Goal: Information Seeking & Learning: Learn about a topic

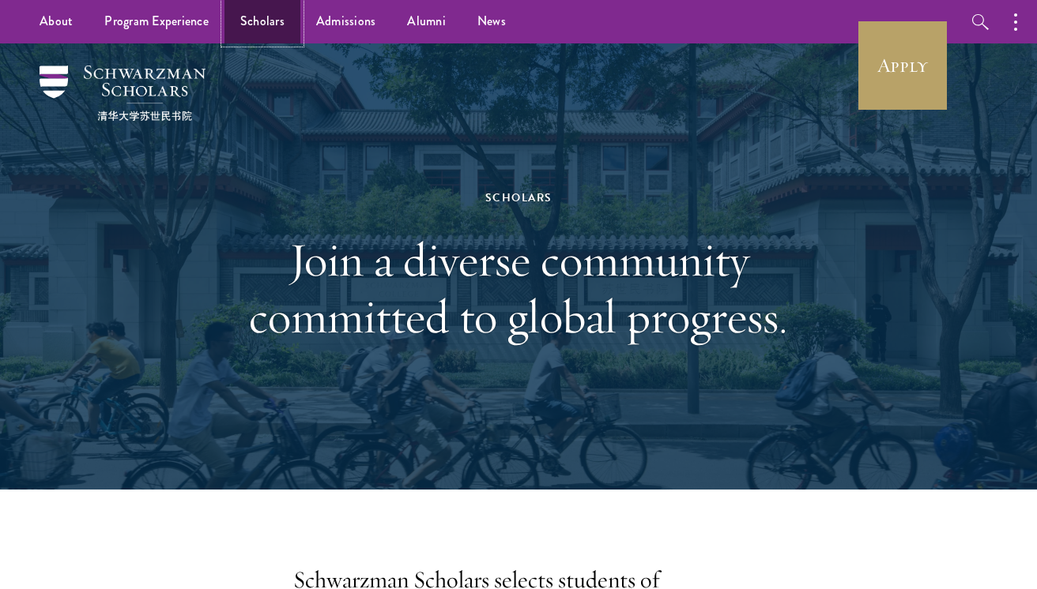
click at [269, 23] on link "Scholars" at bounding box center [262, 21] width 76 height 43
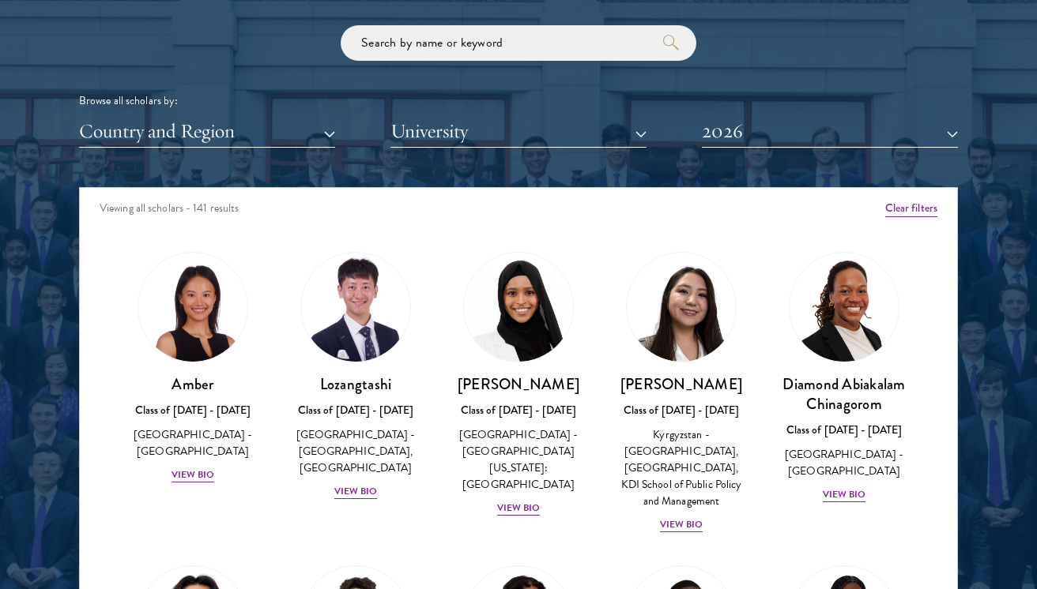
scroll to position [1864, 0]
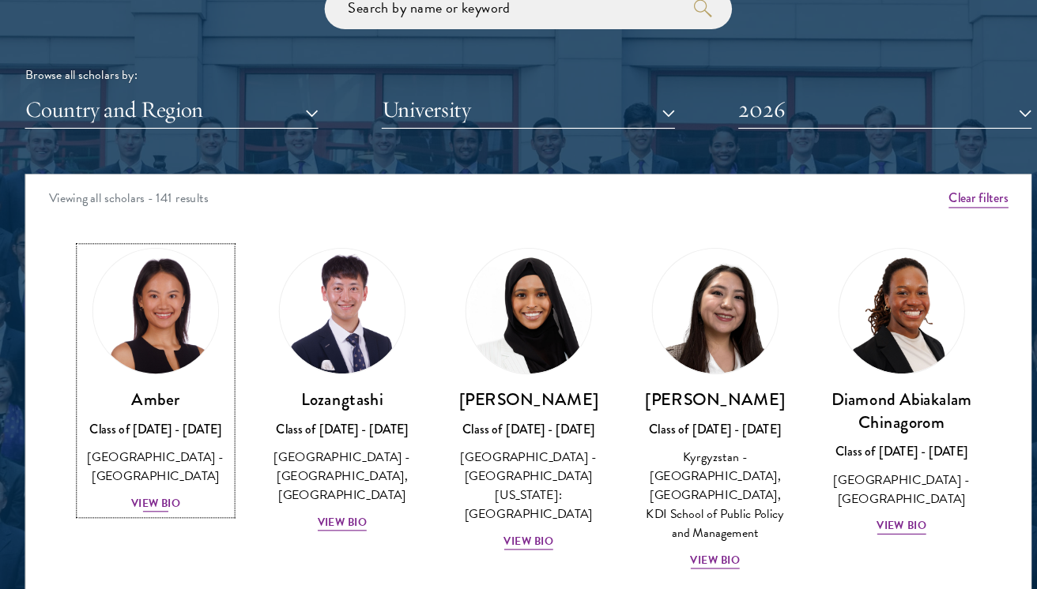
click at [202, 331] on img at bounding box center [193, 306] width 120 height 120
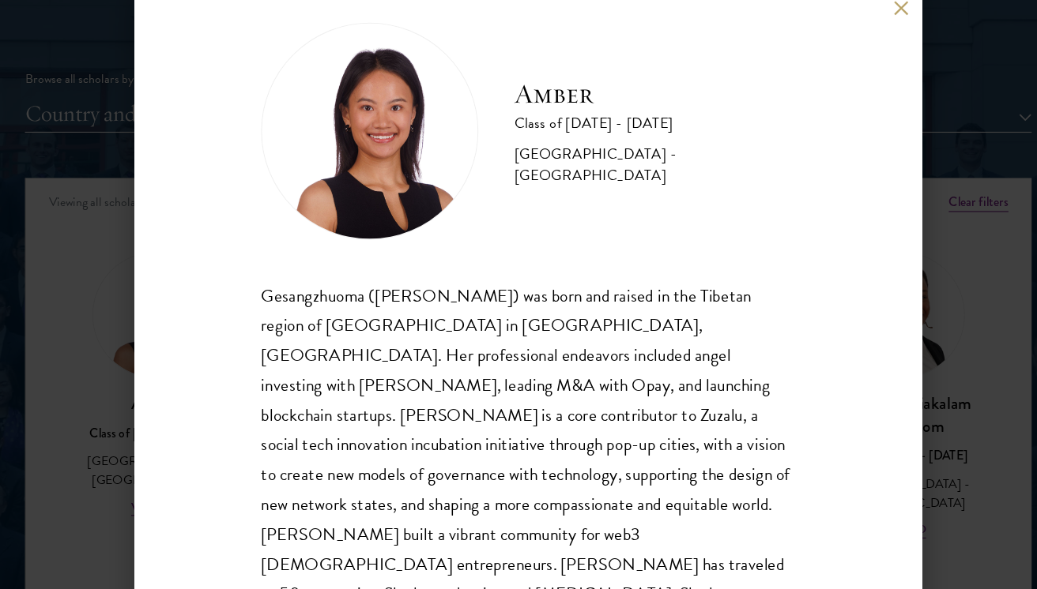
scroll to position [24, 0]
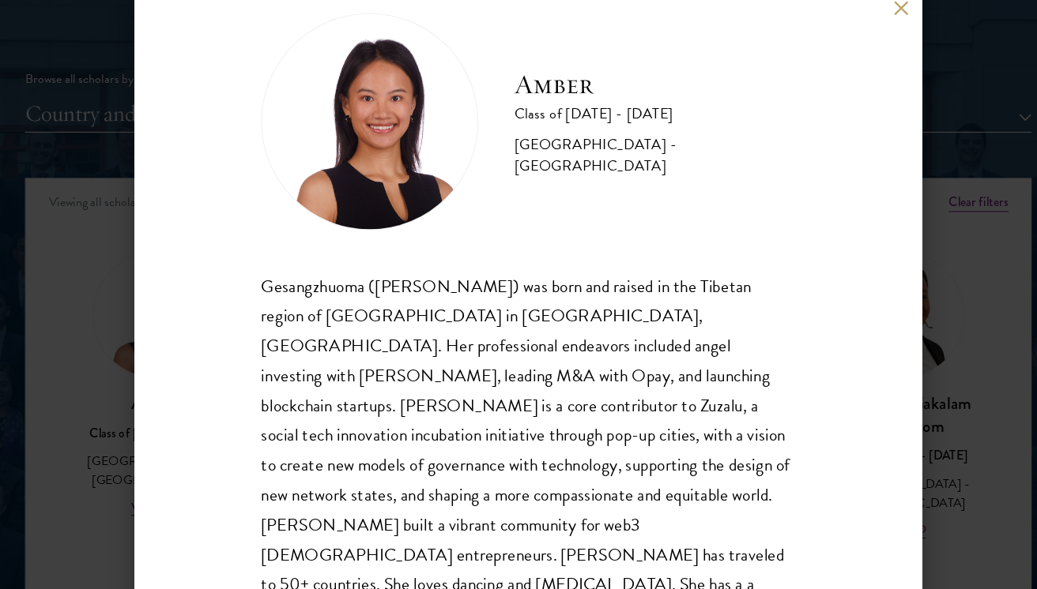
click at [877, 269] on div "Amber Class of 2025 - 2026 China - Peking University Gesangzhuoma (Amber) was b…" at bounding box center [518, 294] width 1037 height 589
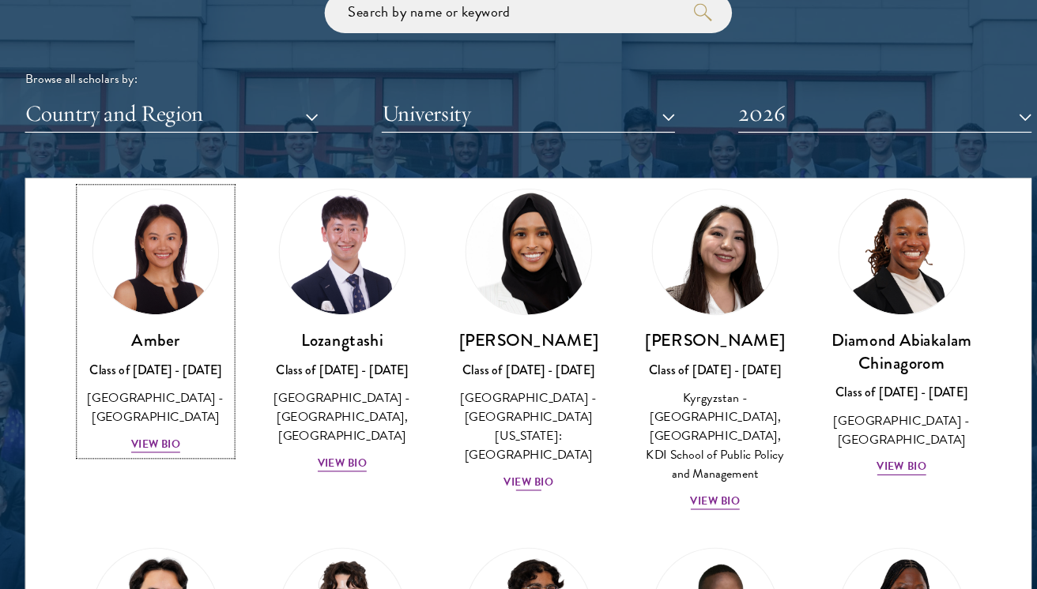
scroll to position [33, 0]
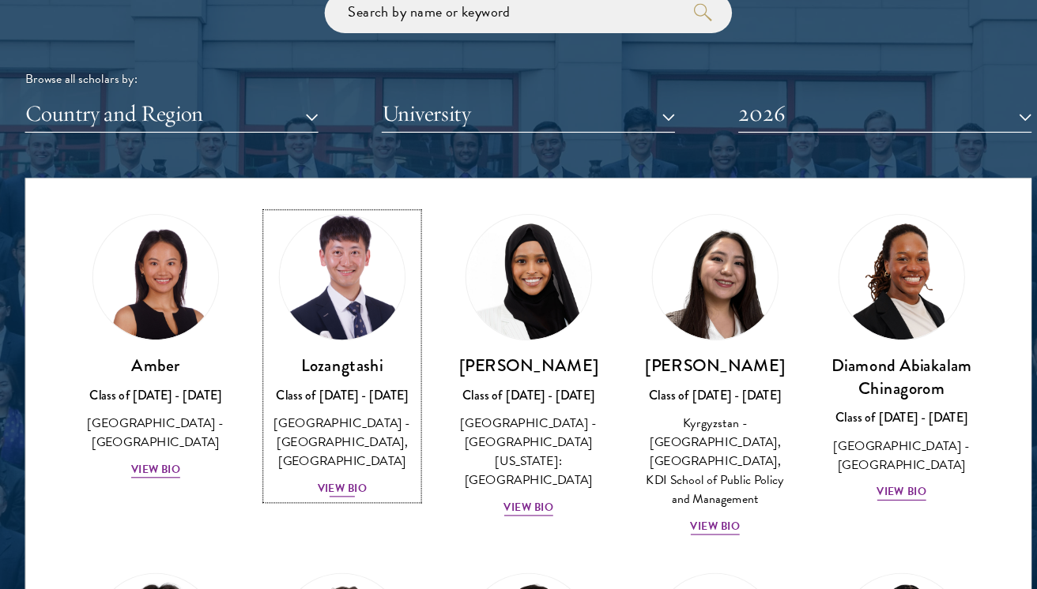
click at [367, 300] on img at bounding box center [355, 273] width 120 height 120
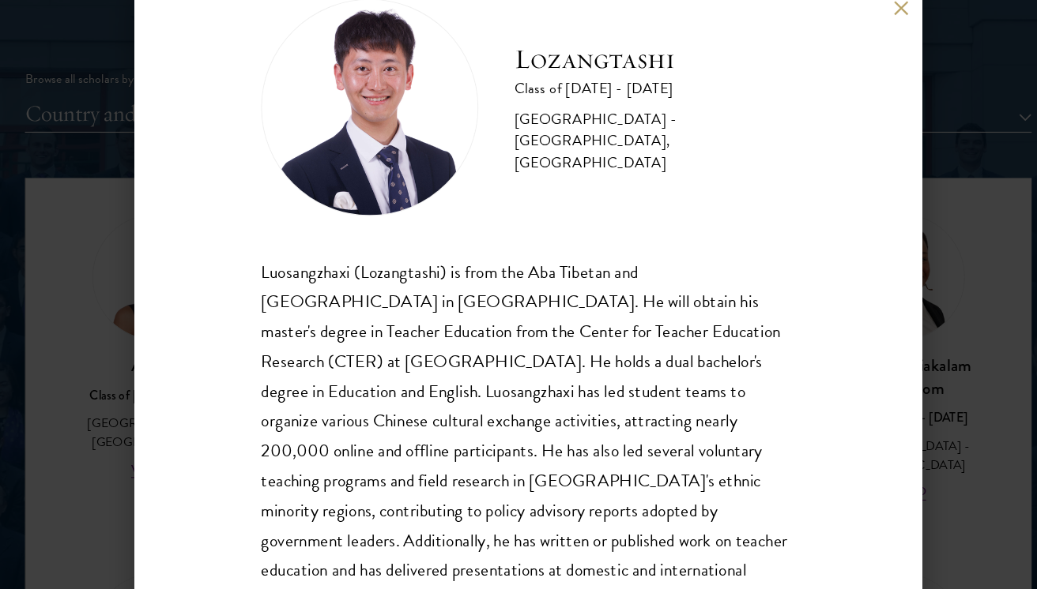
scroll to position [54, 0]
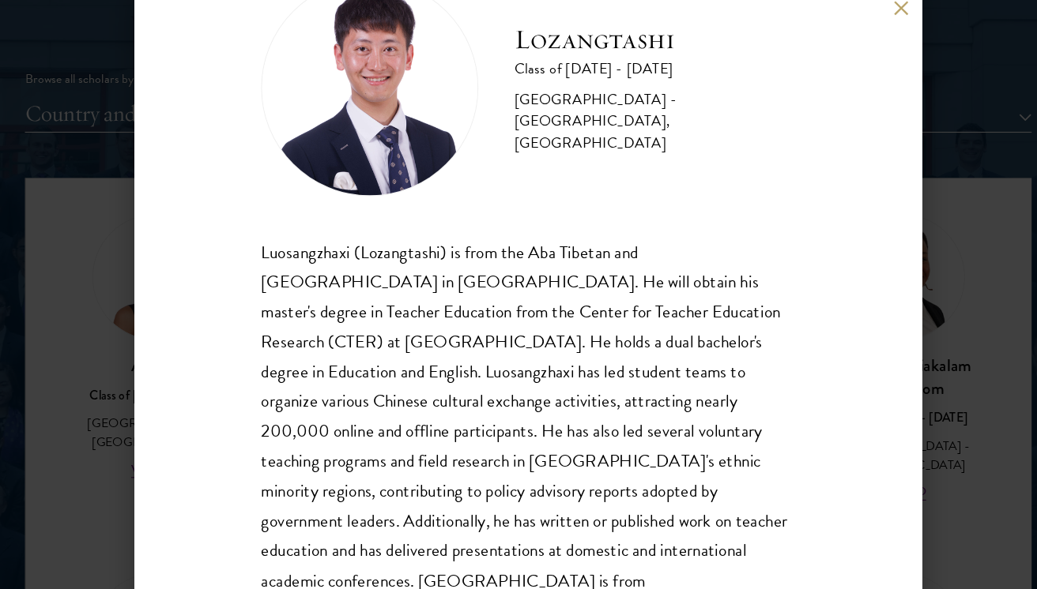
click at [883, 345] on div "Lozangtashi Class of 2025 - 2026 China - South-Central Minzu University, Beijin…" at bounding box center [518, 294] width 1037 height 589
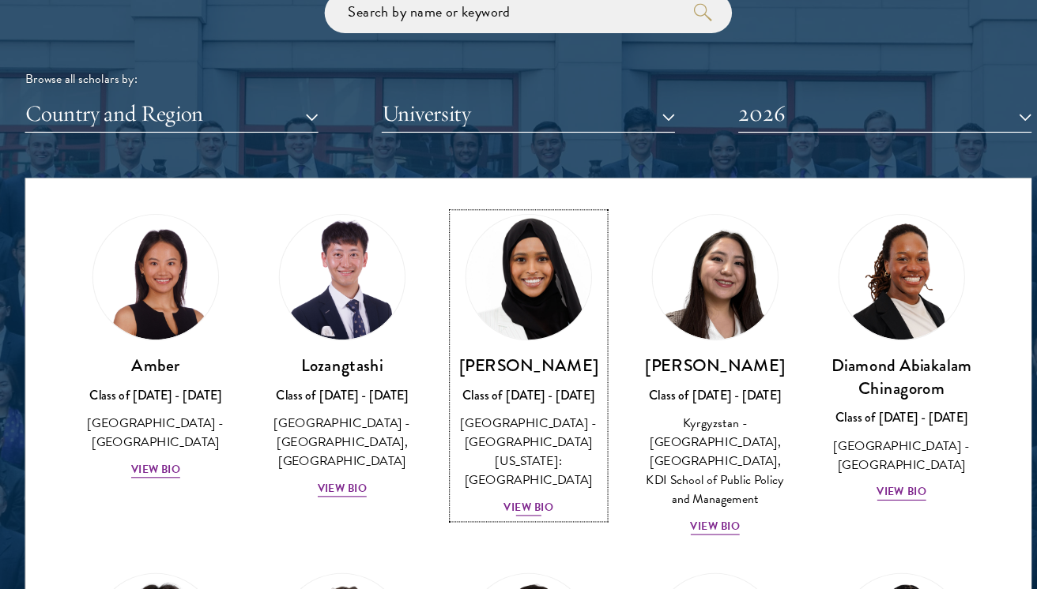
click at [521, 329] on link "Samia Abdi Class of 2025 - 2026 United States of America - University of Minnes…" at bounding box center [518, 349] width 131 height 265
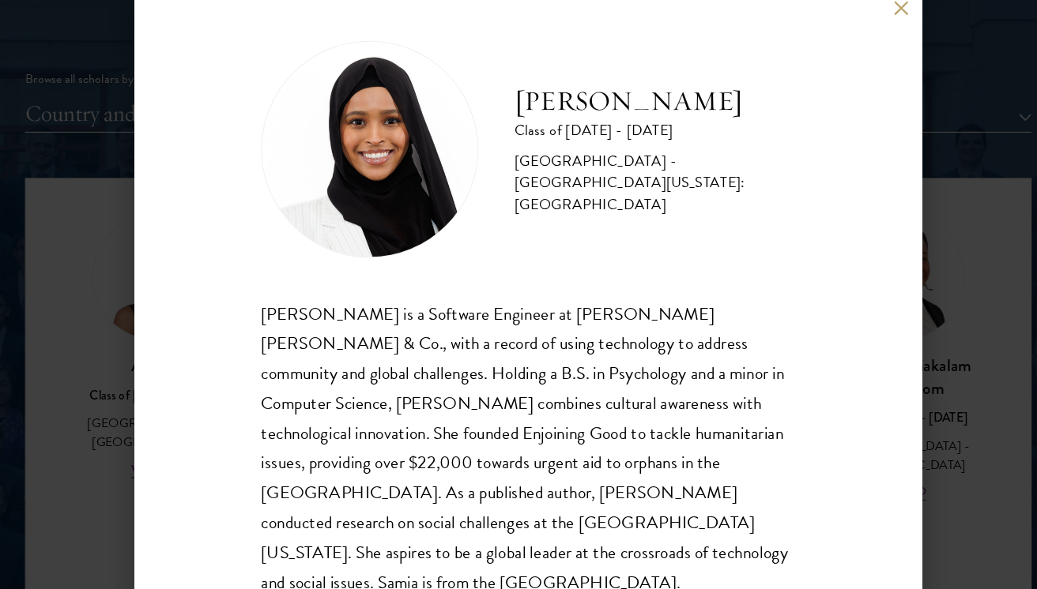
scroll to position [2, 0]
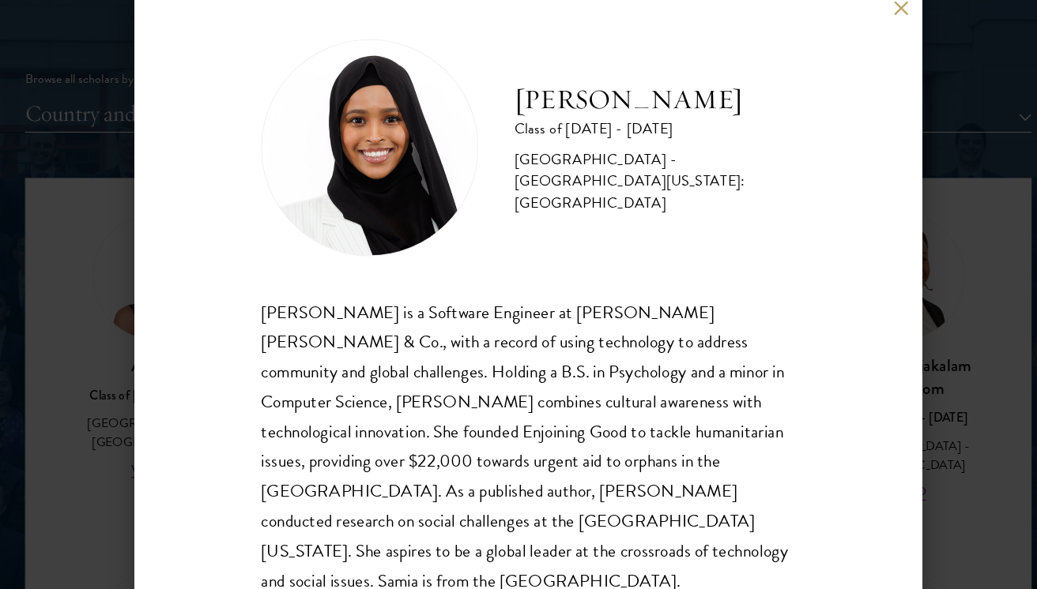
click at [912, 288] on div "Samia Abdi Class of 2025 - 2026 United States of America - University of Minnes…" at bounding box center [518, 294] width 1037 height 589
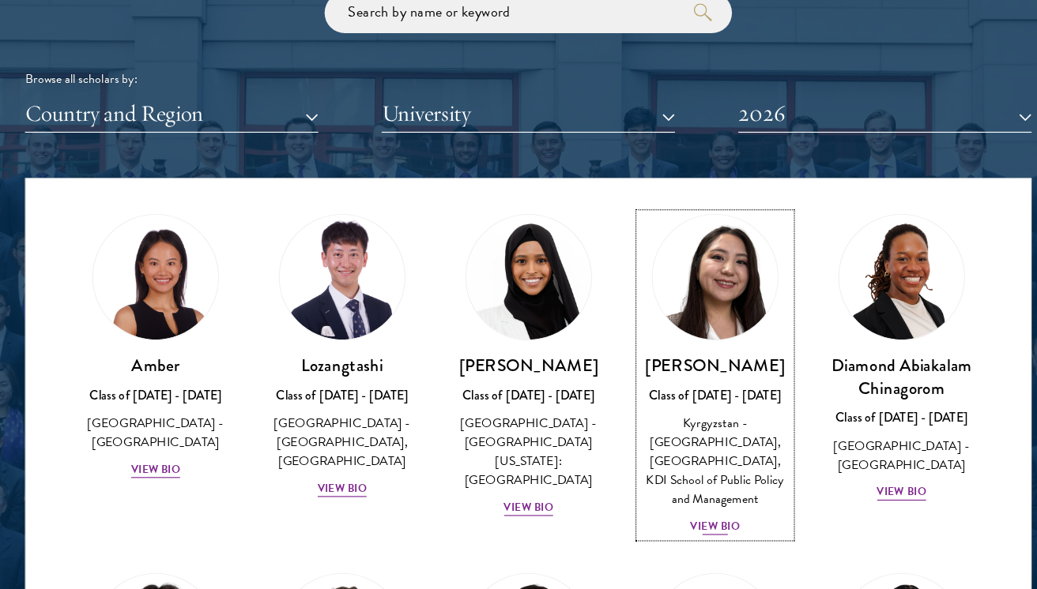
click at [678, 374] on div "Class of [DATE] - [DATE]" at bounding box center [680, 375] width 131 height 17
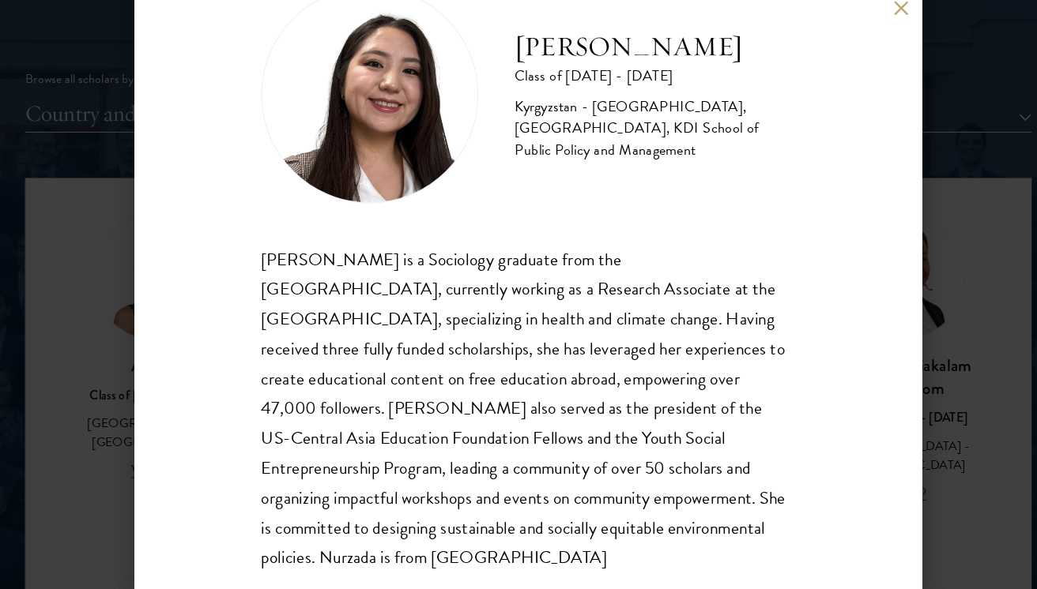
scroll to position [54, 0]
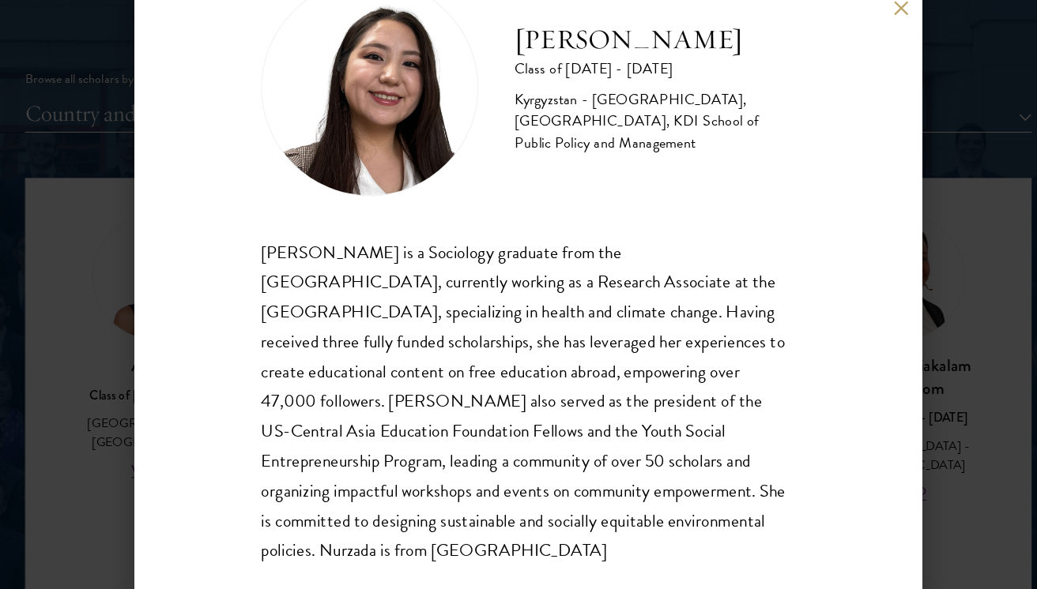
click at [889, 461] on div "Nurzada Abdivalieva Class of 2025 - 2026 Kyrgyzstan - American University of Ce…" at bounding box center [518, 294] width 1037 height 589
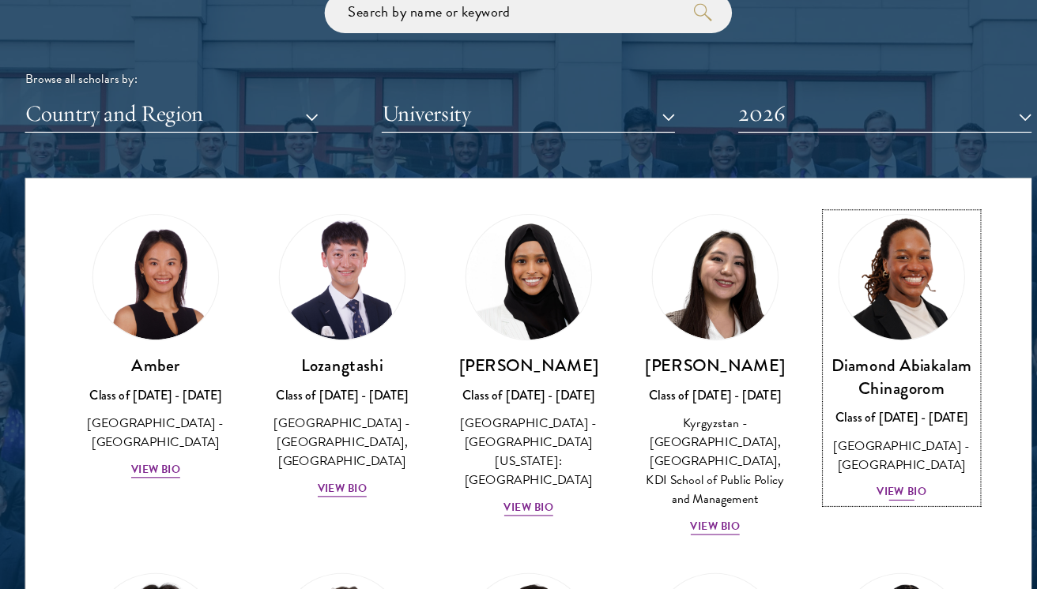
click at [863, 382] on div "Diamond Abiakalam Chinagorom Class of 2025 - 2026 Nigeria - Mount Holyoke Colle…" at bounding box center [843, 405] width 131 height 130
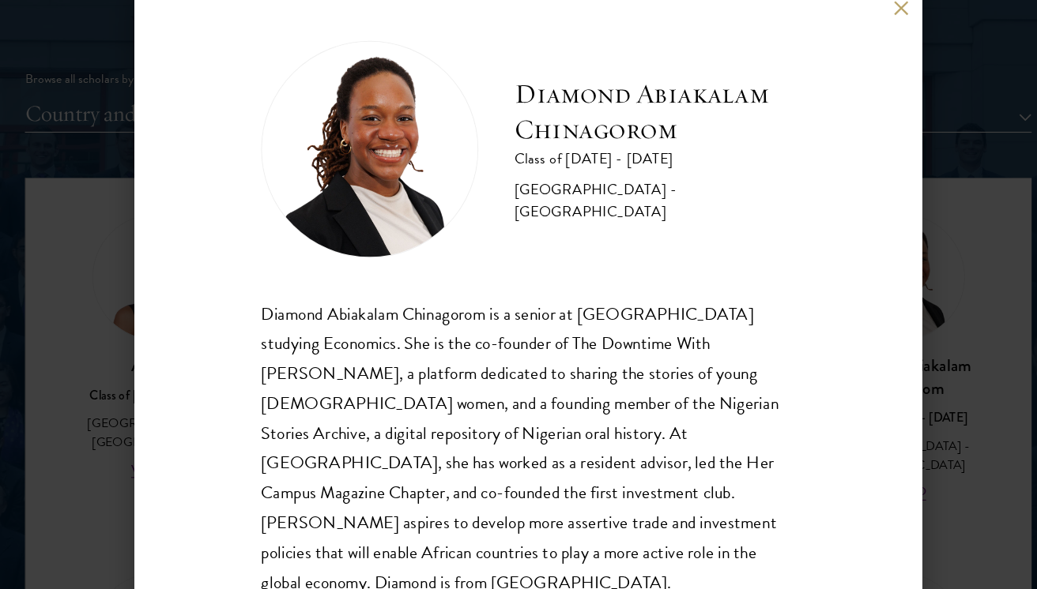
click at [921, 435] on div "Diamond Abiakalam Chinagorom Class of 2025 - 2026 Nigeria - Mount Holyoke Colle…" at bounding box center [518, 294] width 1037 height 589
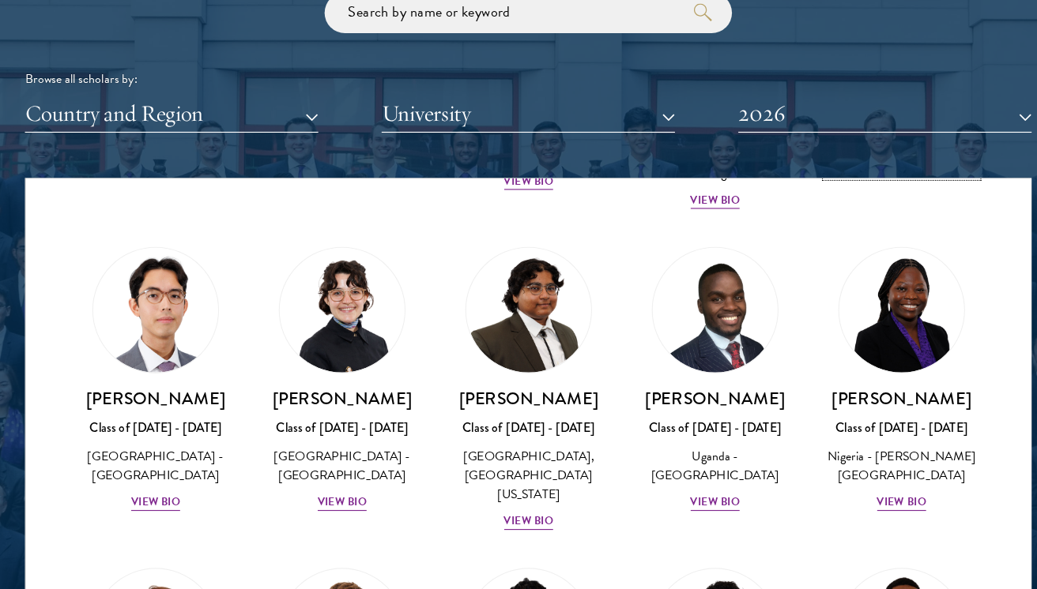
scroll to position [322, 0]
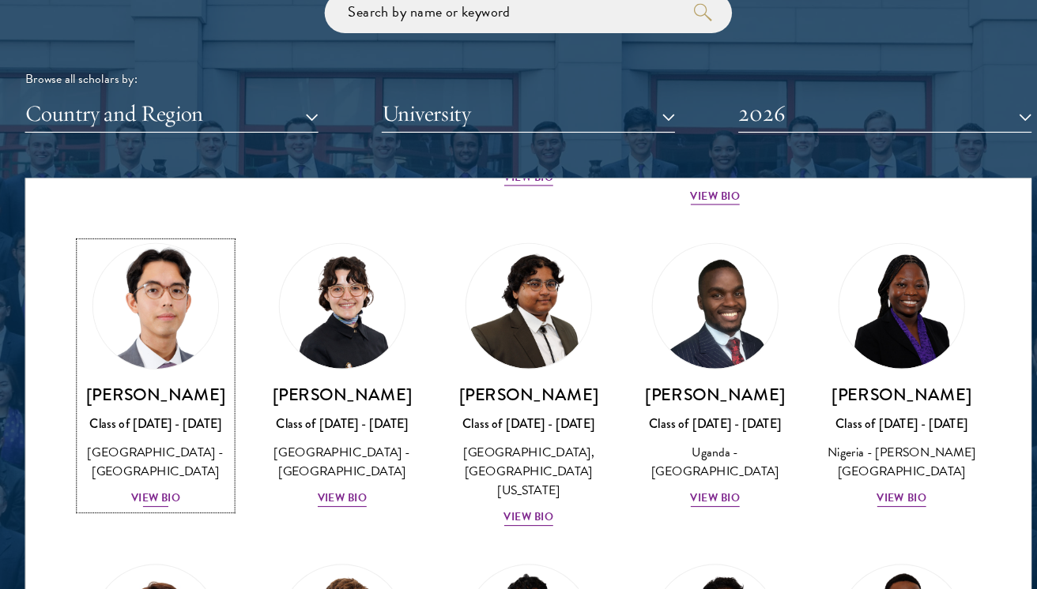
click at [224, 412] on div "Jason Adelhoefer Class of 2025 - 2026 Germany - Berlin Humboldt University View…" at bounding box center [192, 420] width 131 height 110
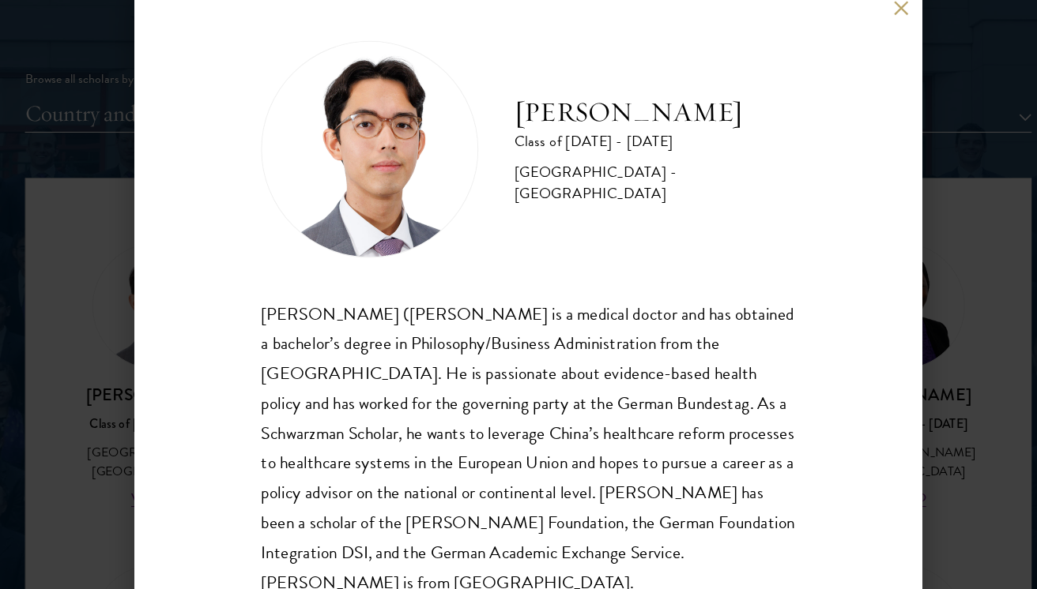
scroll to position [2, 0]
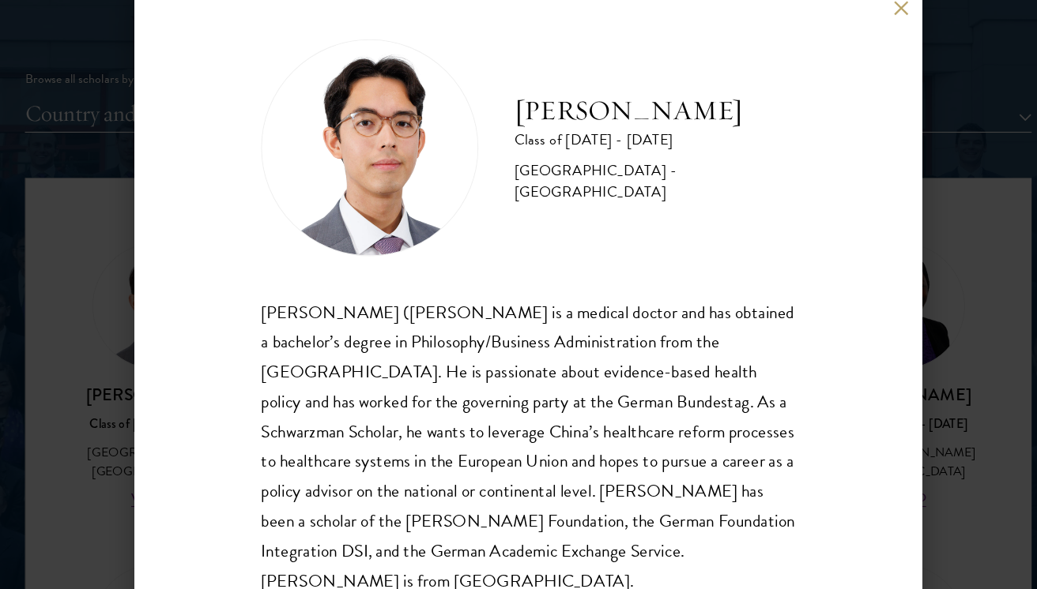
click at [930, 423] on div "Jason Adelhoefer Class of 2025 - 2026 Germany - Berlin Humboldt University Sieg…" at bounding box center [518, 294] width 1037 height 589
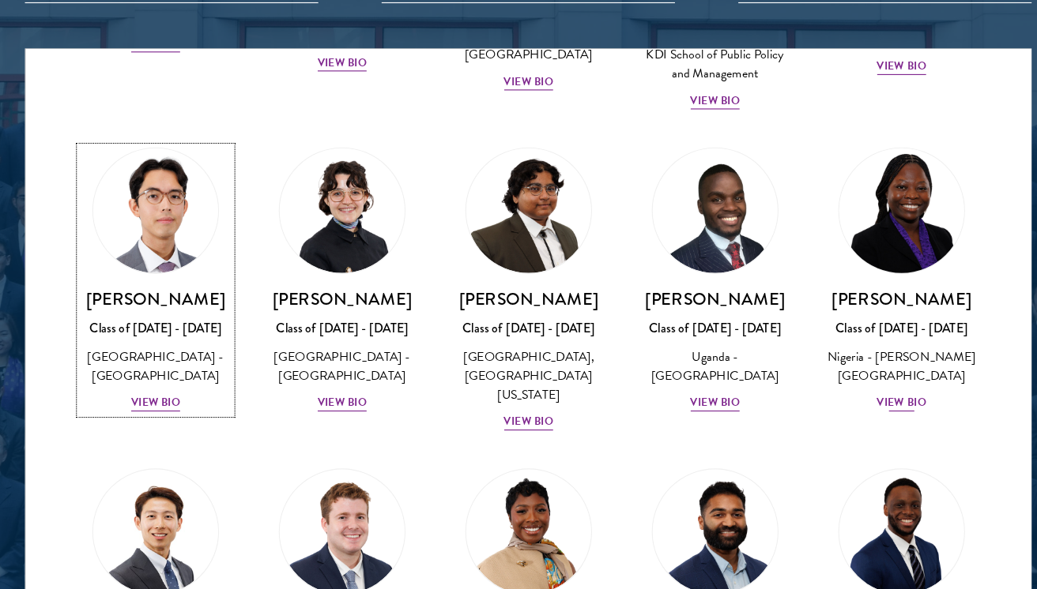
scroll to position [295, 0]
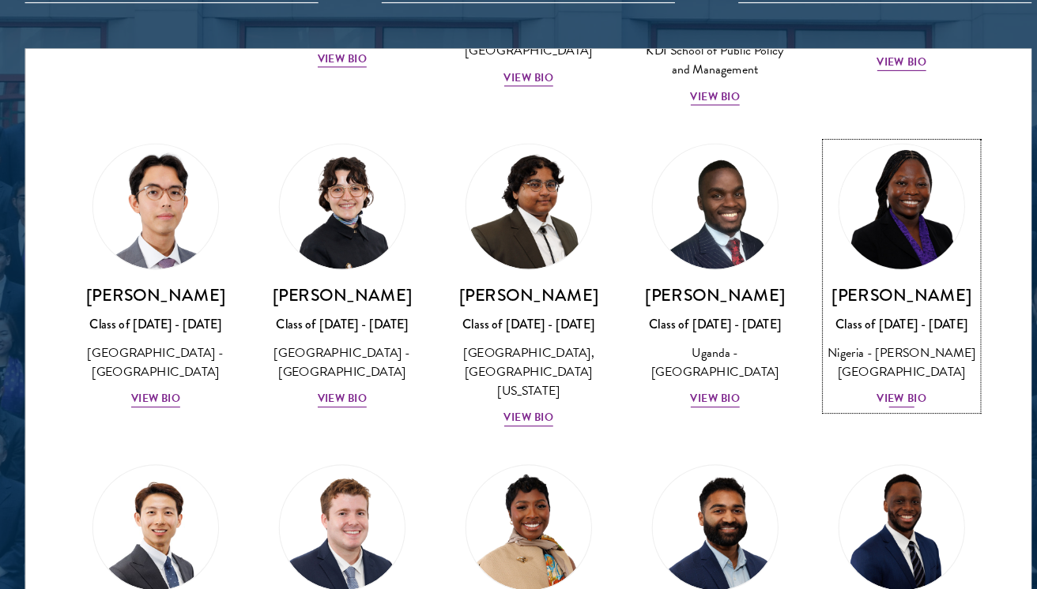
click at [885, 393] on div "Oluwadamilola Akintewe Class of 2025 - 2026 Nigeria - Adekunle Ajasin Universit…" at bounding box center [843, 377] width 131 height 110
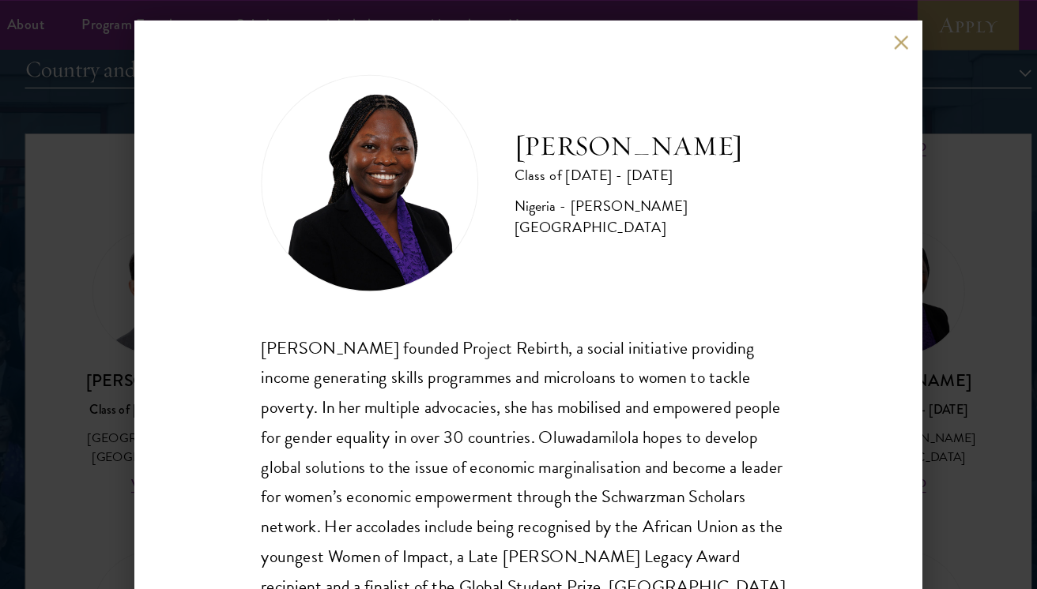
scroll to position [2, 0]
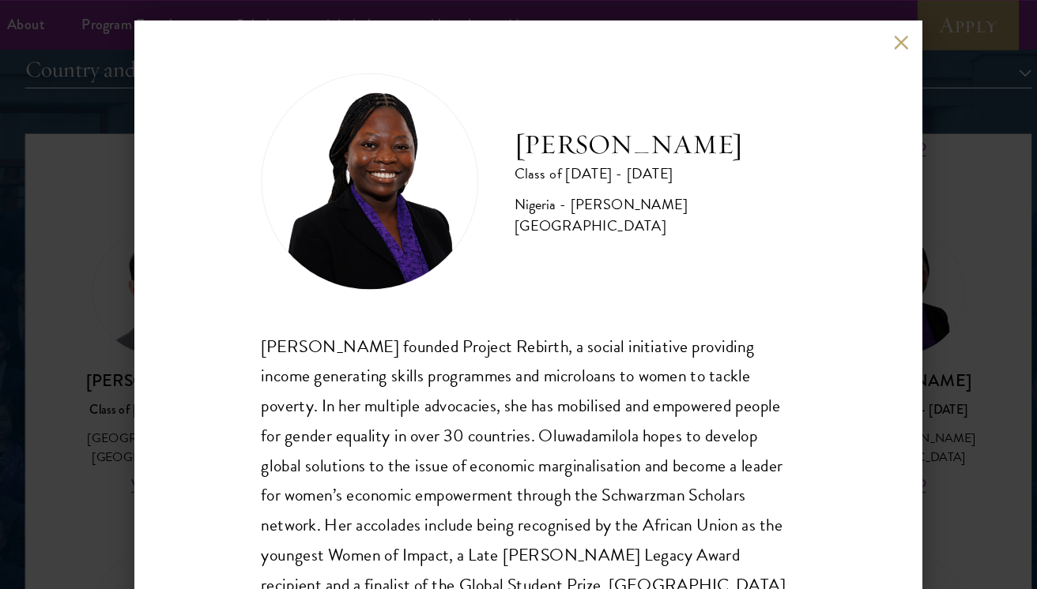
click at [935, 300] on div "Oluwadamilola Akintewe Class of 2025 - 2026 Nigeria - Adekunle Ajasin Universit…" at bounding box center [518, 294] width 1037 height 589
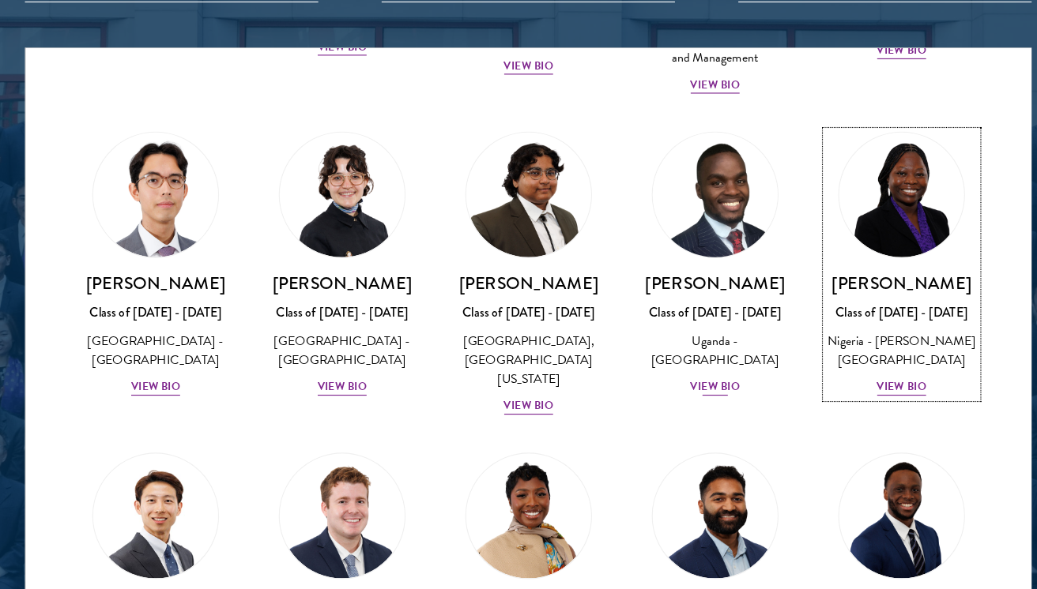
scroll to position [307, 0]
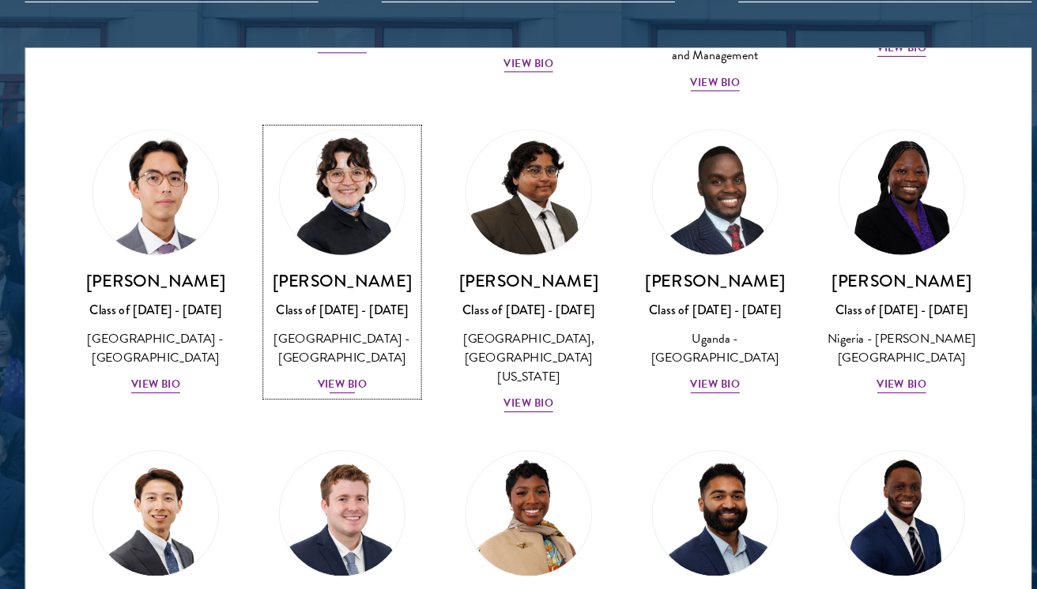
click at [374, 364] on div "[GEOGRAPHIC_DATA] - [GEOGRAPHIC_DATA]" at bounding box center [355, 378] width 131 height 33
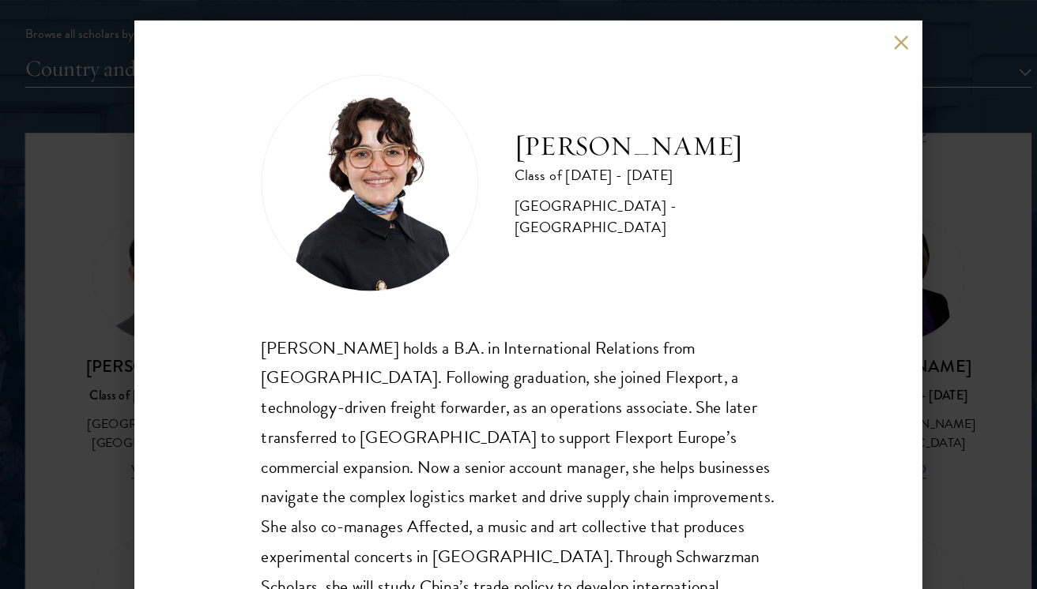
scroll to position [28, 0]
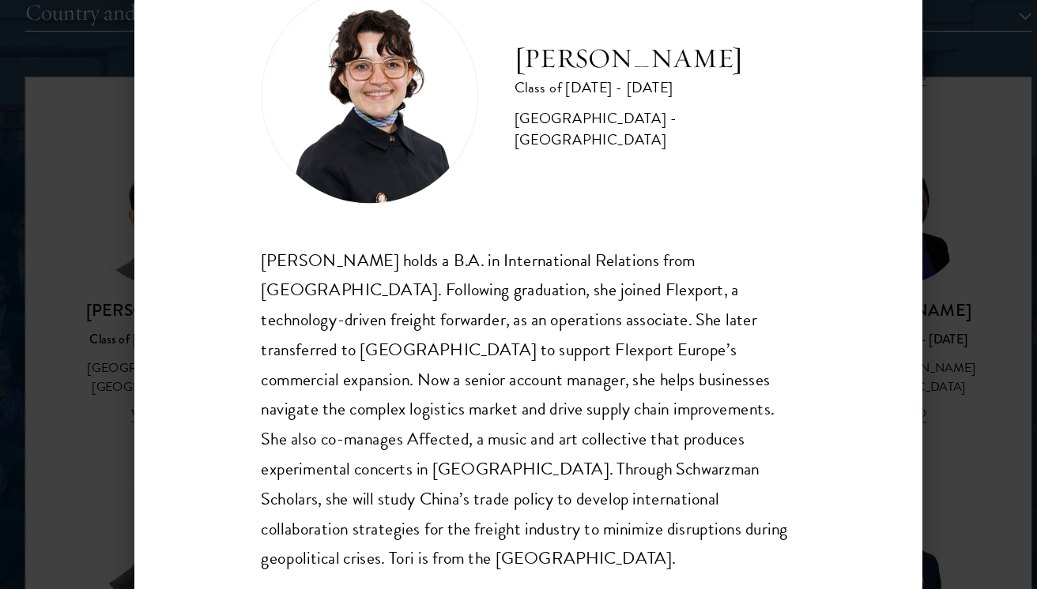
click at [888, 365] on div "Victoria Agostini Class of 2025 - 2026 United States of America - Pomona Colleg…" at bounding box center [518, 294] width 1037 height 589
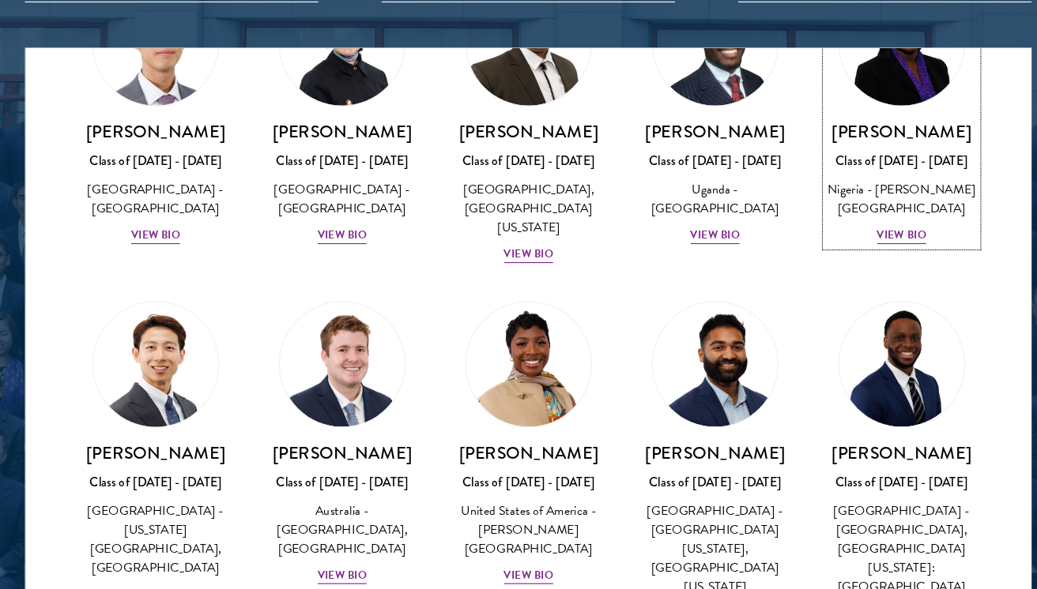
scroll to position [457, 0]
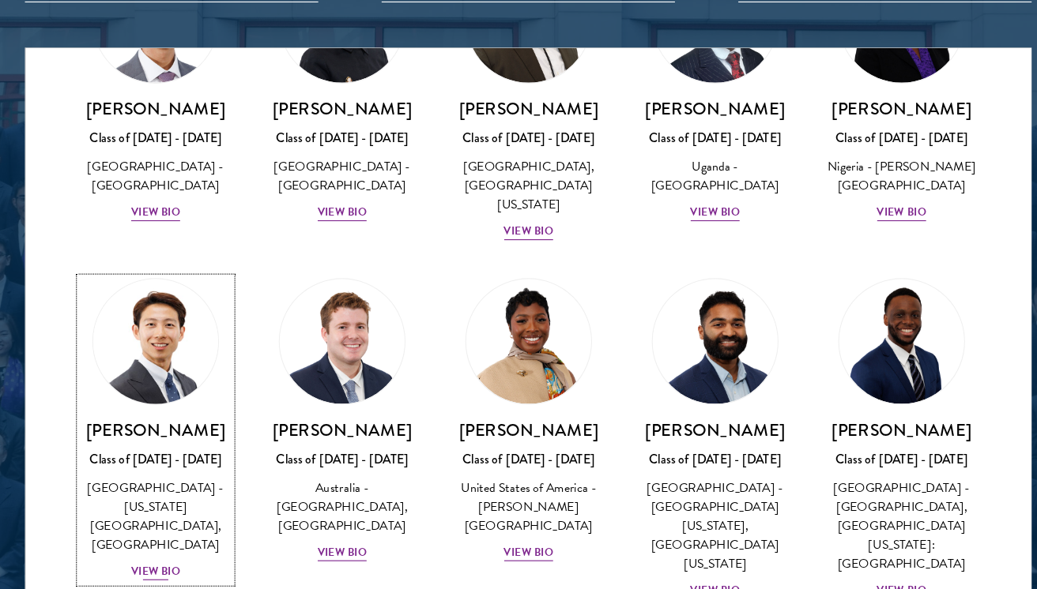
click at [215, 442] on link "Phillip An Class of 2025 - 2026 United States of America - California Institute…" at bounding box center [192, 450] width 131 height 265
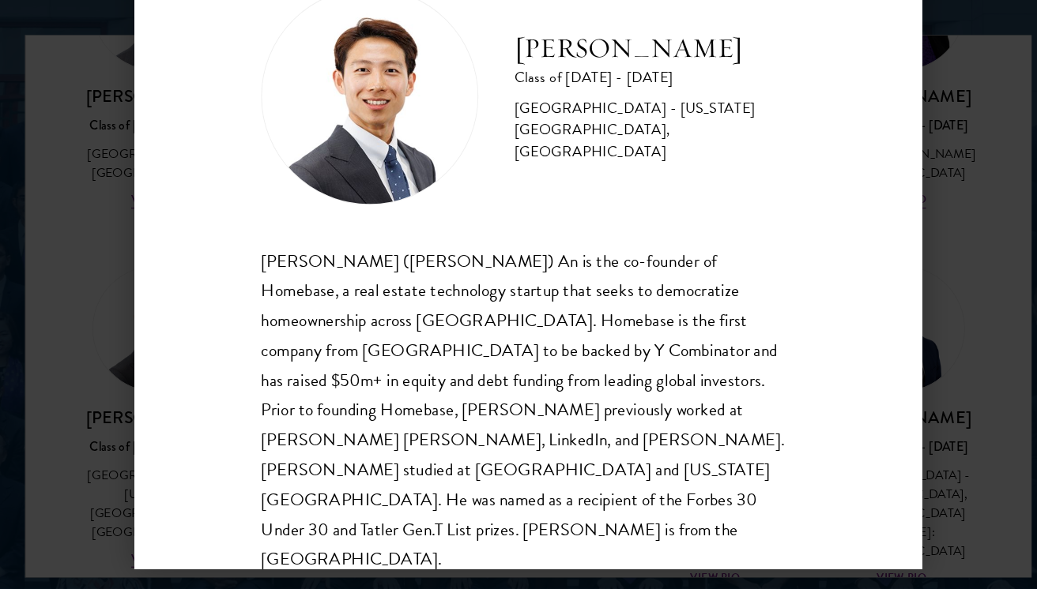
scroll to position [1945, 0]
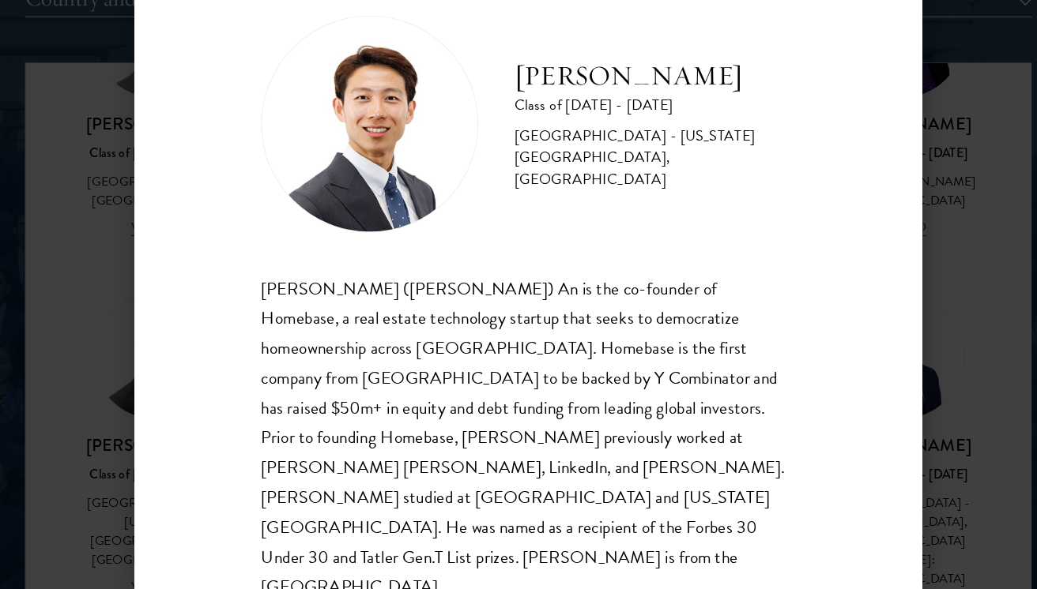
click at [905, 246] on div "Phillip An Class of 2025 - 2026 United States of America - California Institute…" at bounding box center [518, 294] width 1037 height 589
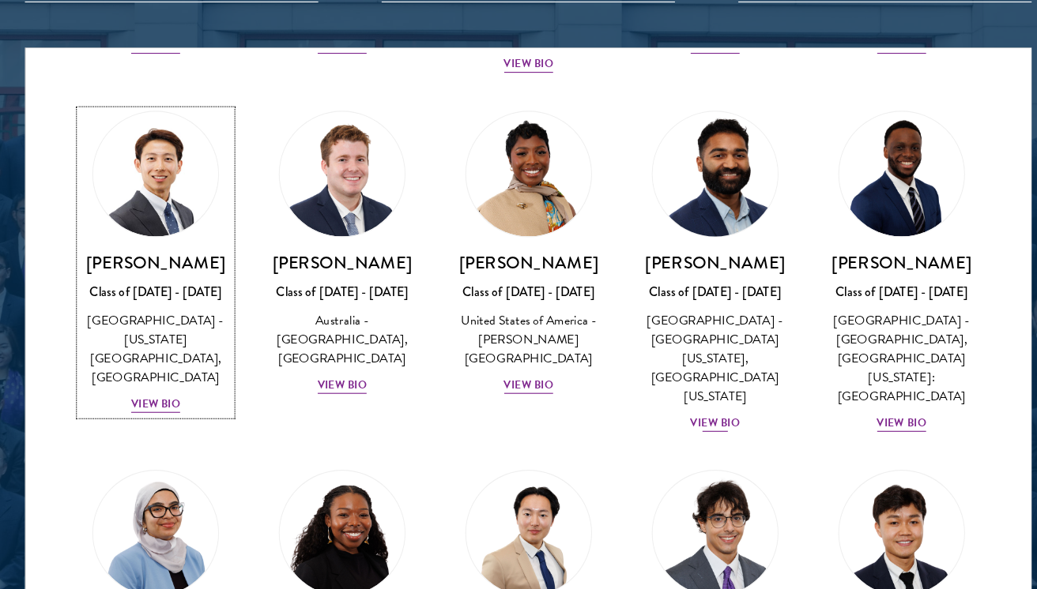
scroll to position [605, 0]
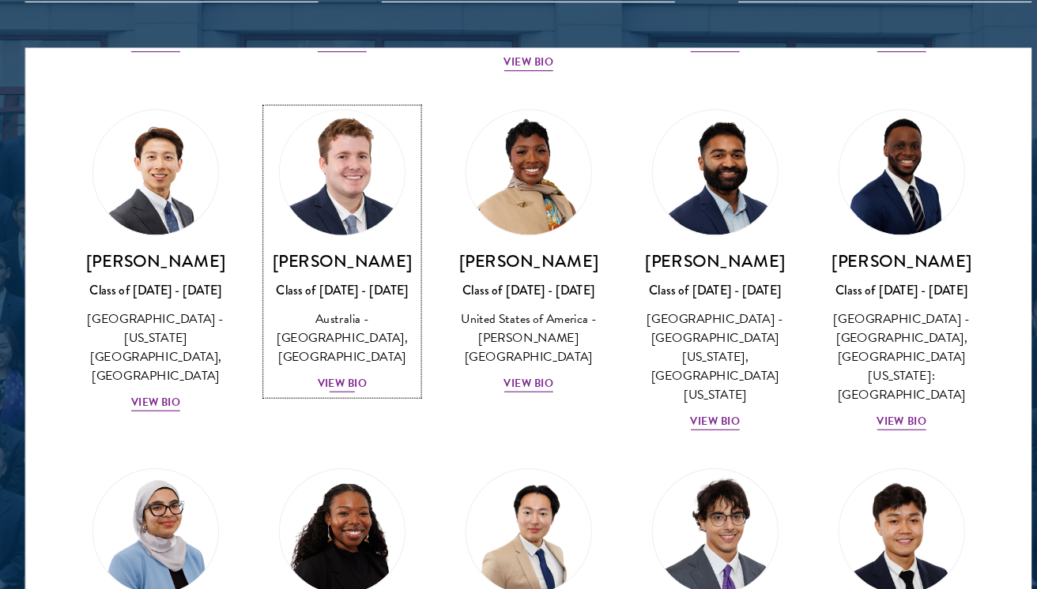
click at [375, 263] on img at bounding box center [355, 214] width 120 height 120
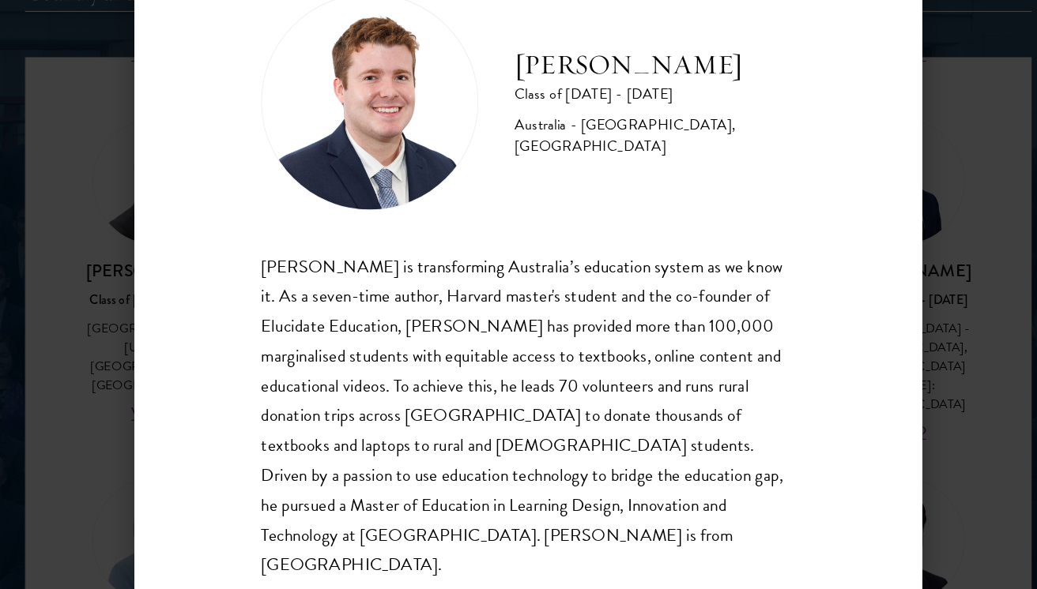
scroll to position [12, 0]
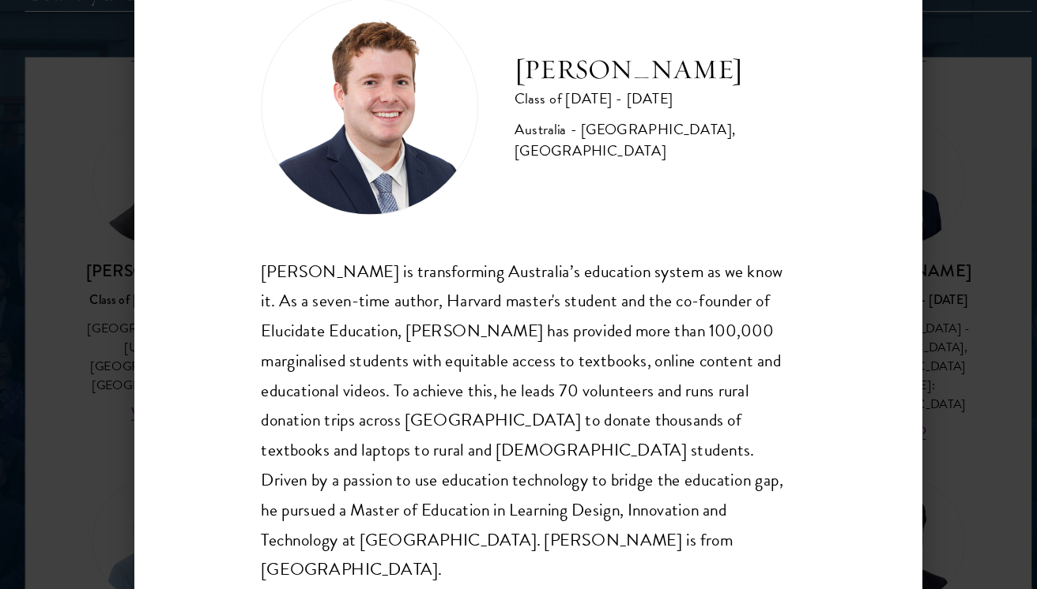
click at [905, 322] on div "Jack Anderson Class of 2025 - 2026 Australia - University of Western Australia,…" at bounding box center [518, 294] width 1037 height 589
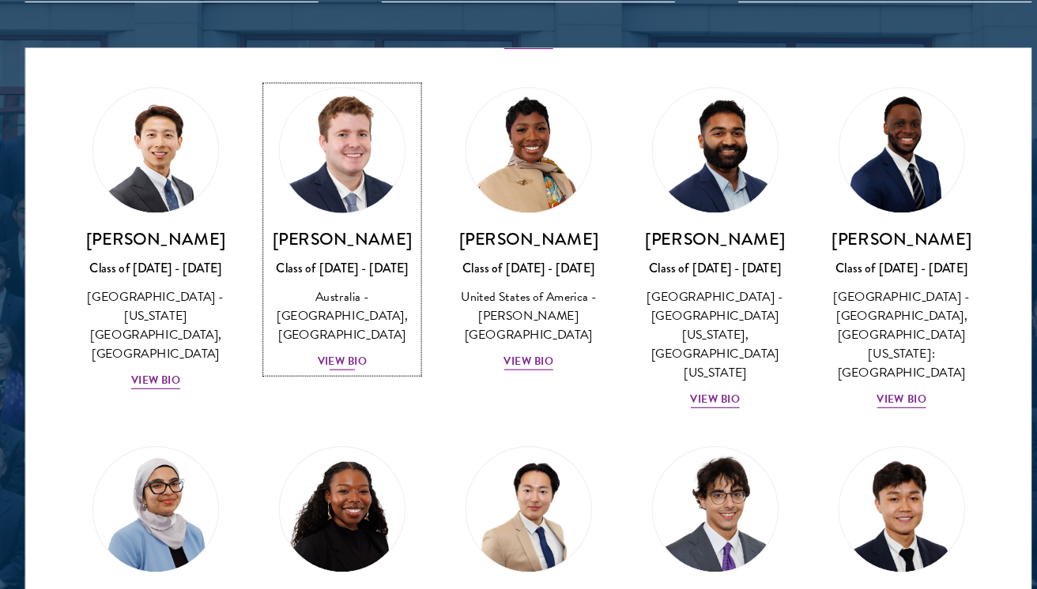
scroll to position [629, 0]
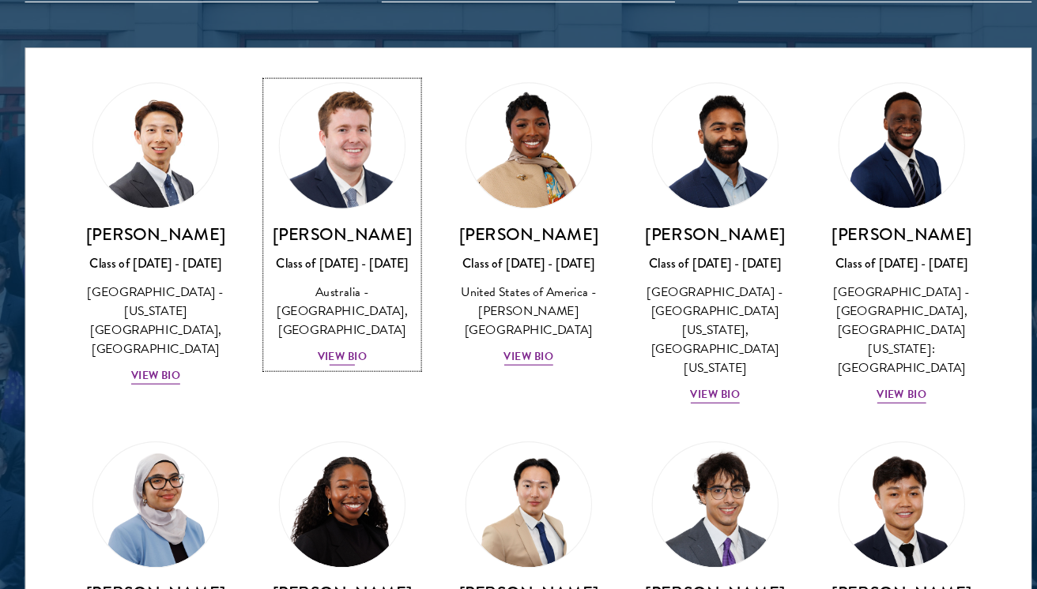
click at [390, 277] on h3 "[PERSON_NAME]" at bounding box center [355, 268] width 131 height 20
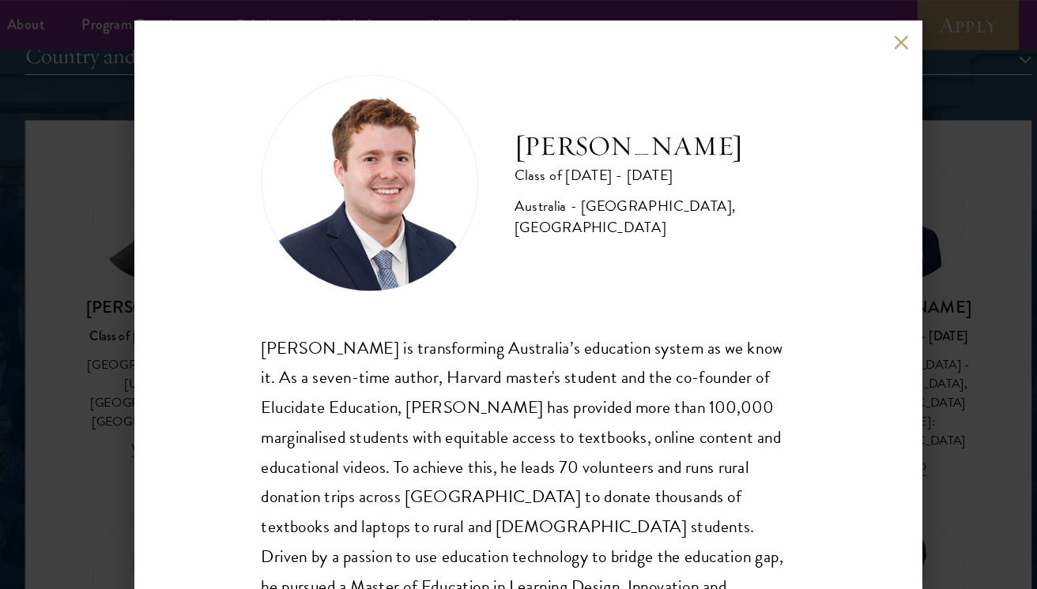
click at [548, 145] on div "Class of [DATE] - [DATE]" at bounding box center [628, 153] width 245 height 19
click at [549, 144] on div "Class of [DATE] - [DATE]" at bounding box center [628, 153] width 245 height 19
click at [549, 117] on h2 "[PERSON_NAME]" at bounding box center [628, 128] width 245 height 32
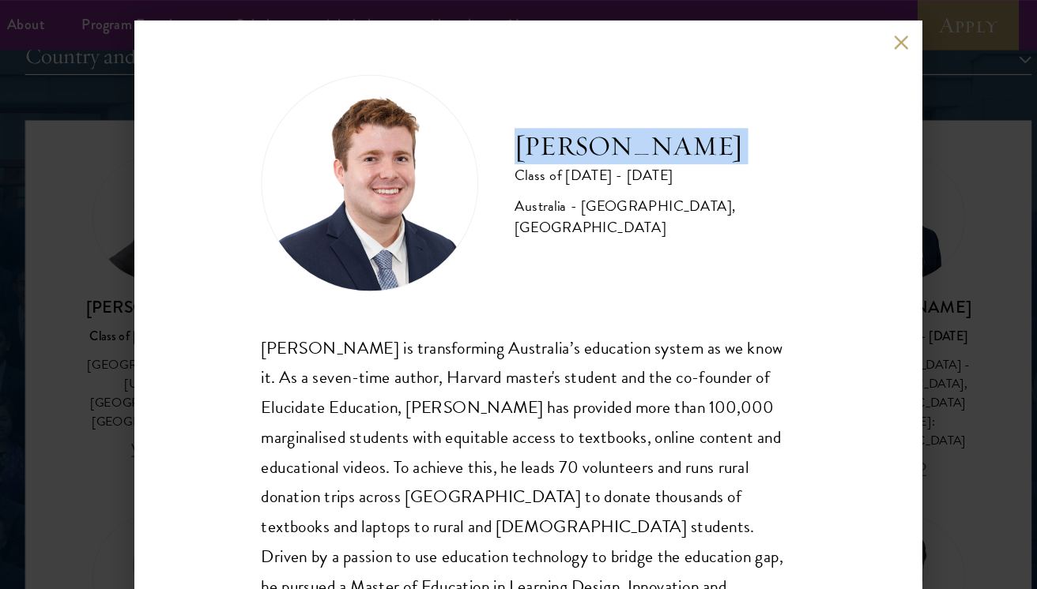
click at [549, 117] on h2 "[PERSON_NAME]" at bounding box center [628, 128] width 245 height 32
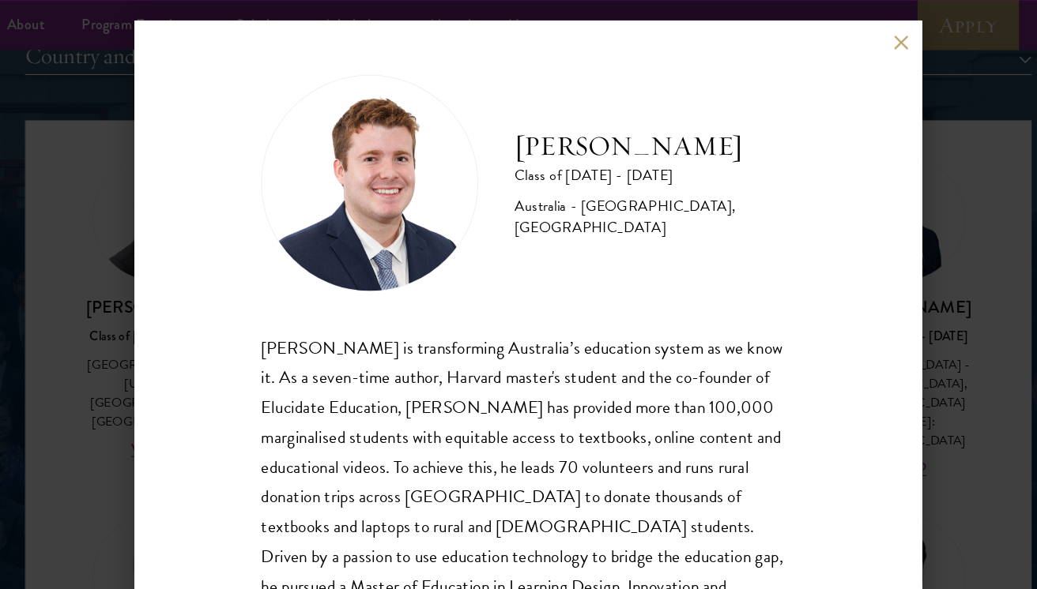
click at [899, 194] on div "Jack Anderson Class of 2025 - 2026 Australia - University of Western Australia,…" at bounding box center [518, 294] width 1037 height 589
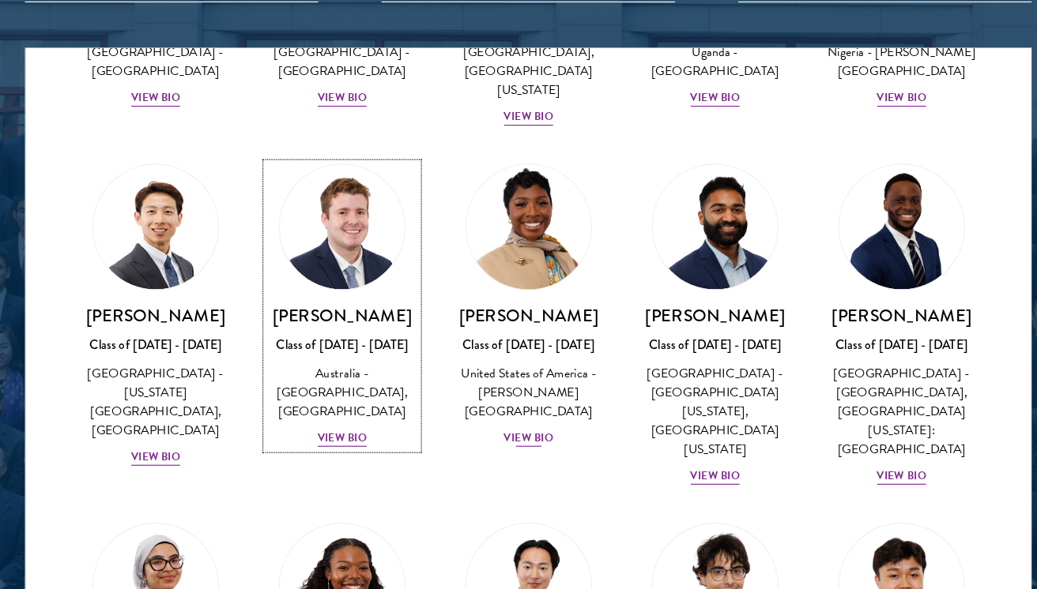
scroll to position [585, 0]
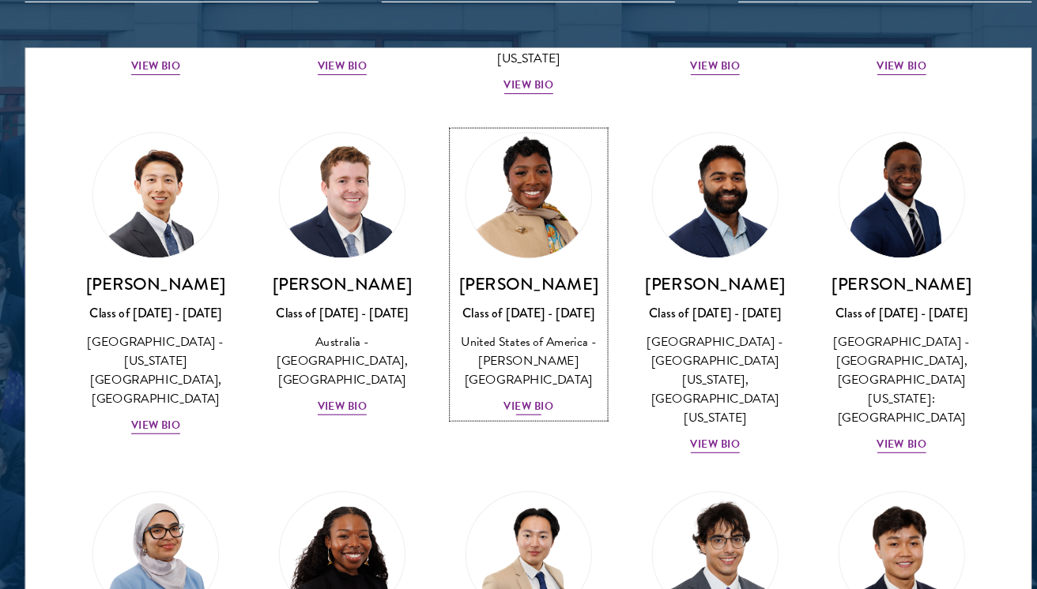
click at [514, 321] on h3 "[PERSON_NAME]" at bounding box center [518, 311] width 131 height 20
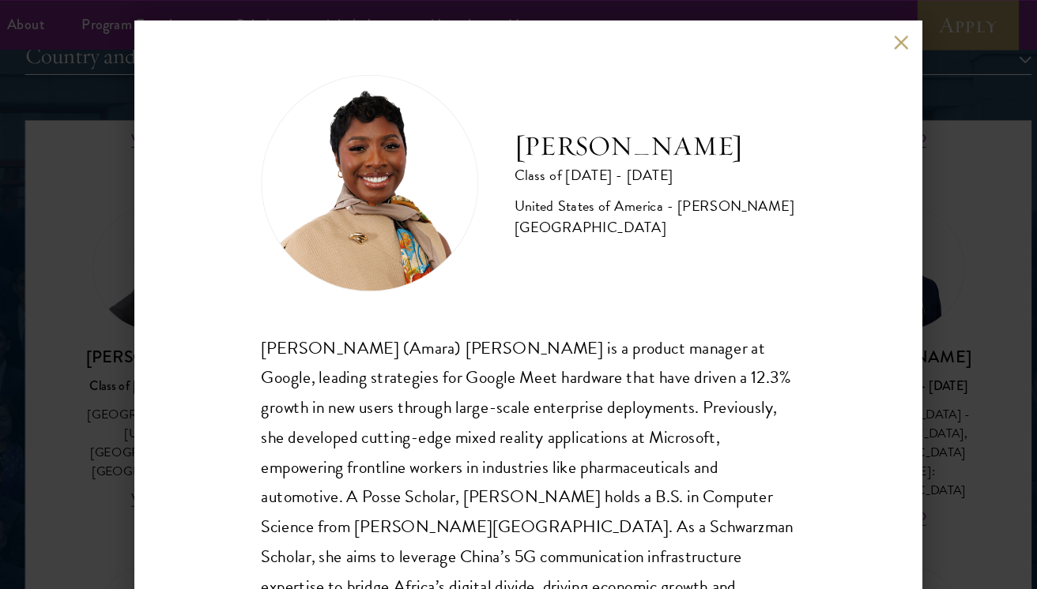
scroll to position [28, 0]
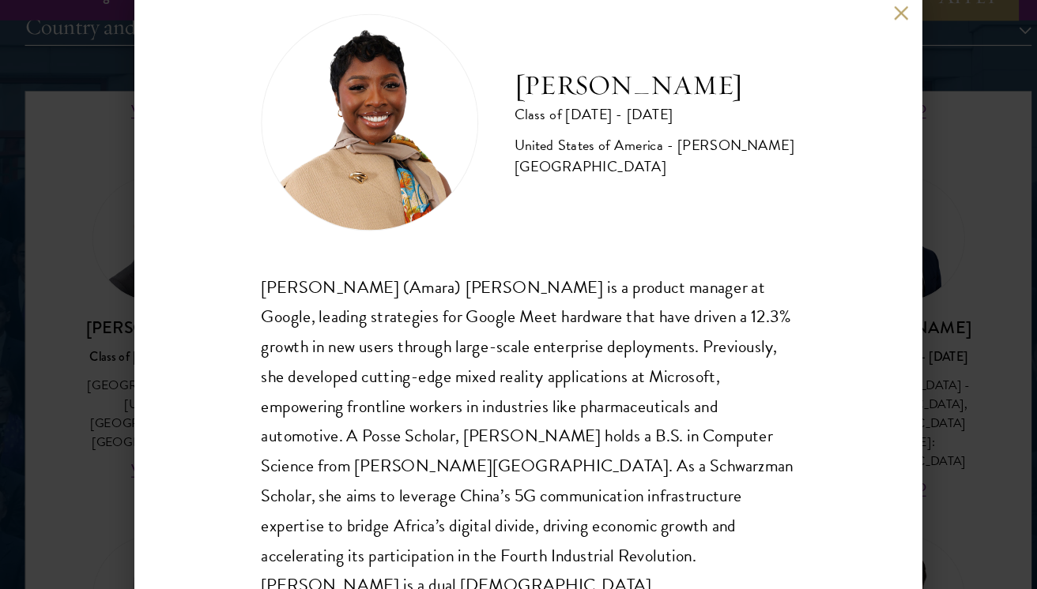
click at [877, 279] on div "Amara Anigbo Class of 2025 - 2026 United States of America - Dickinson College …" at bounding box center [518, 294] width 1037 height 589
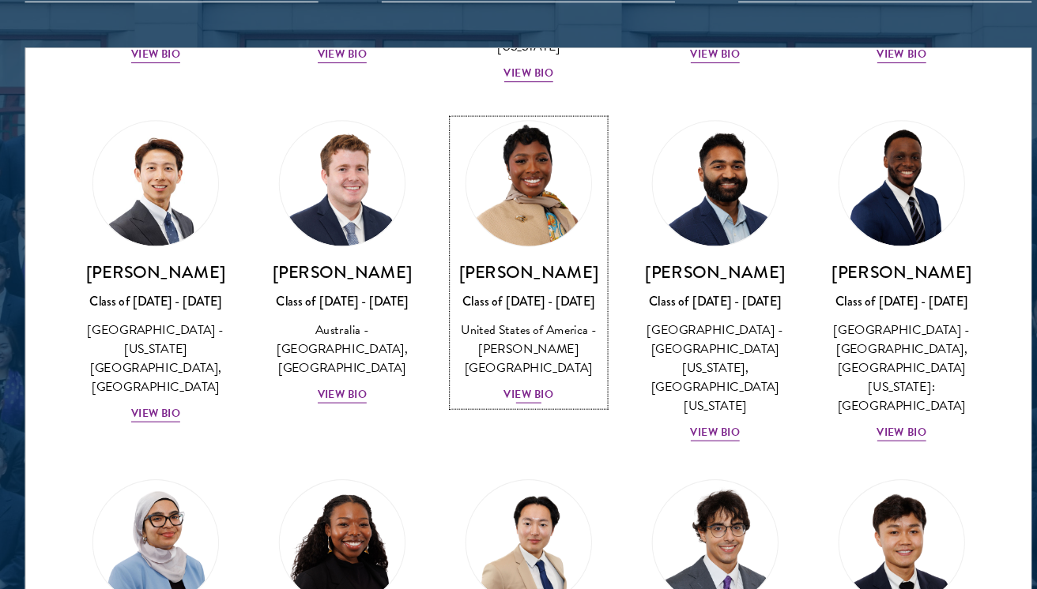
scroll to position [609, 0]
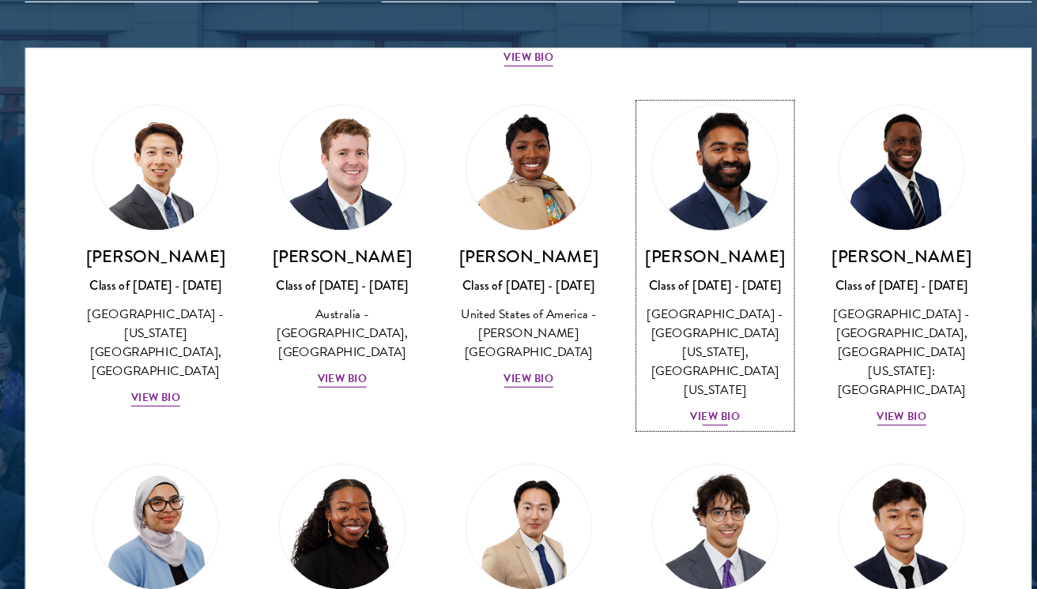
click at [666, 235] on img at bounding box center [681, 210] width 120 height 120
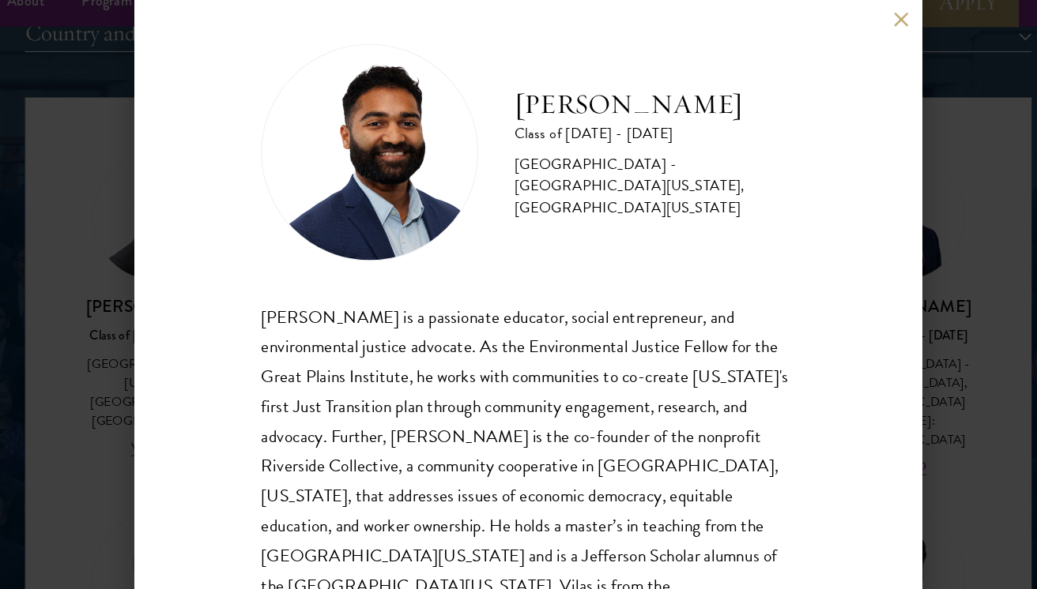
scroll to position [0, 0]
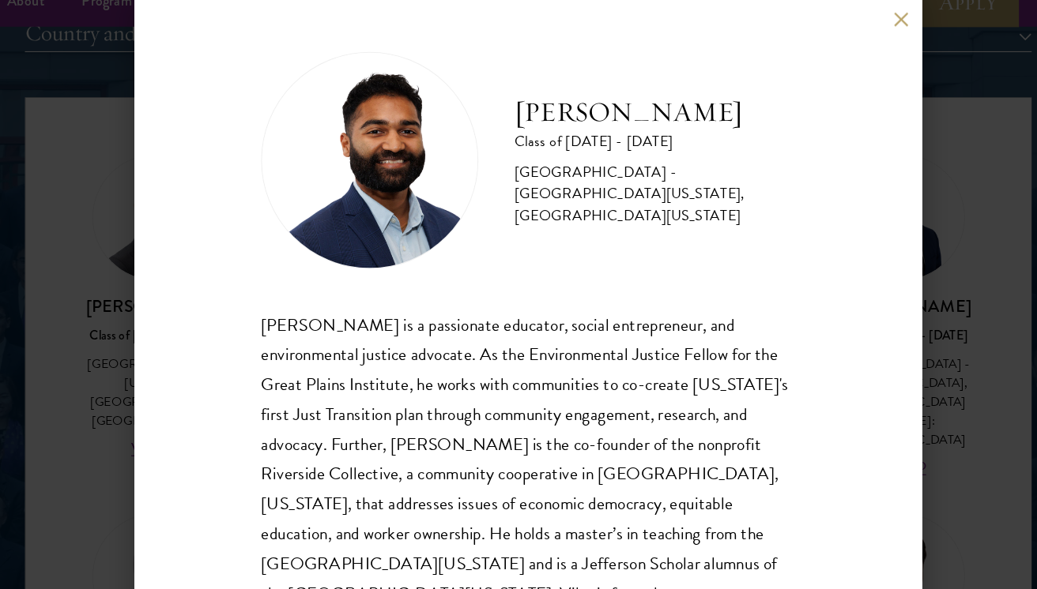
click at [878, 179] on div "Vilas Annavarapu Class of 2025 - 2026 United States of America - University of …" at bounding box center [518, 294] width 1037 height 589
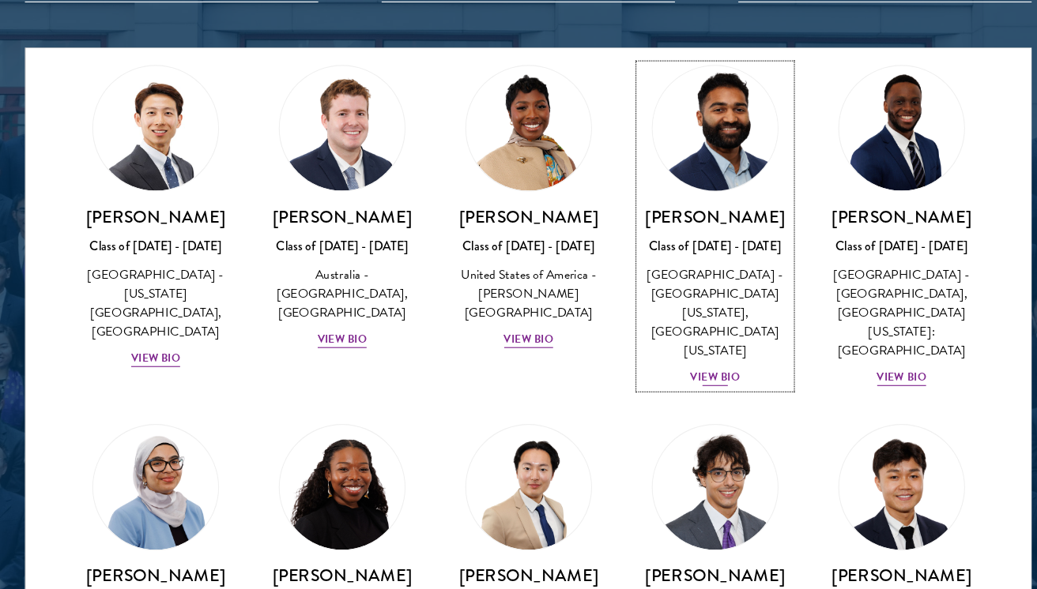
scroll to position [636, 0]
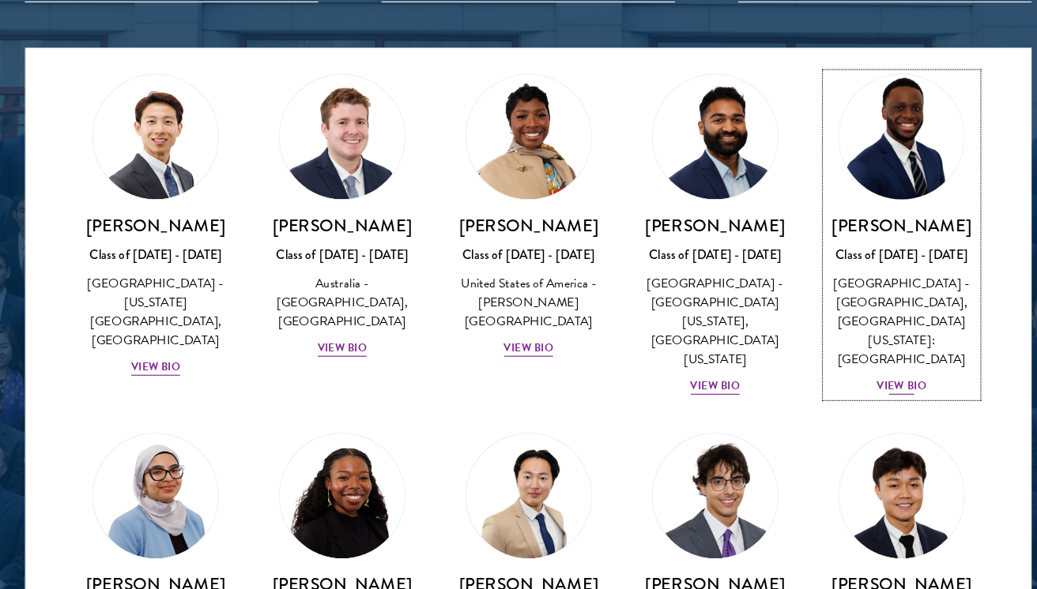
click at [876, 280] on div "Class of [DATE] - [DATE]" at bounding box center [843, 286] width 131 height 17
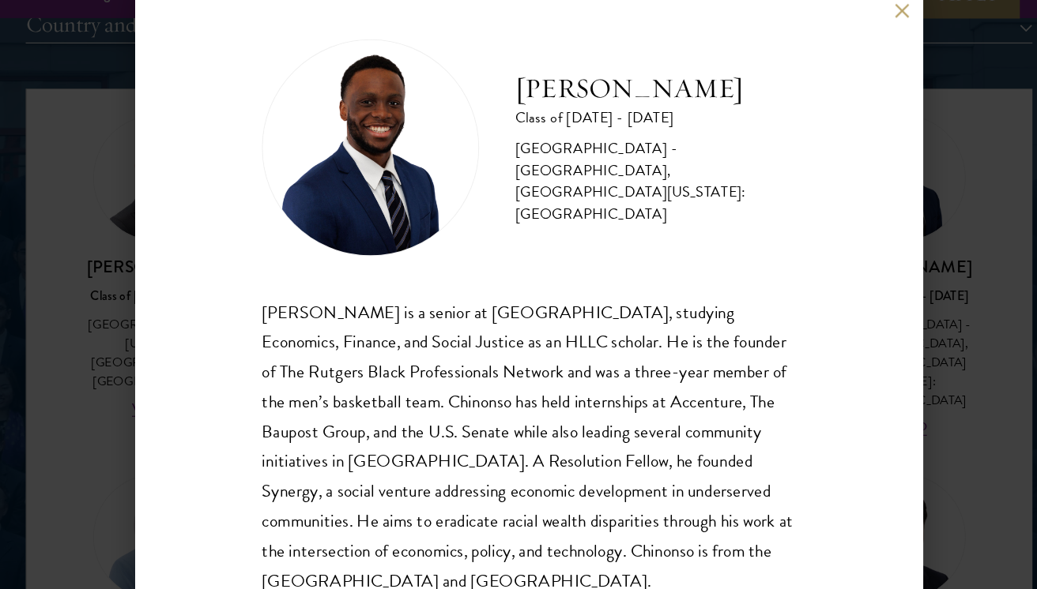
scroll to position [0, 0]
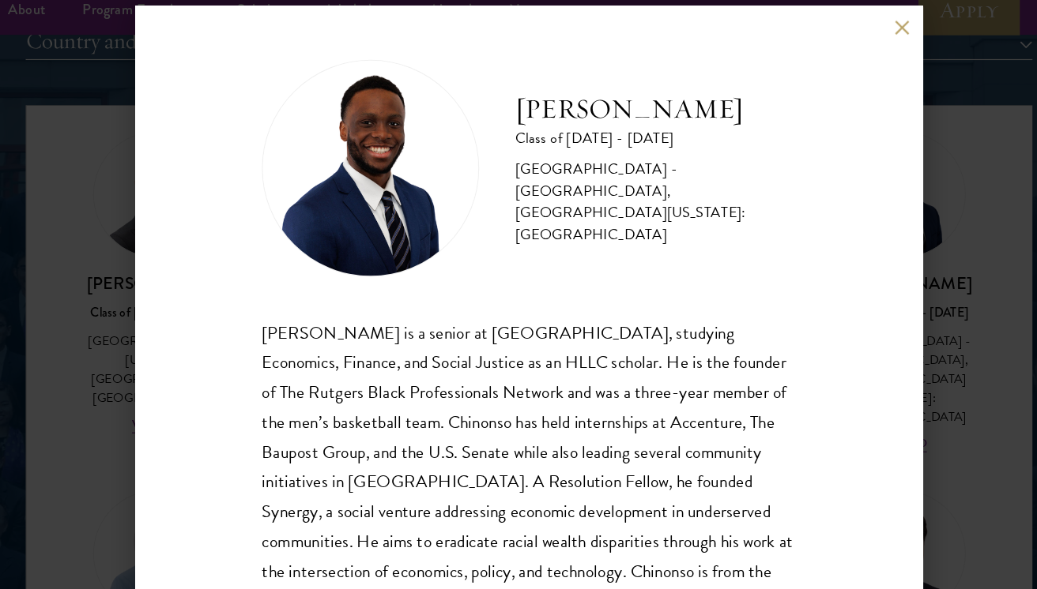
click at [913, 245] on div "Chinonso Anyanwu Class of 2025 - 2026 United States of America - Rutgers, The S…" at bounding box center [518, 294] width 1037 height 589
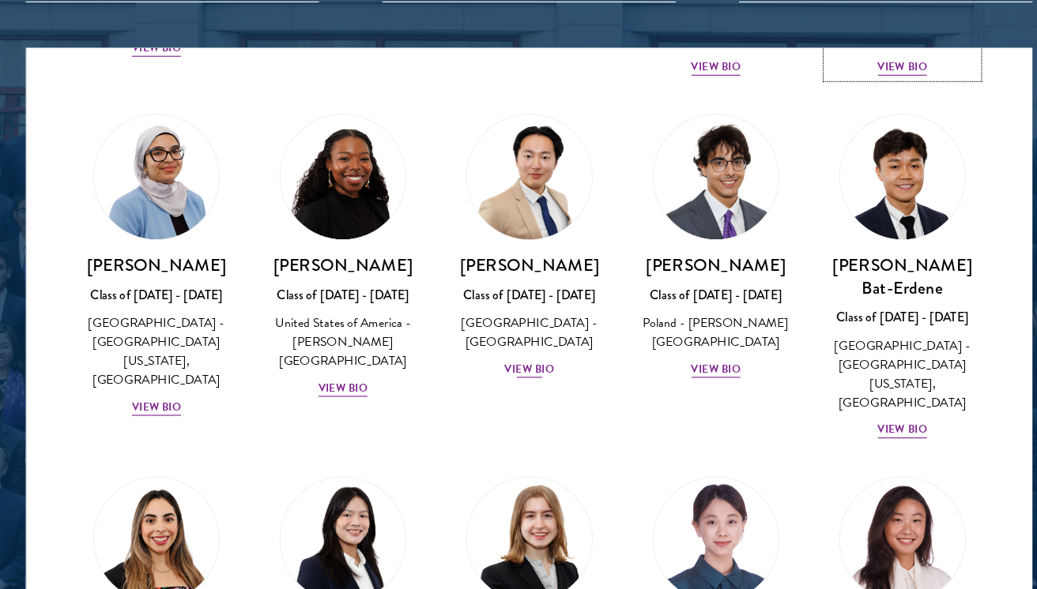
scroll to position [921, 0]
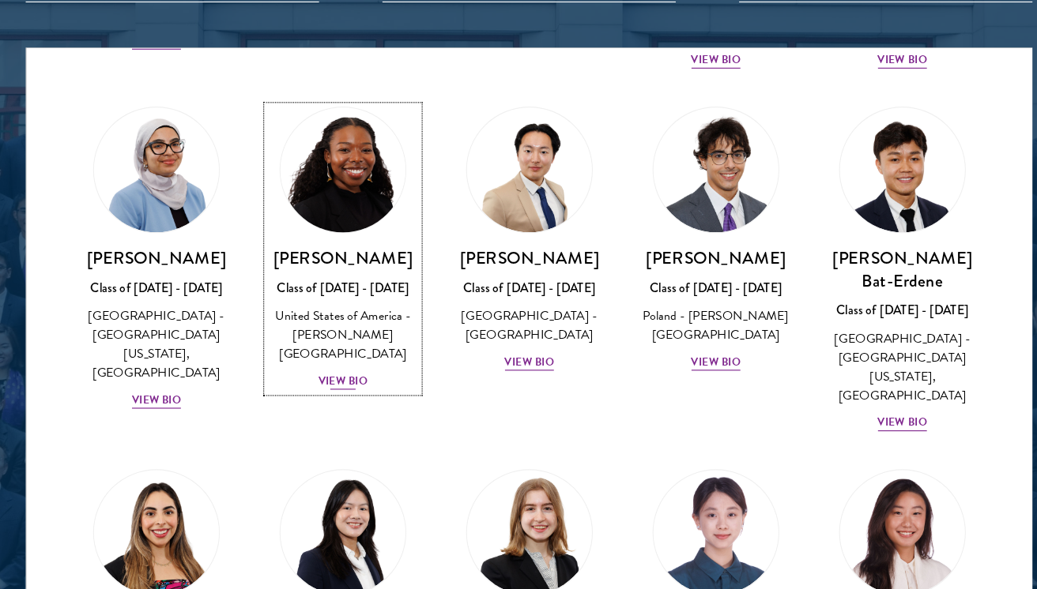
click at [338, 279] on h3 "[PERSON_NAME]" at bounding box center [355, 289] width 131 height 20
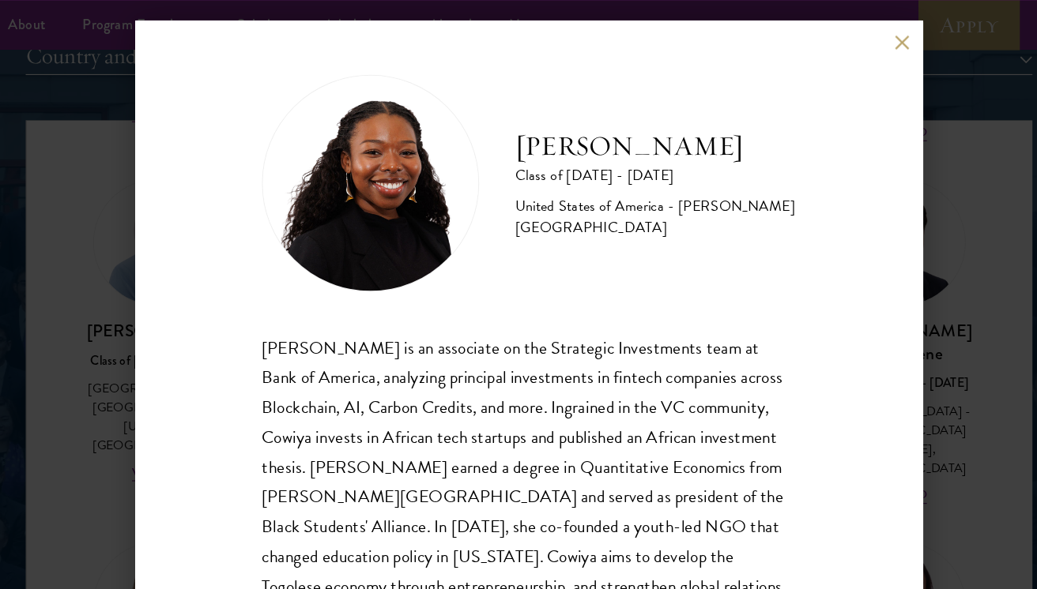
scroll to position [28, 0]
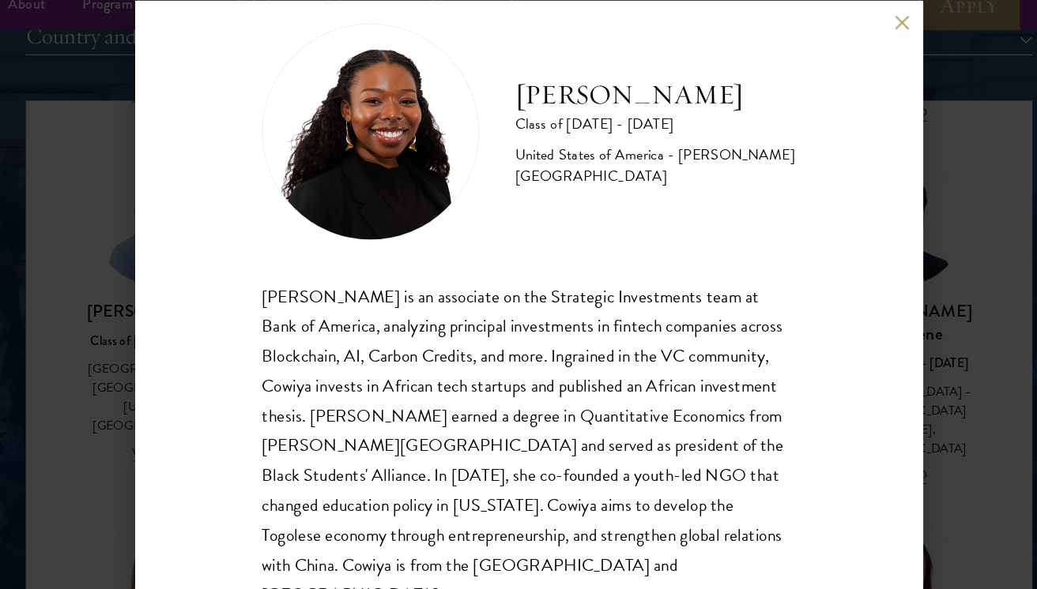
click at [884, 307] on div "Cowiya Arouna Class of 2025 - 2026 United States of America - Smith College Cow…" at bounding box center [518, 294] width 1037 height 589
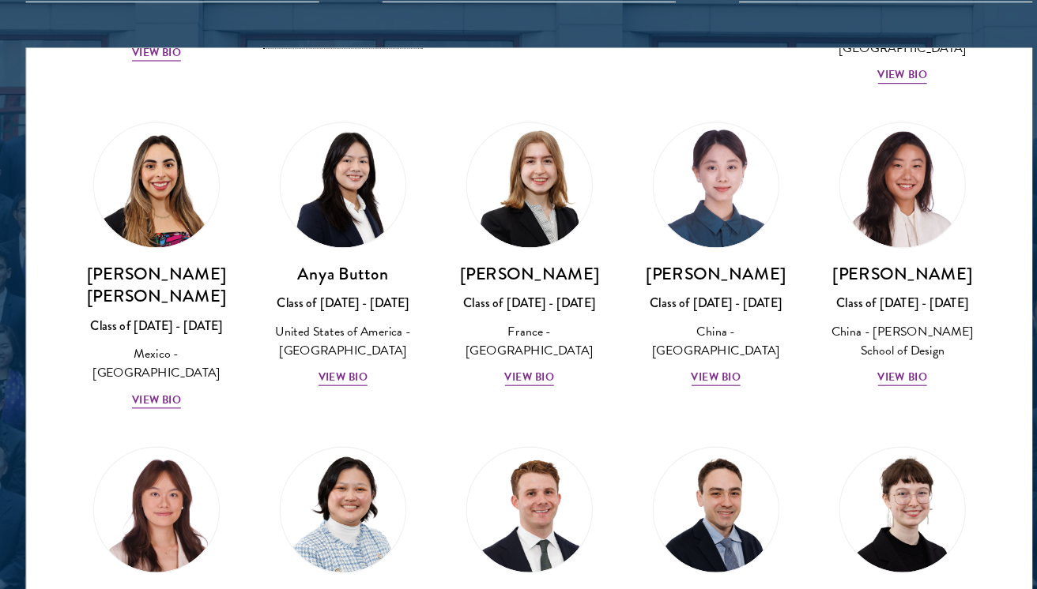
scroll to position [1228, 0]
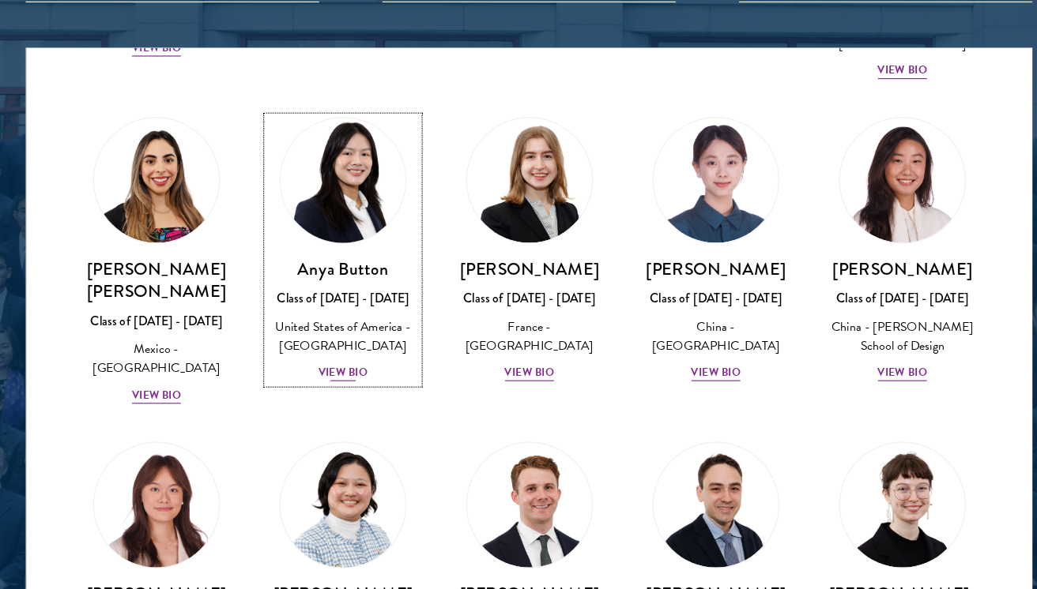
click at [378, 204] on img at bounding box center [355, 221] width 120 height 120
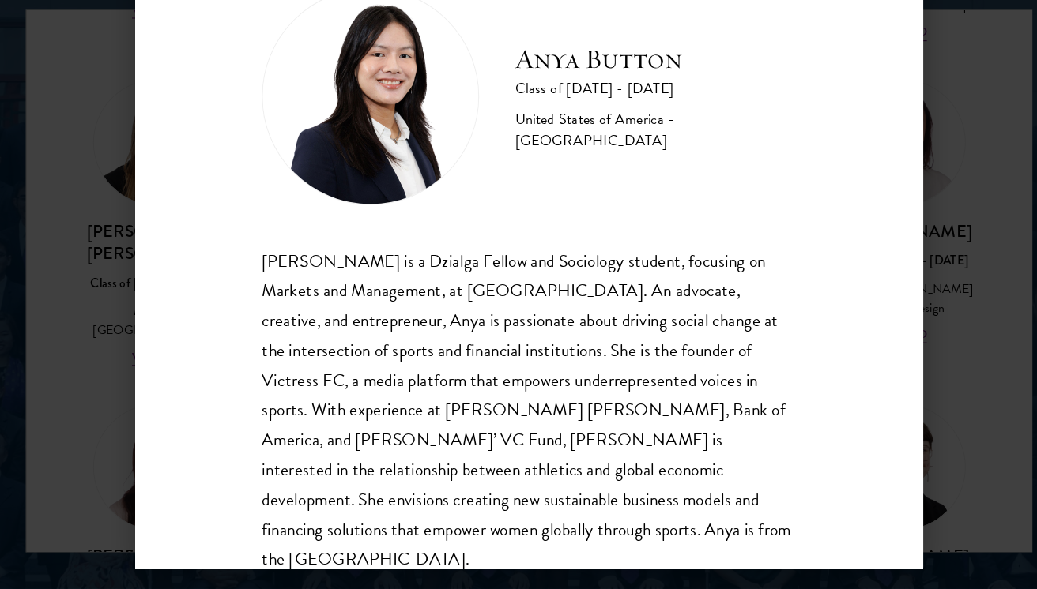
scroll to position [1973, 0]
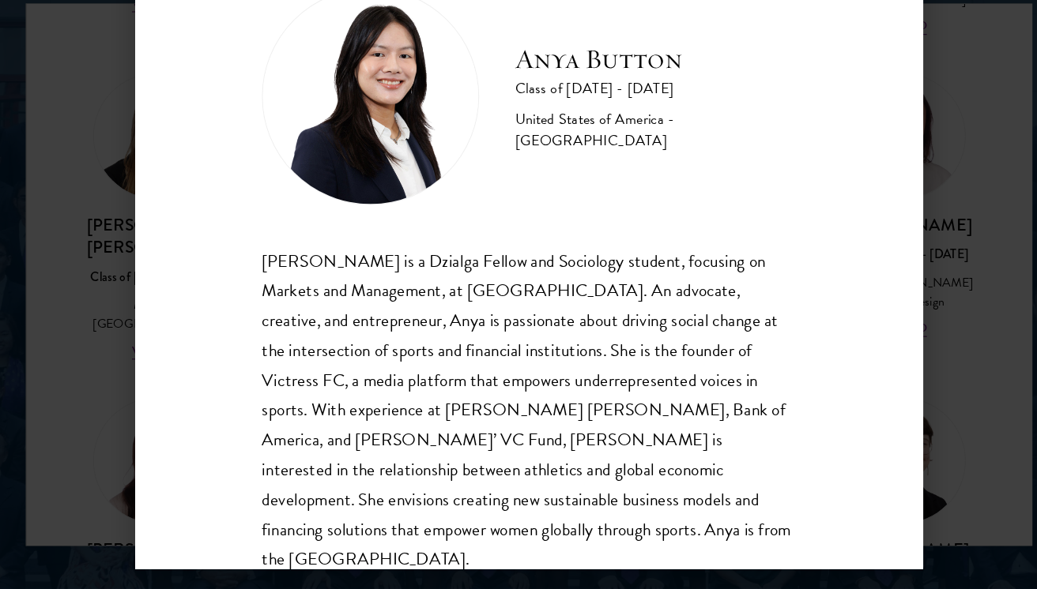
click at [894, 427] on div "Anya Button Class of 2025 - 2026 United States of America - Duke University Any…" at bounding box center [518, 294] width 1037 height 589
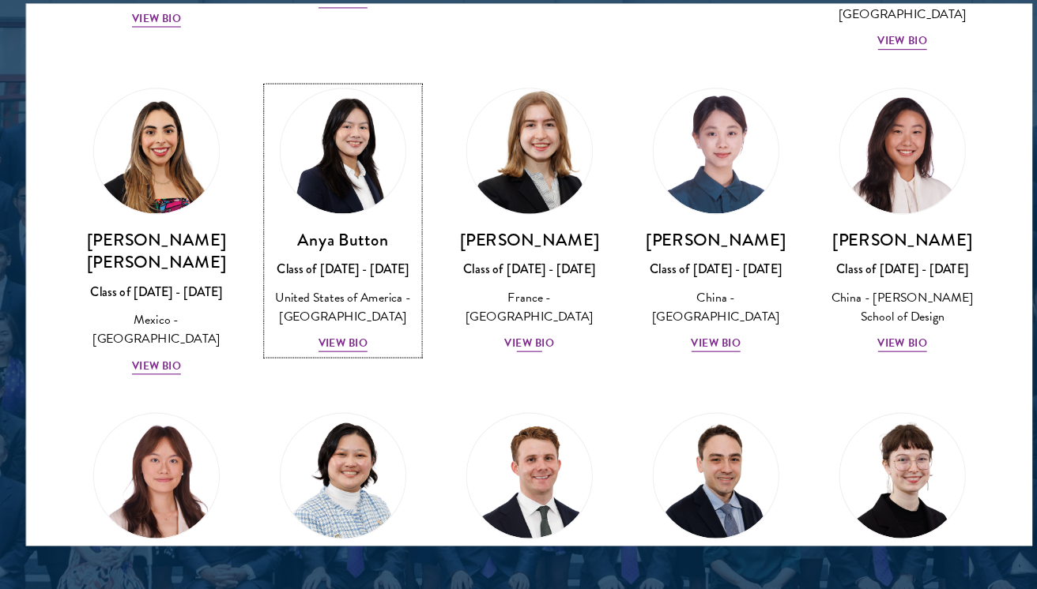
scroll to position [1216, 0]
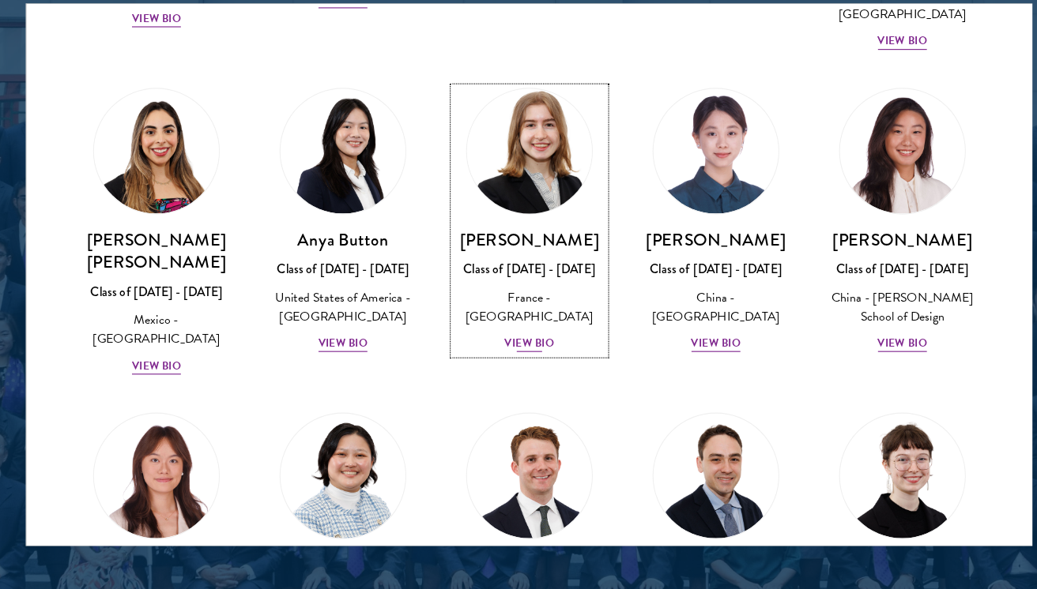
click at [518, 279] on h3 "[PERSON_NAME]" at bounding box center [518, 283] width 131 height 20
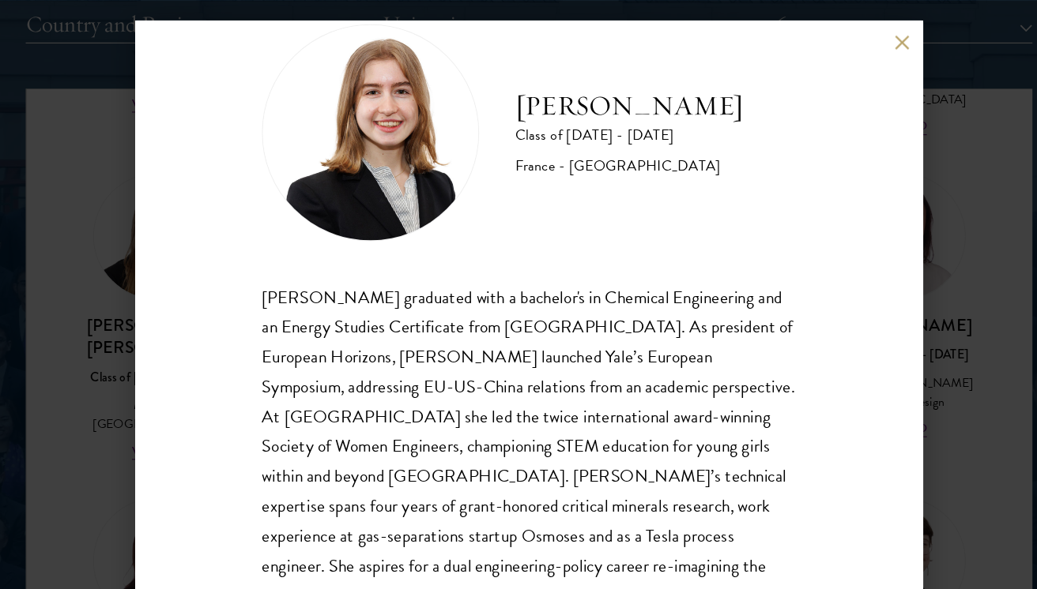
scroll to position [54, 0]
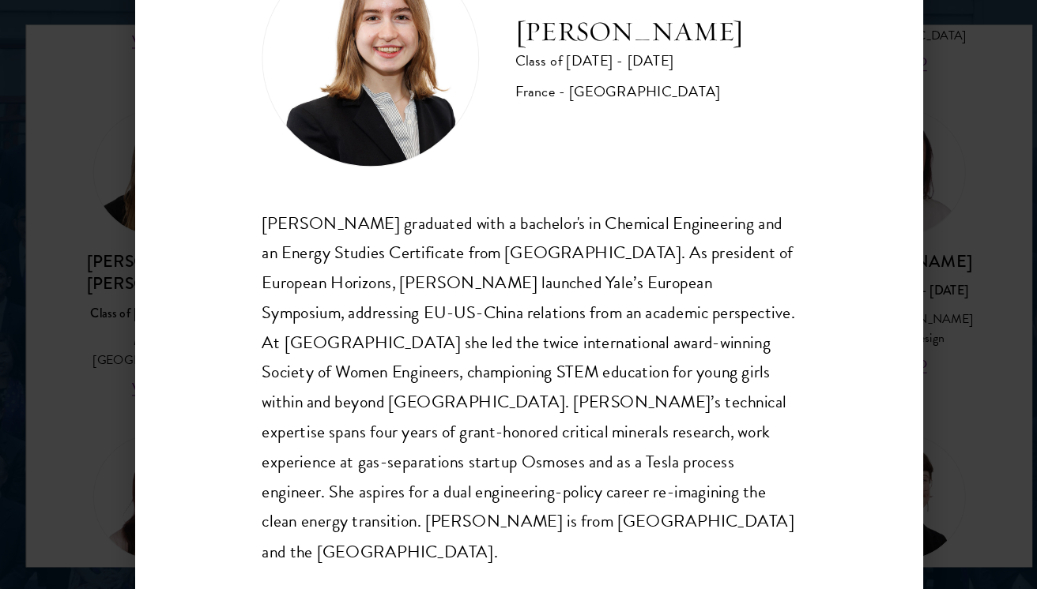
click at [924, 342] on div "Anne-Amélie Campant Class of 2025 - 2026 France - Yale University Anne-Amélie C…" at bounding box center [518, 294] width 1037 height 589
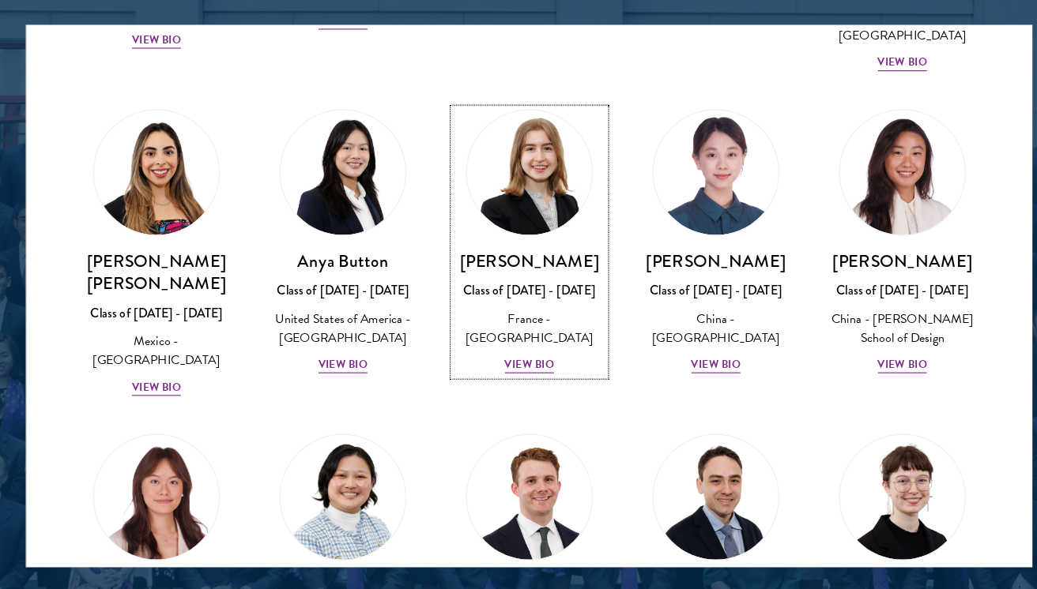
scroll to position [1138, 0]
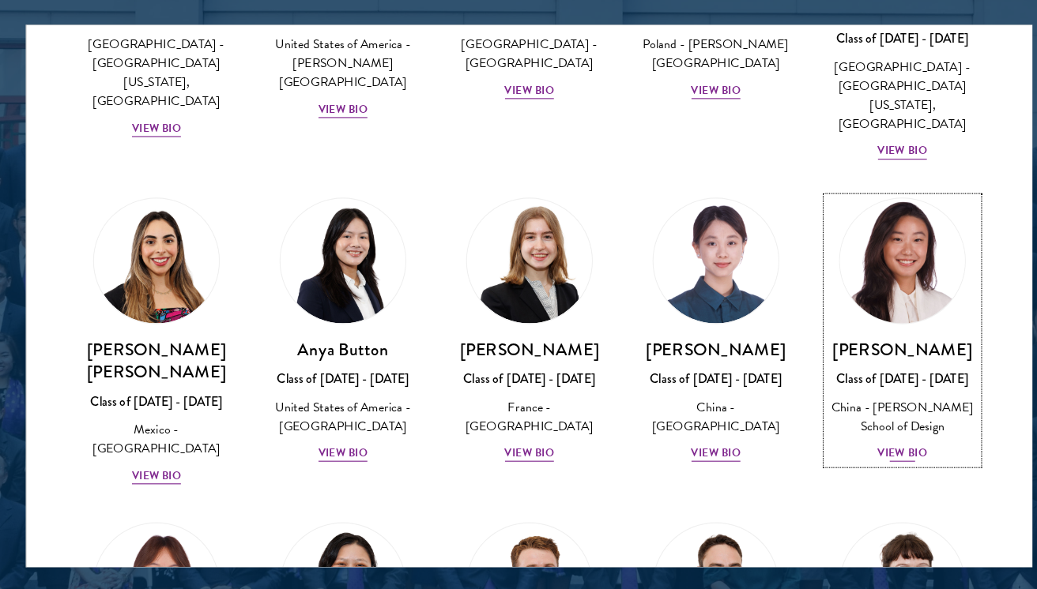
click at [893, 351] on div "Melinda Chen Class of 2025 - 2026 China - Parsons School of Design View Bio" at bounding box center [843, 406] width 131 height 110
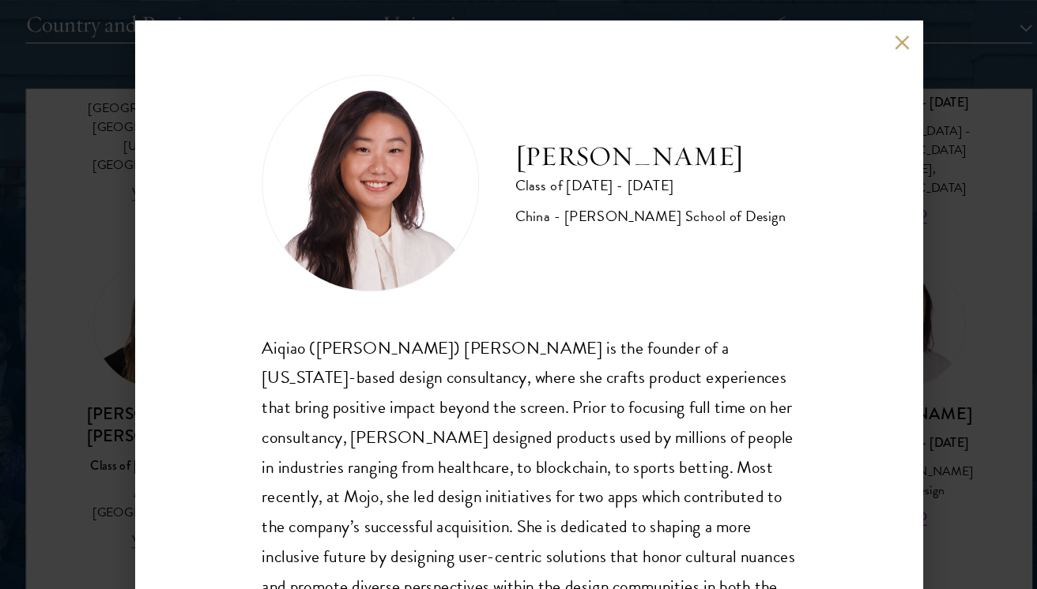
scroll to position [28, 0]
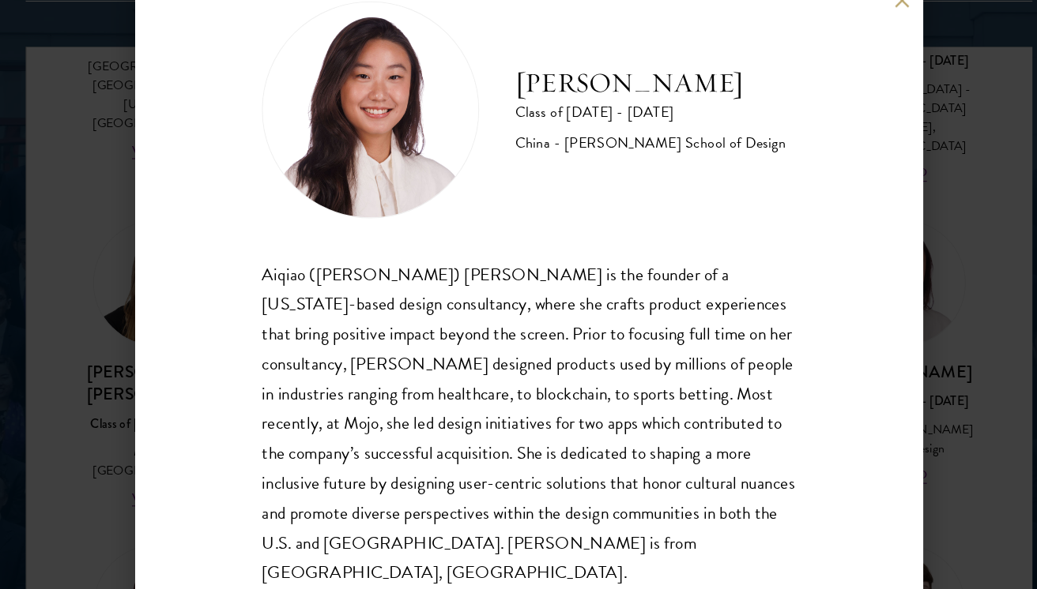
click at [897, 340] on div "Melinda Chen Class of 2025 - 2026 China - Parsons School of Design Aiqiao (Meli…" at bounding box center [518, 294] width 1037 height 589
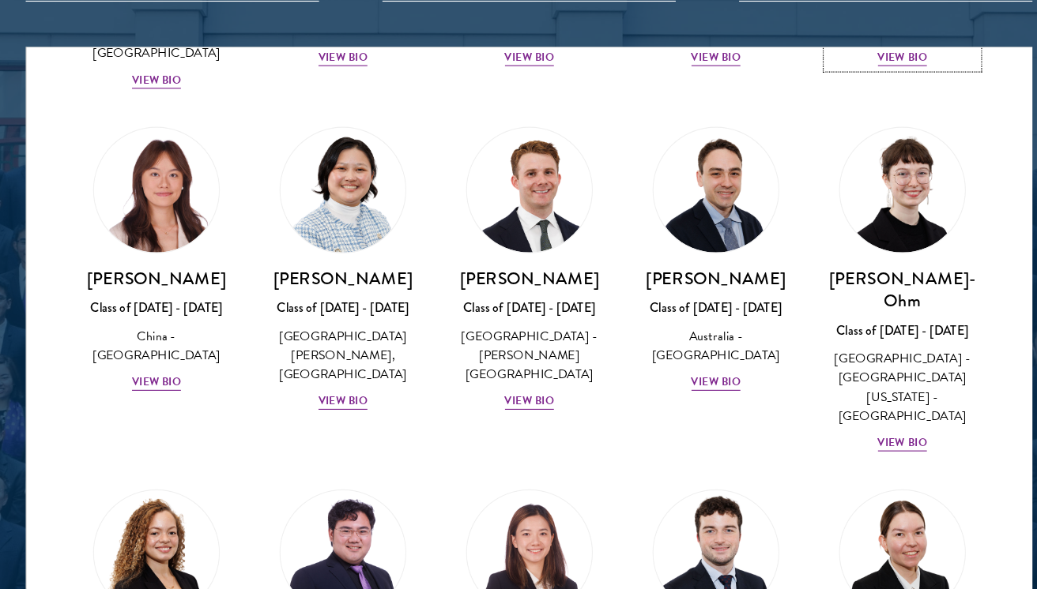
scroll to position [1497, 0]
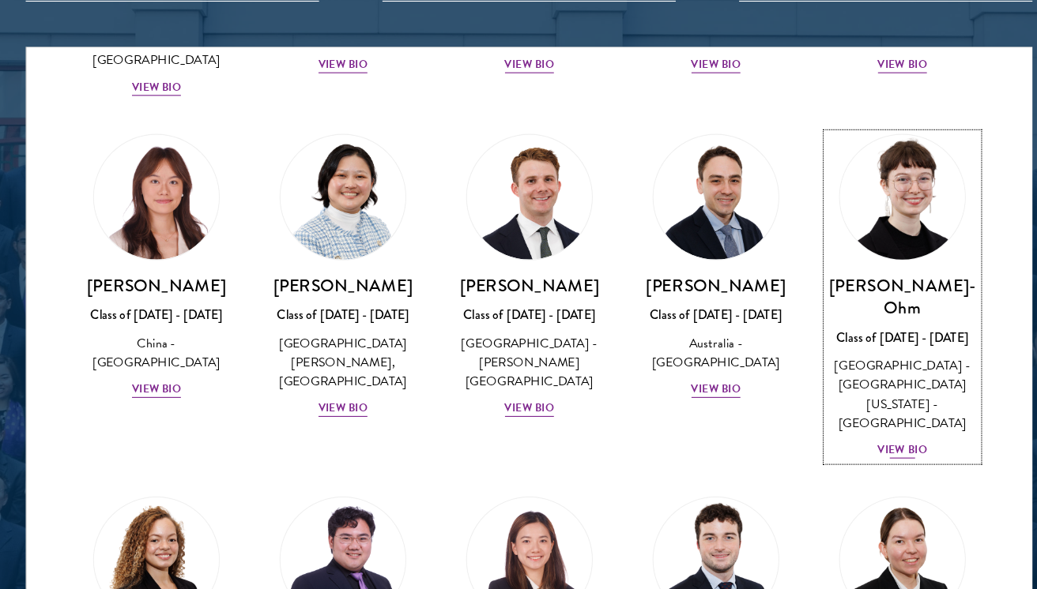
click at [888, 276] on div "Ottilie Cooper-Ohm Class of 2025 - 2026 United States of America - University o…" at bounding box center [843, 357] width 131 height 163
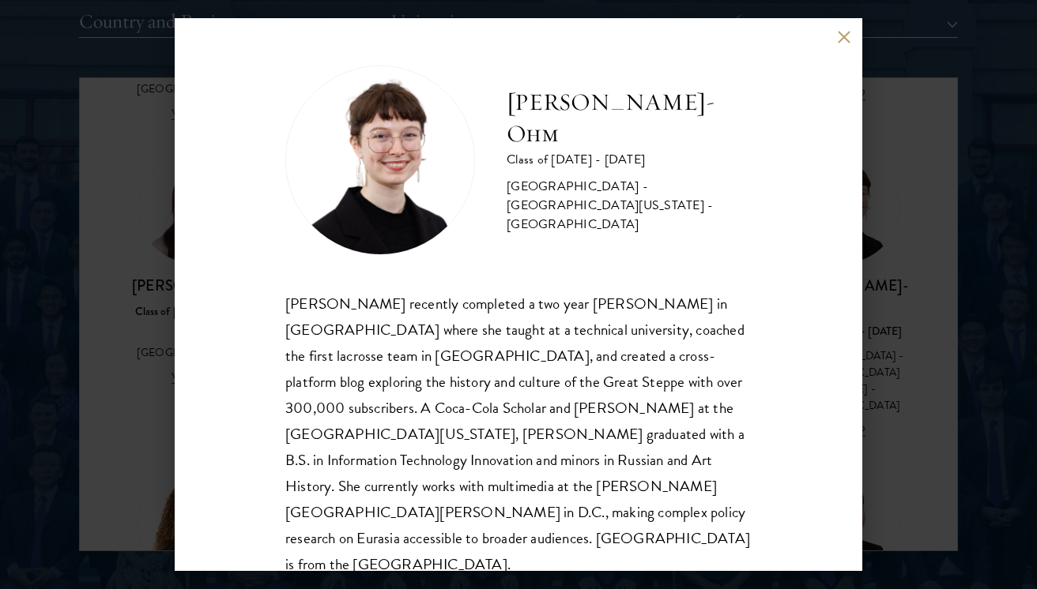
click at [946, 397] on div "Ottilie Cooper-Ohm Class of 2025 - 2026 United States of America - University o…" at bounding box center [518, 294] width 1037 height 589
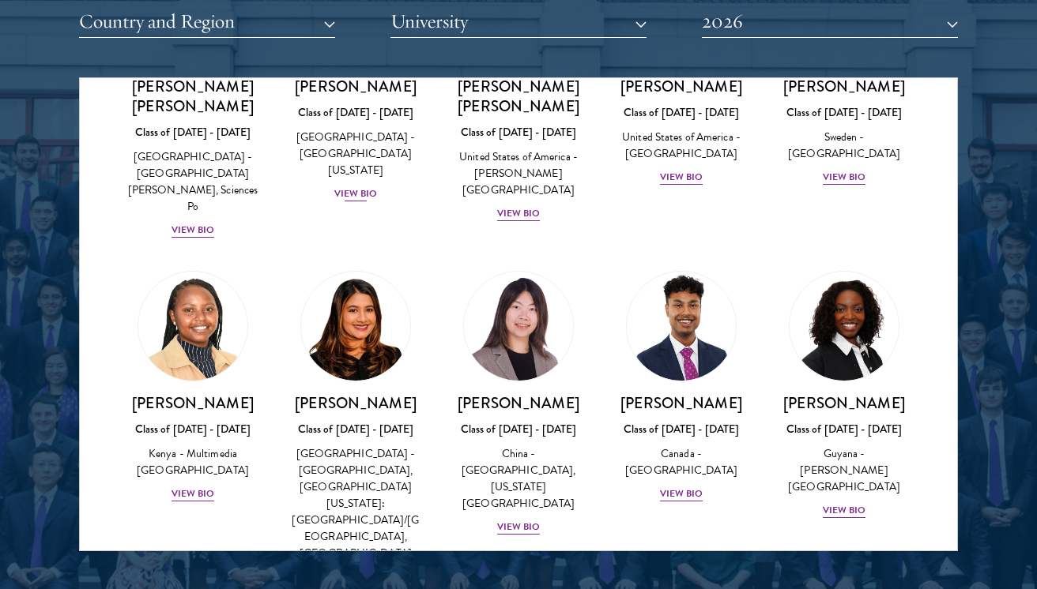
scroll to position [2351, 0]
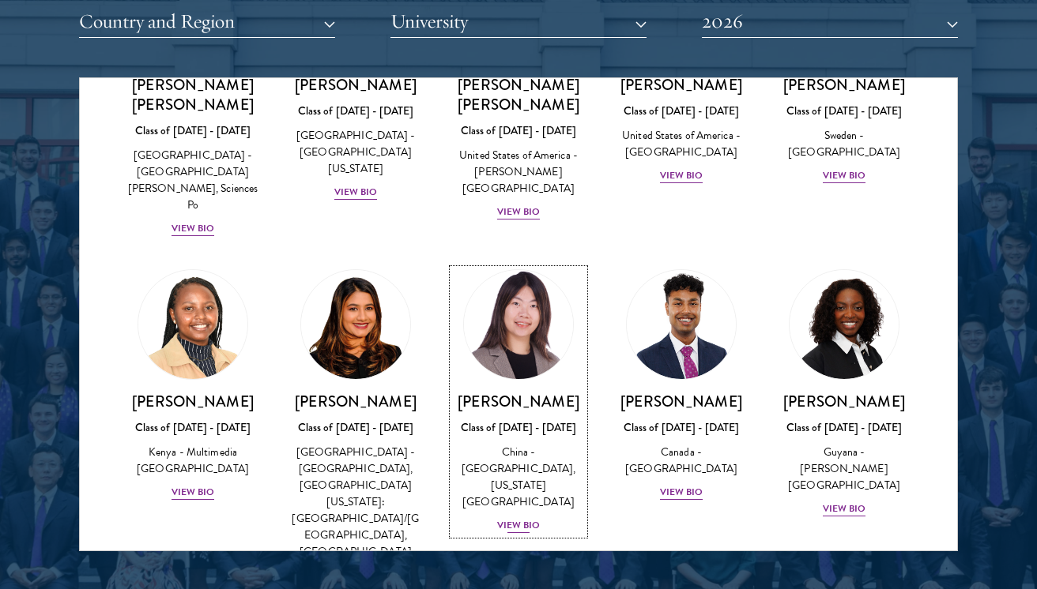
click at [497, 392] on h3 "[PERSON_NAME]" at bounding box center [518, 402] width 131 height 20
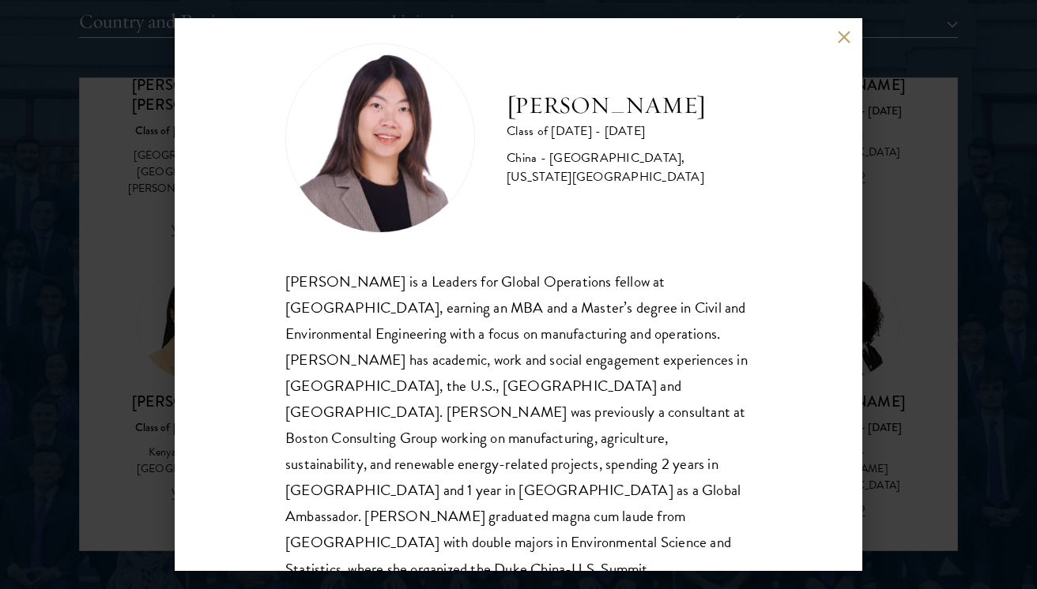
scroll to position [25, 0]
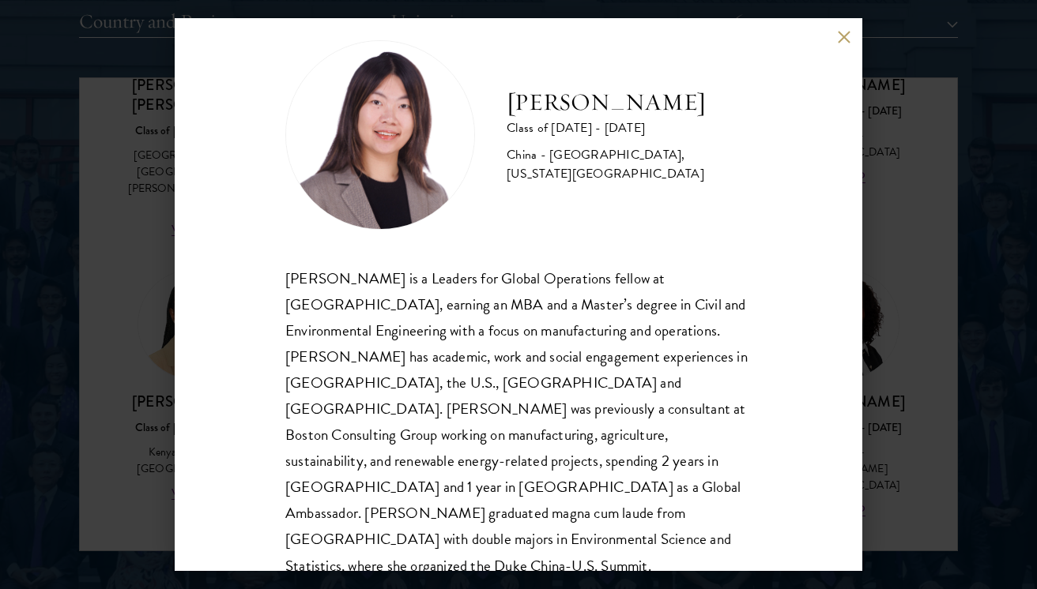
click at [984, 397] on div "Yutao Gong Class of 2025 - 2026 China - Duke University, Massachusetts Institut…" at bounding box center [518, 294] width 1037 height 589
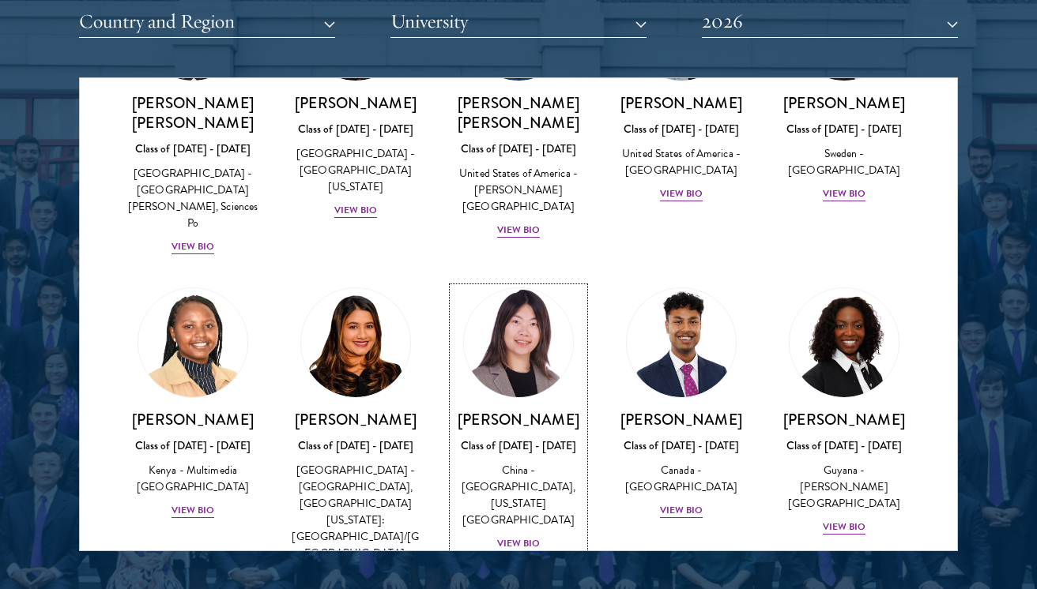
scroll to position [2335, 0]
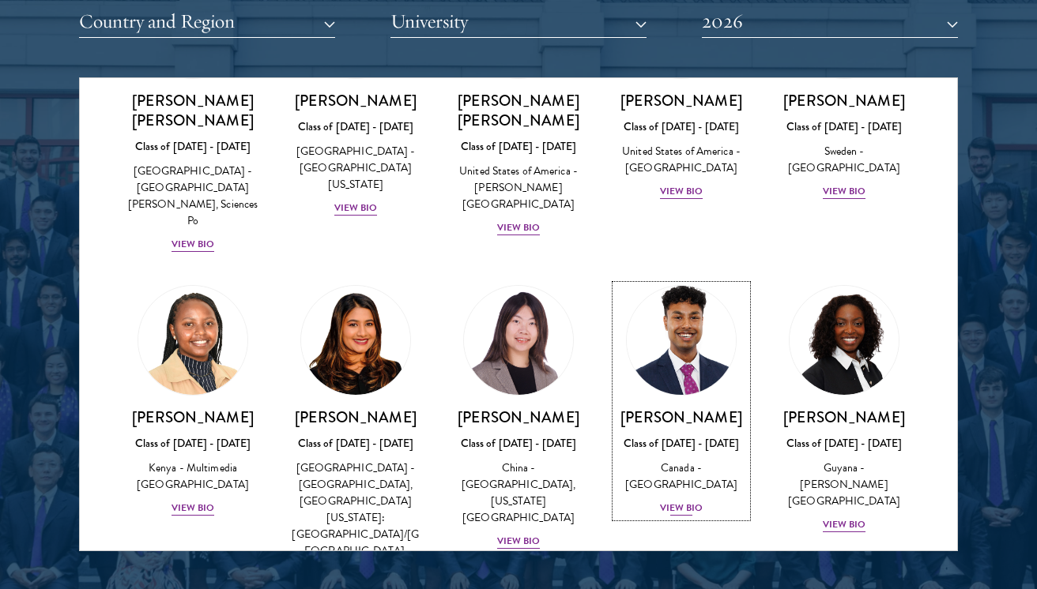
click at [722, 408] on h3 "[PERSON_NAME]" at bounding box center [680, 418] width 131 height 20
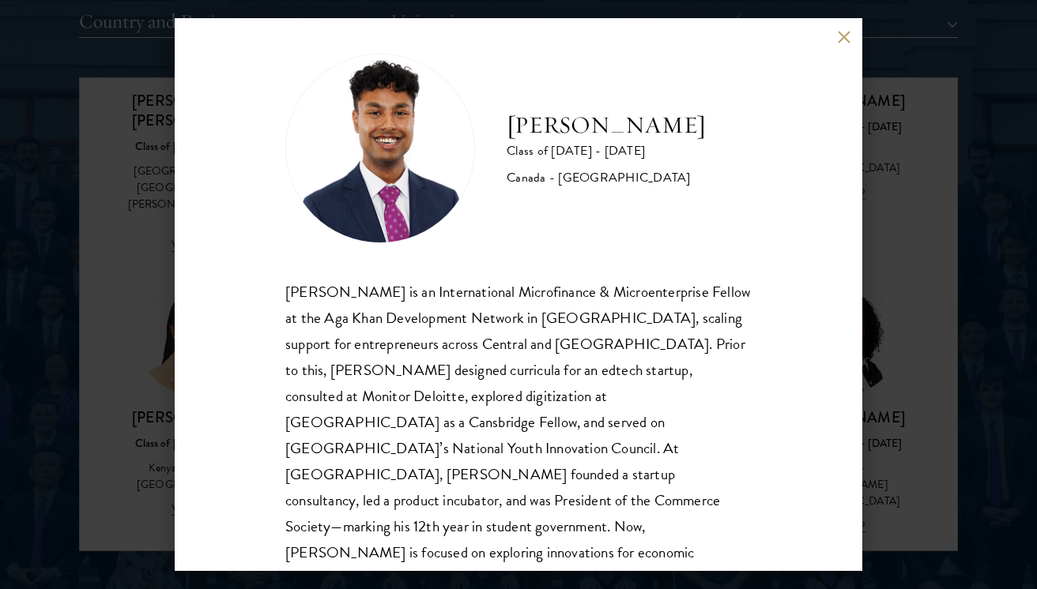
scroll to position [15, 0]
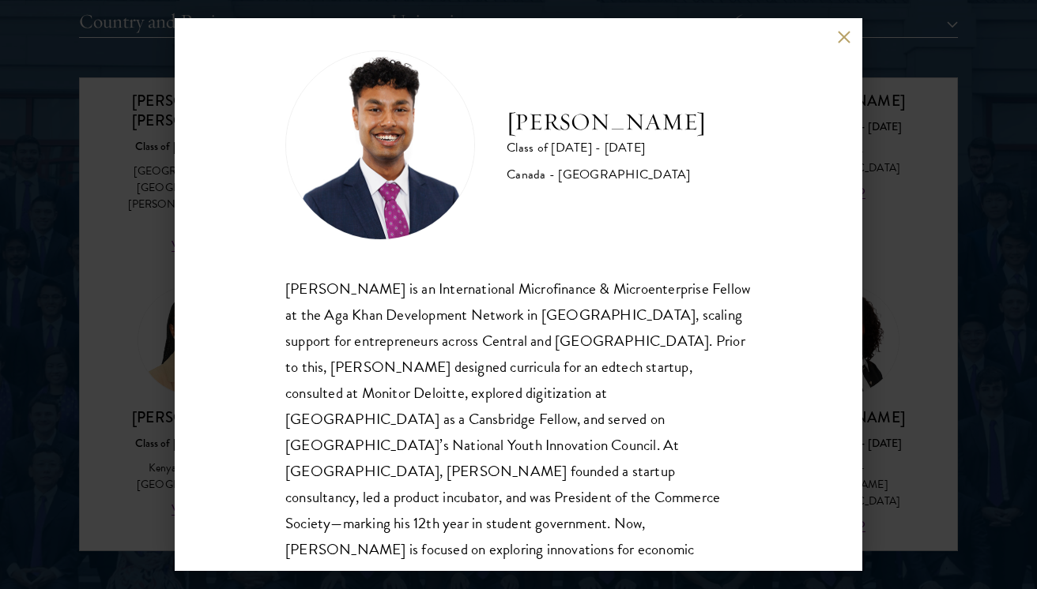
click at [897, 330] on div "Mahir Hamid Class of 2025 - 2026 Canada - Queen's University Mahir Hamid is an …" at bounding box center [518, 294] width 1037 height 589
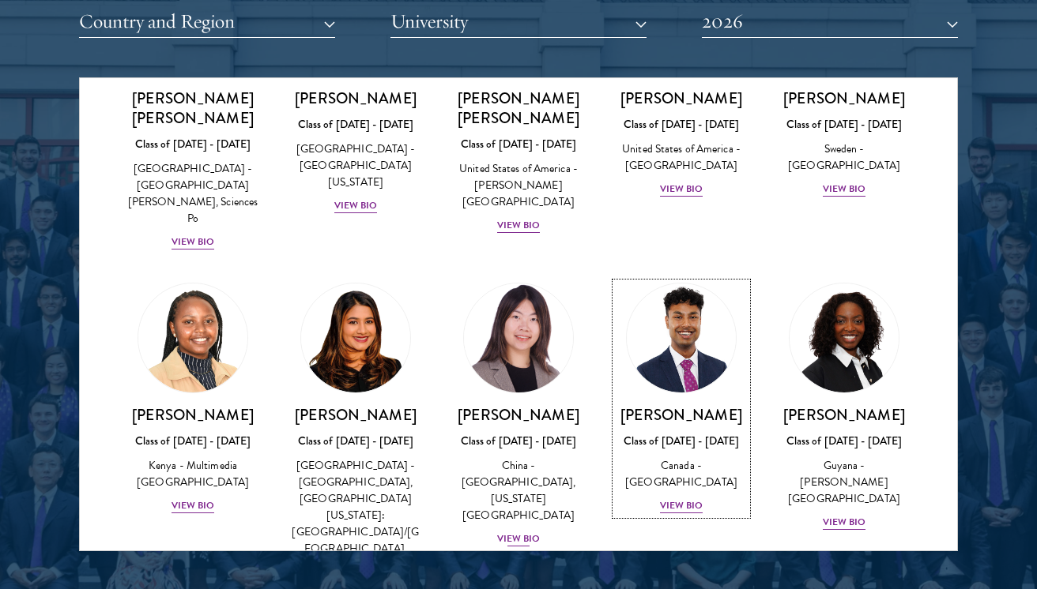
scroll to position [2338, 0]
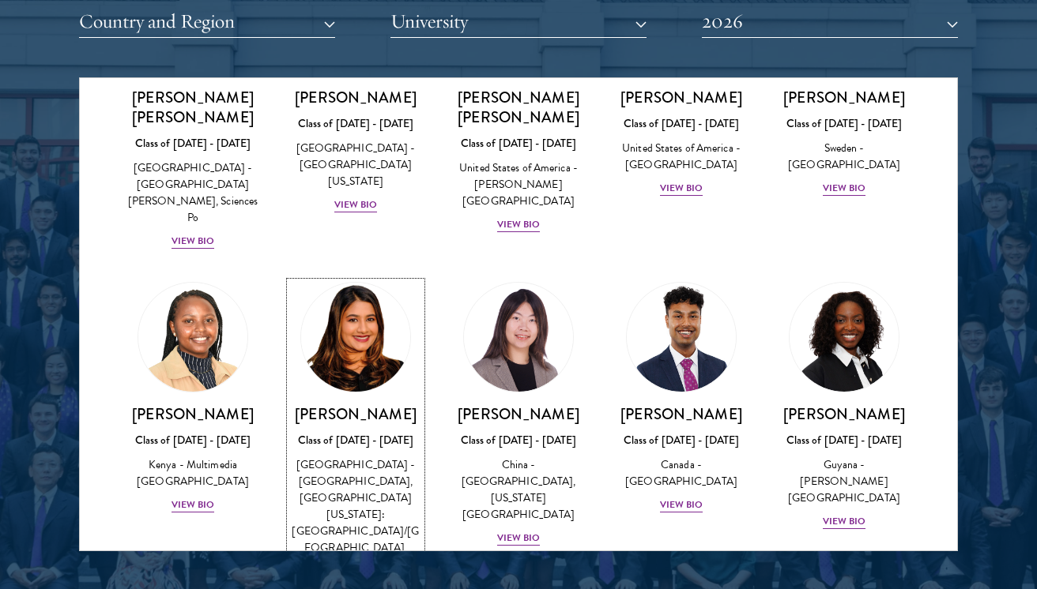
click at [371, 457] on div "[GEOGRAPHIC_DATA] - [GEOGRAPHIC_DATA], [GEOGRAPHIC_DATA][US_STATE]: [GEOGRAPHIC…" at bounding box center [355, 515] width 131 height 116
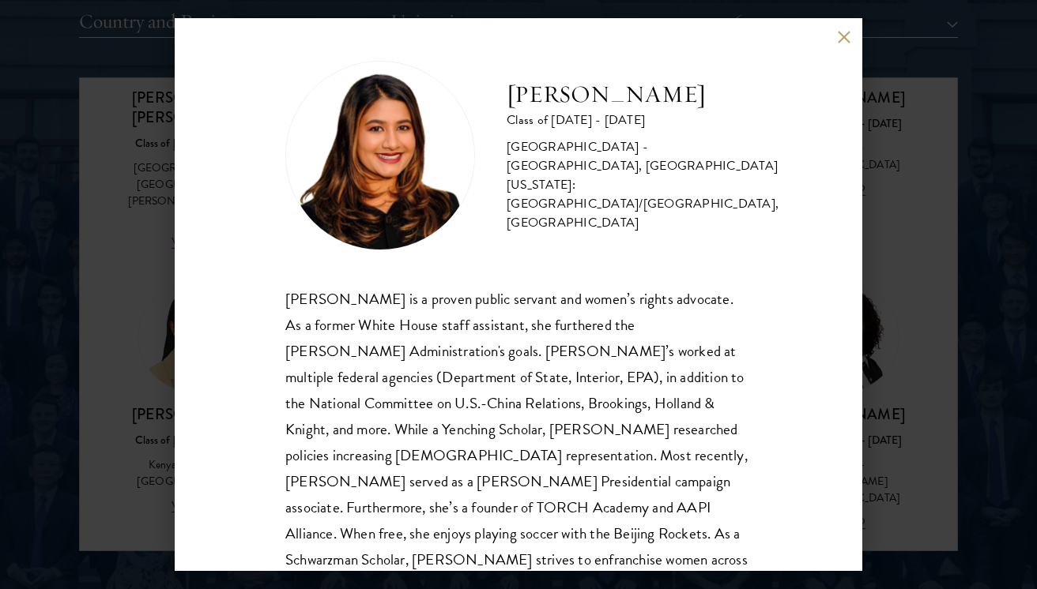
scroll to position [0, 0]
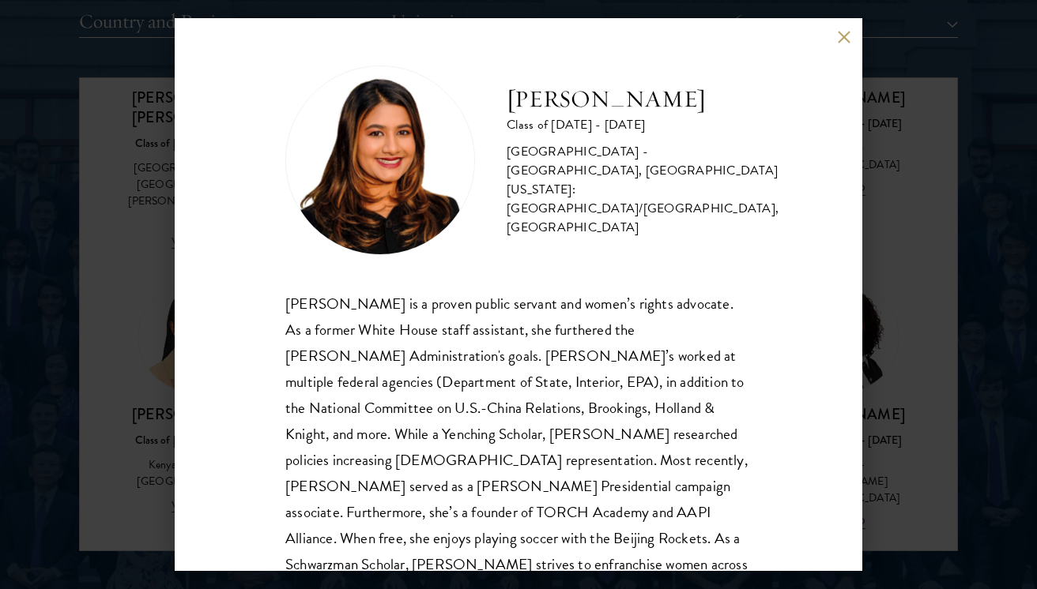
click at [586, 115] on h2 "[PERSON_NAME]" at bounding box center [642, 100] width 272 height 32
click at [895, 246] on div "Nina Gohel Class of 2025 - 2026 United States of America - Rutgers, The State U…" at bounding box center [518, 294] width 1037 height 589
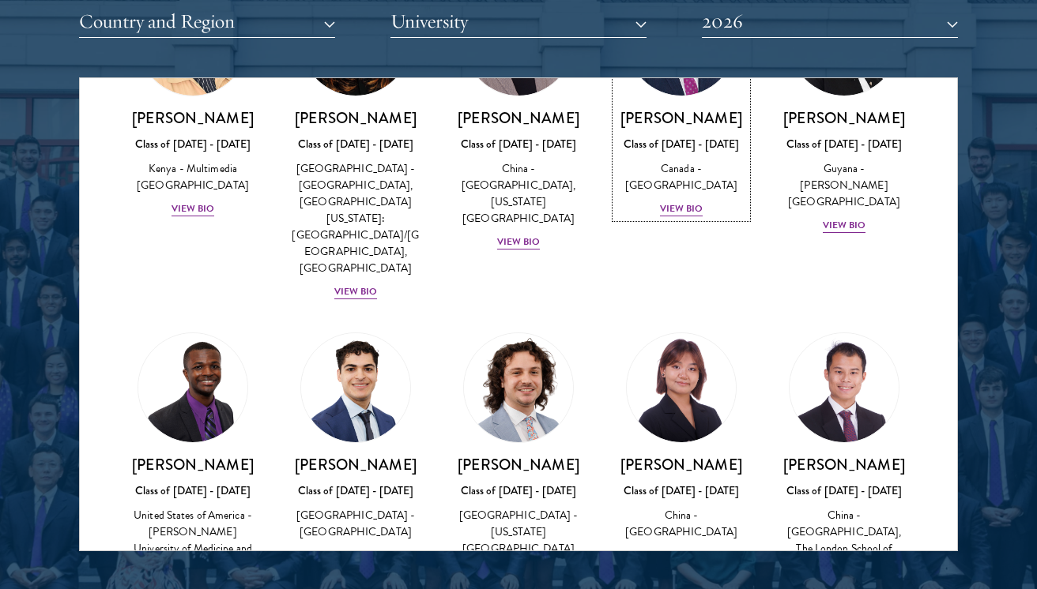
scroll to position [2645, 0]
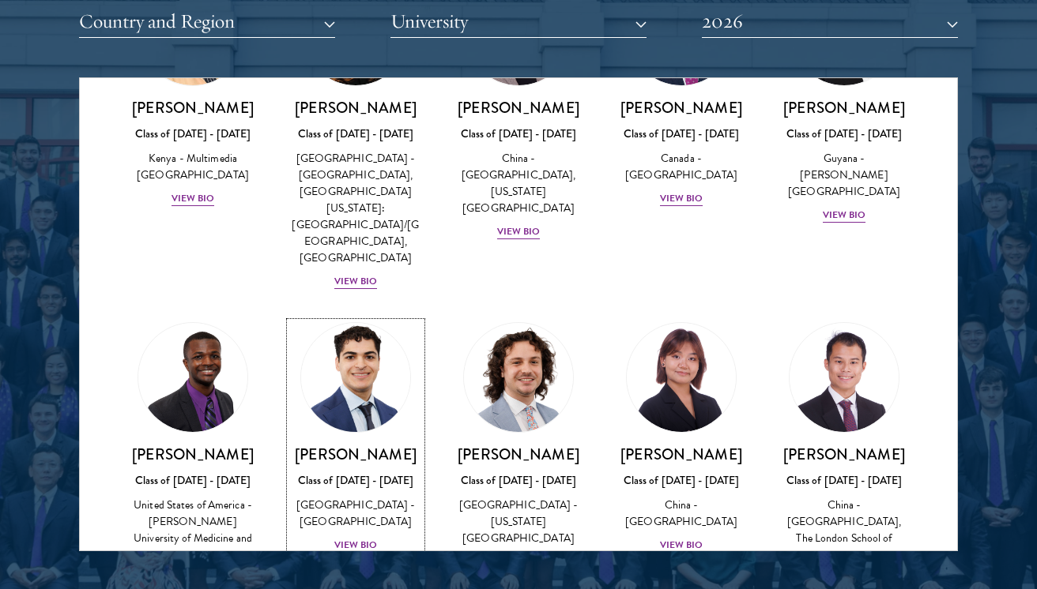
click at [401, 318] on img at bounding box center [355, 378] width 120 height 120
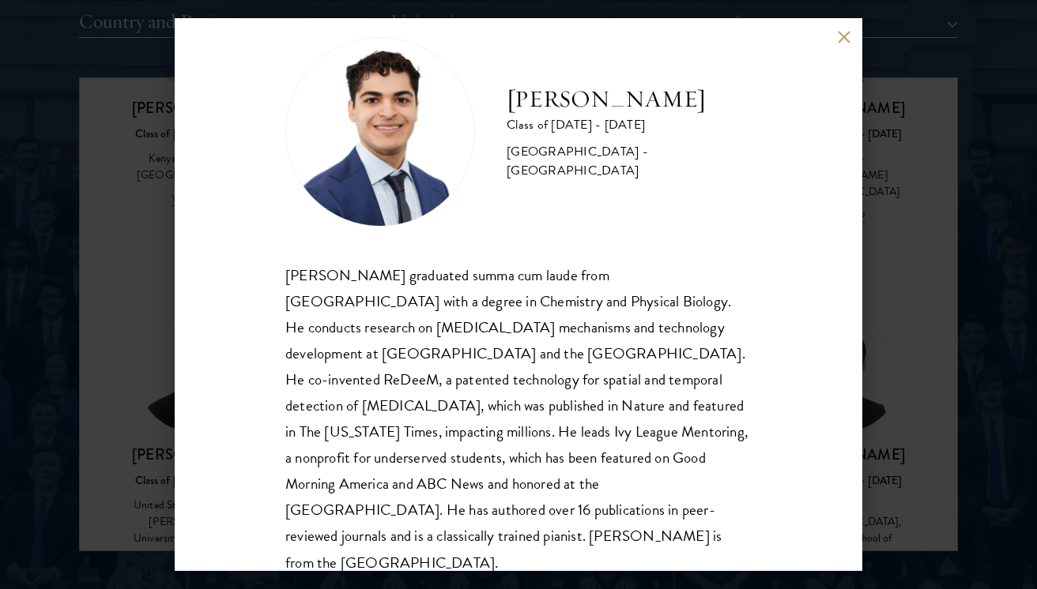
scroll to position [27, 0]
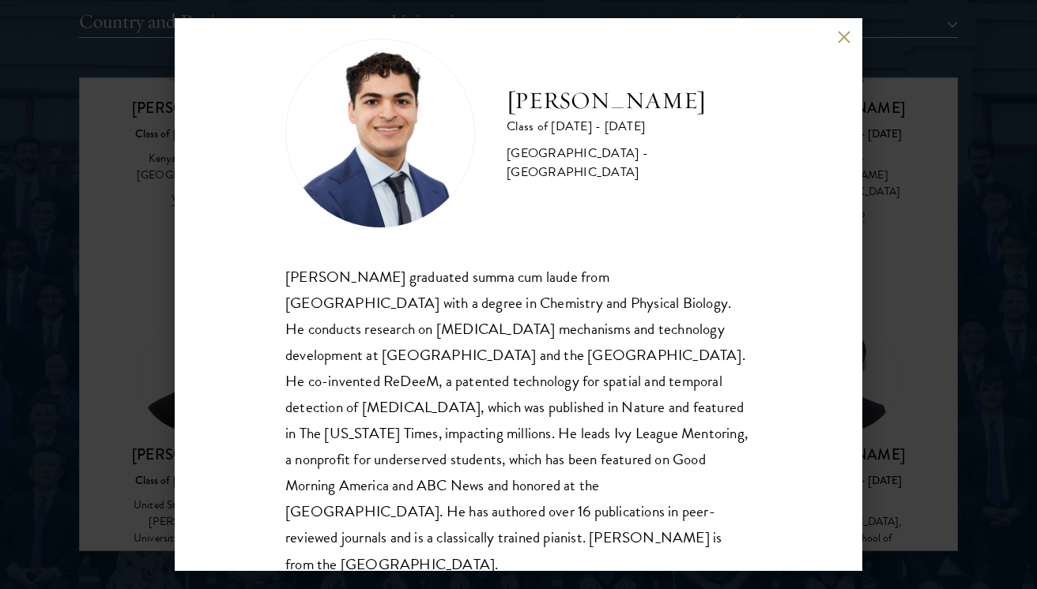
click at [915, 352] on div "Alessandro Hammond Class of 2025 - 2026 United States of America - Harvard Univ…" at bounding box center [518, 294] width 1037 height 589
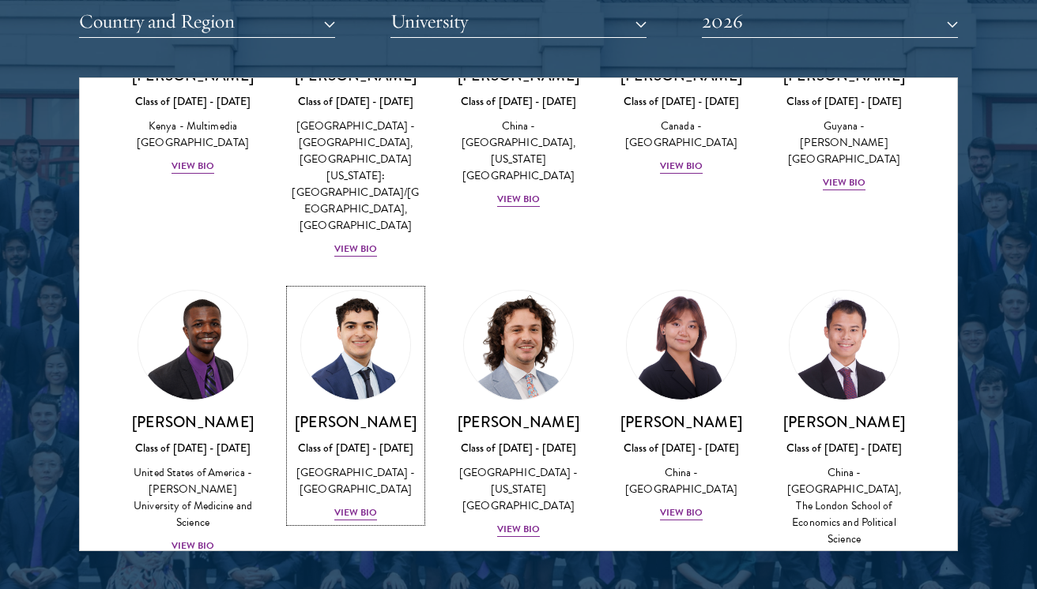
scroll to position [2682, 0]
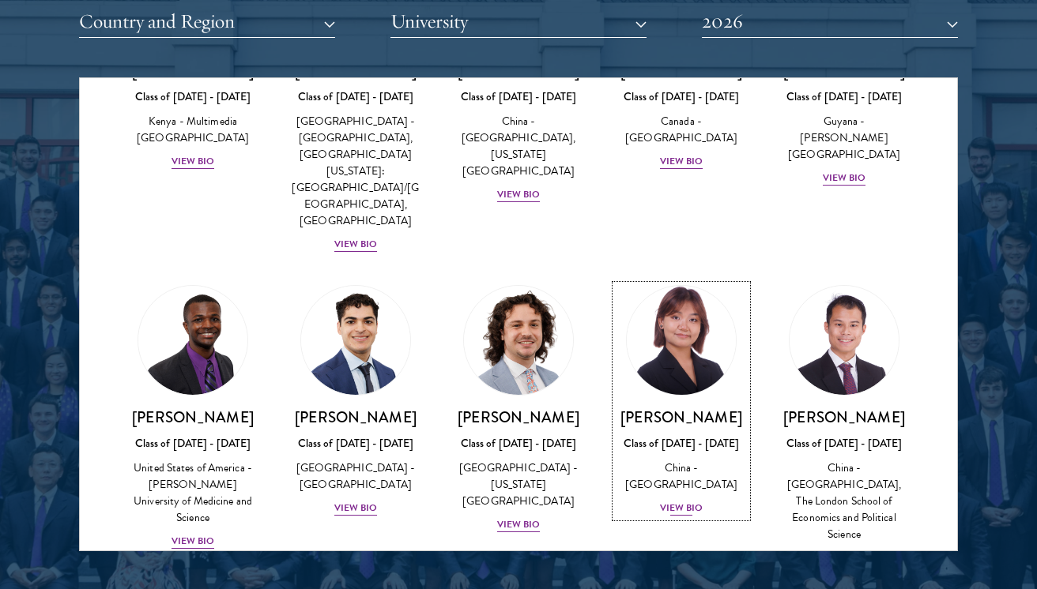
click at [668, 408] on div "Cynthia He Class of 2025 - 2026 China - Tsinghua University View Bio" at bounding box center [680, 463] width 131 height 110
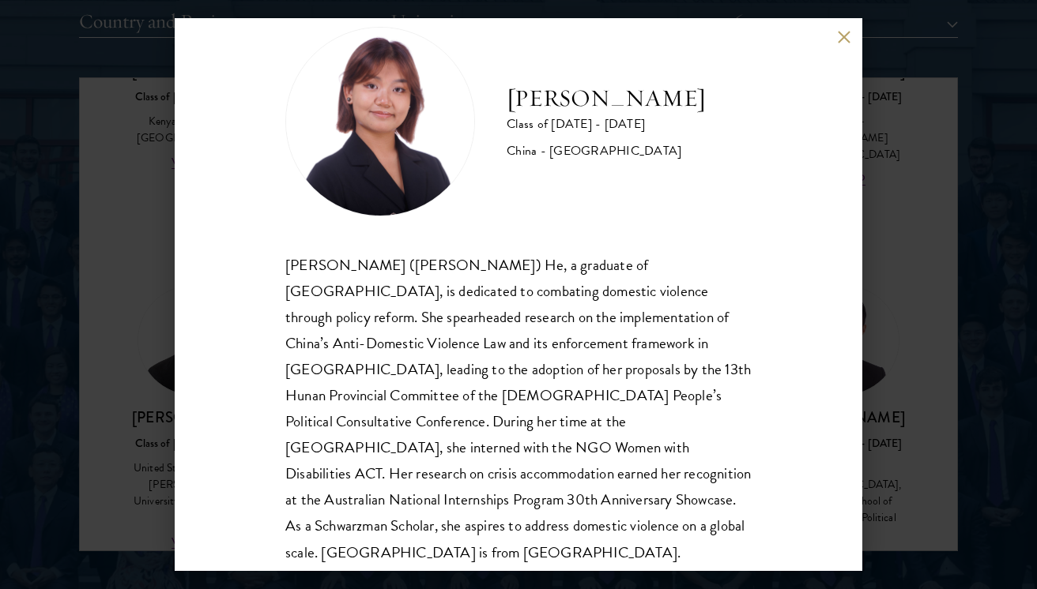
scroll to position [43, 0]
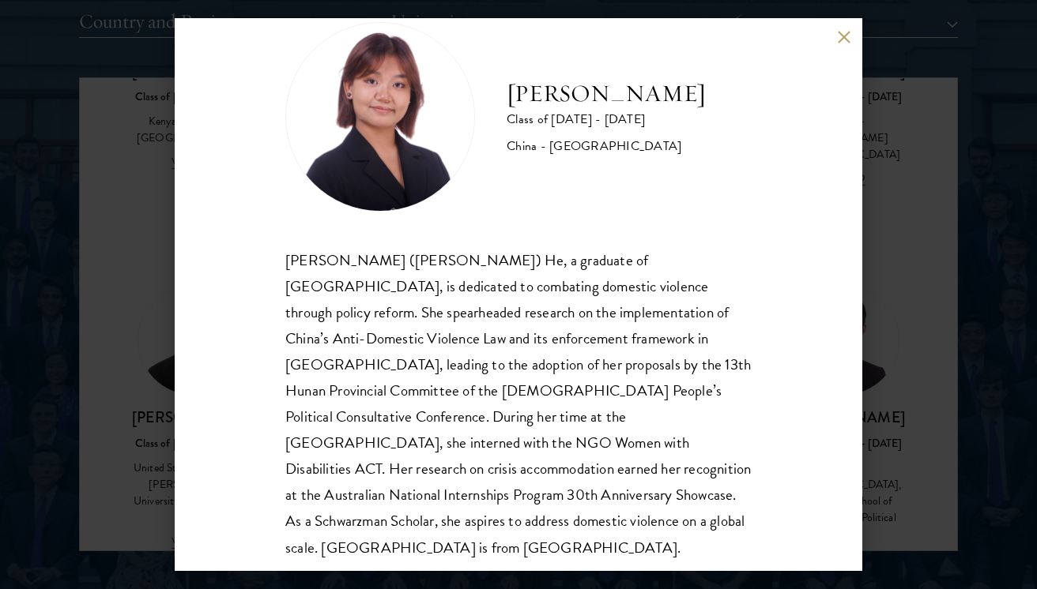
click at [875, 359] on div "Cynthia He Class of 2025 - 2026 China - Tsinghua University Yuqing (Cynthia) He…" at bounding box center [518, 294] width 1037 height 589
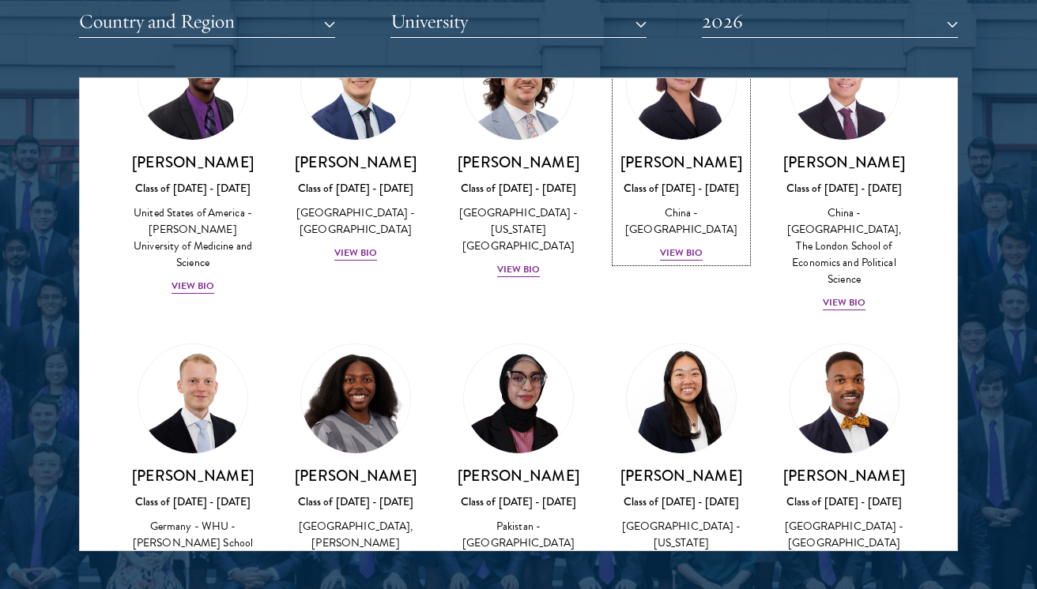
scroll to position [2943, 0]
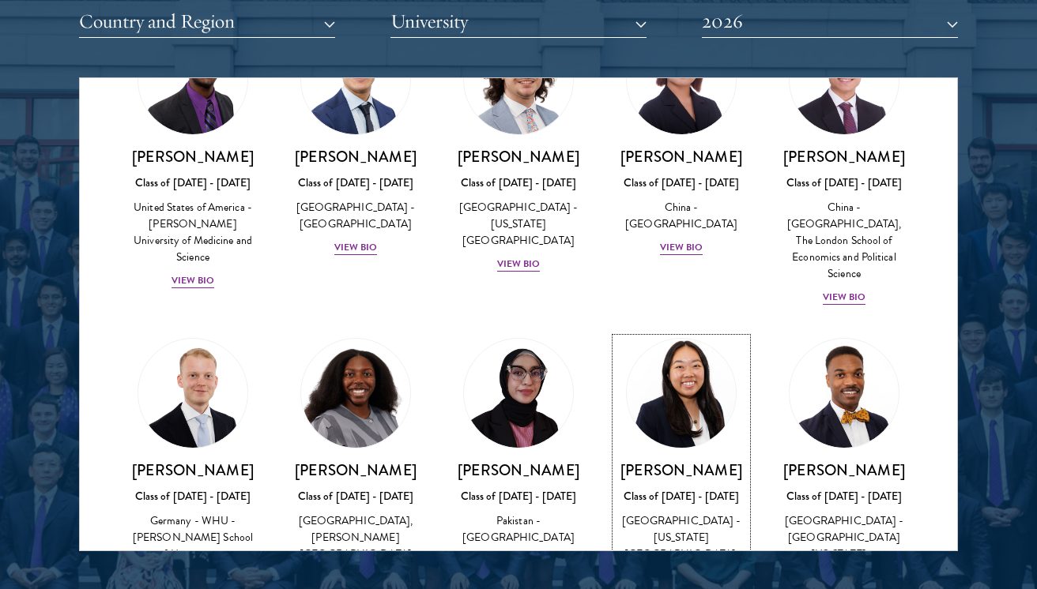
click at [736, 461] on div "Galen Jiang Class of 2025 - 2026 United States of America - California State Un…" at bounding box center [680, 541] width 131 height 160
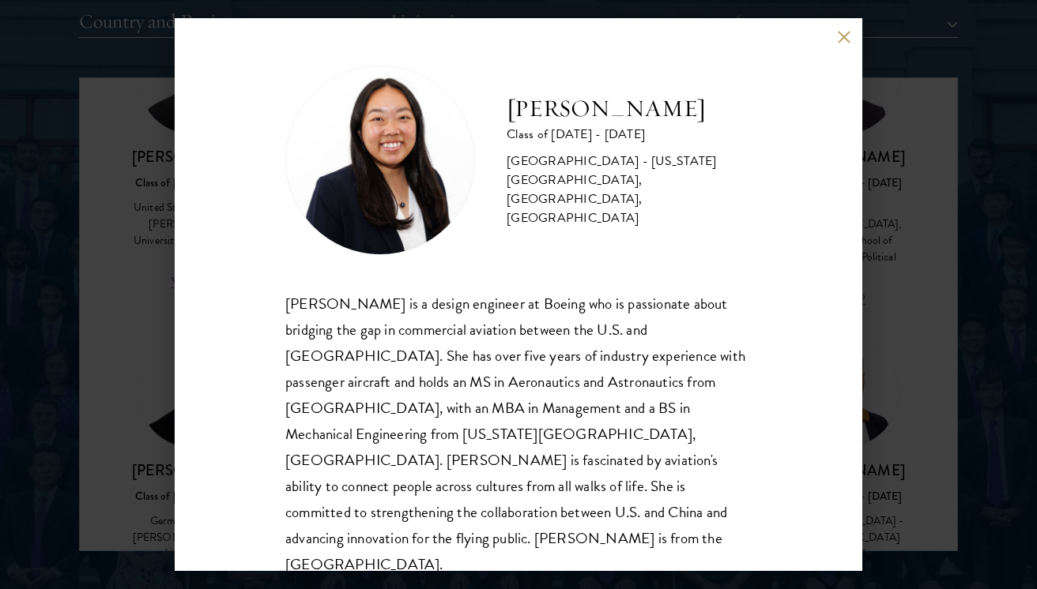
click at [905, 371] on div "Galen Jiang Class of 2025 - 2026 United States of America - California State Un…" at bounding box center [518, 294] width 1037 height 589
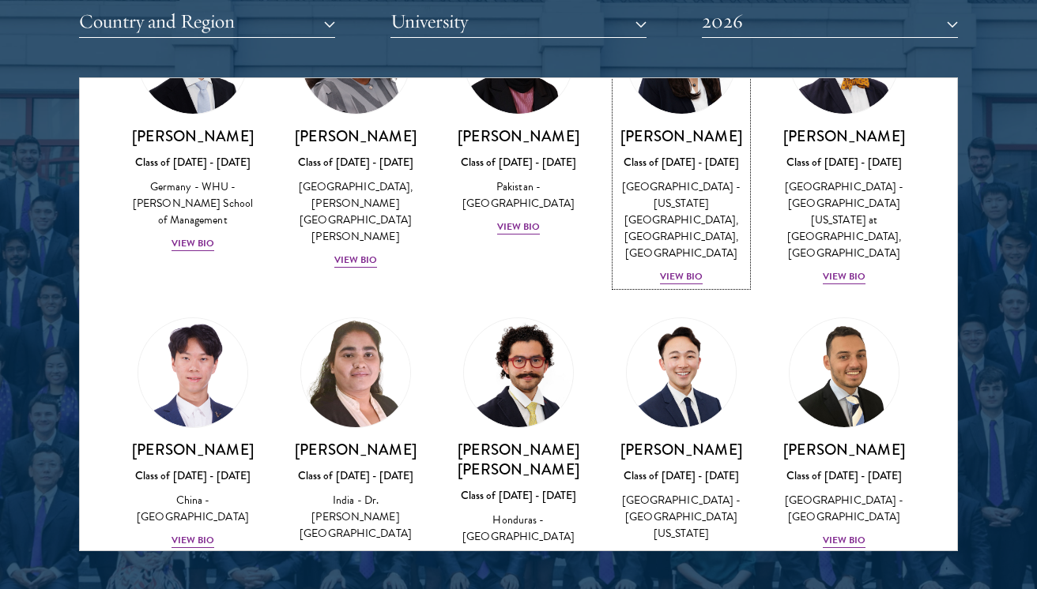
scroll to position [3281, 0]
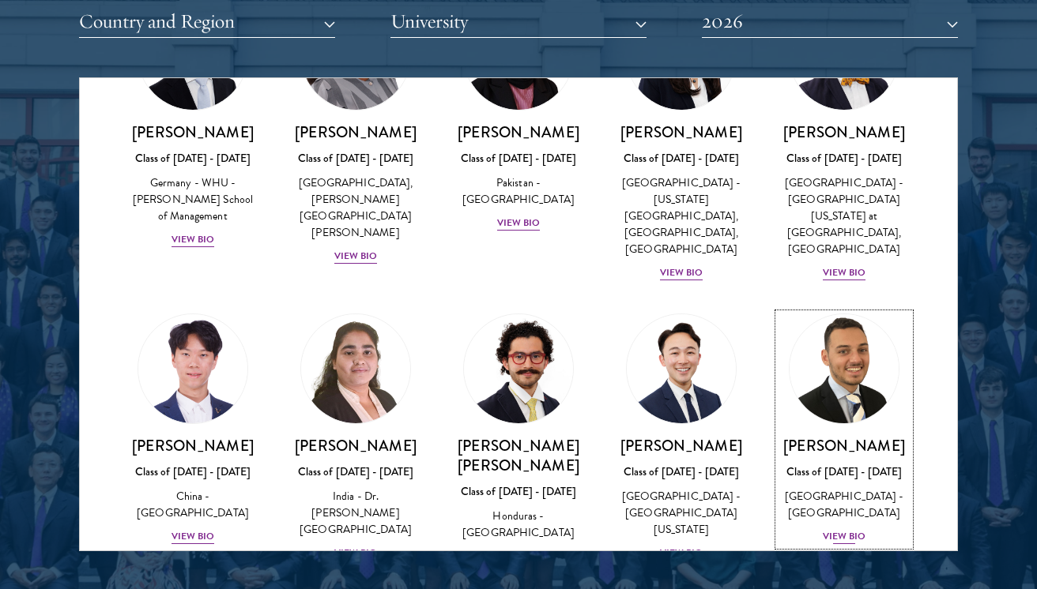
click at [844, 464] on div "Class of [DATE] - [DATE]" at bounding box center [843, 472] width 131 height 17
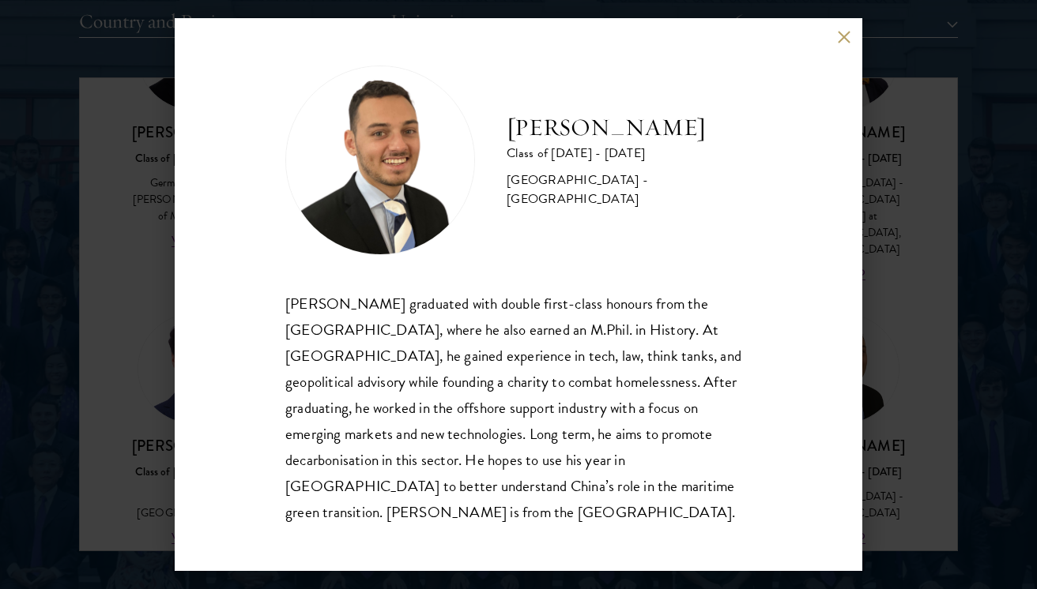
click at [955, 359] on div "Jacob Keisner Class of 2025 - 2026 United Kingdom - University of Cambridge Jac…" at bounding box center [518, 294] width 1037 height 589
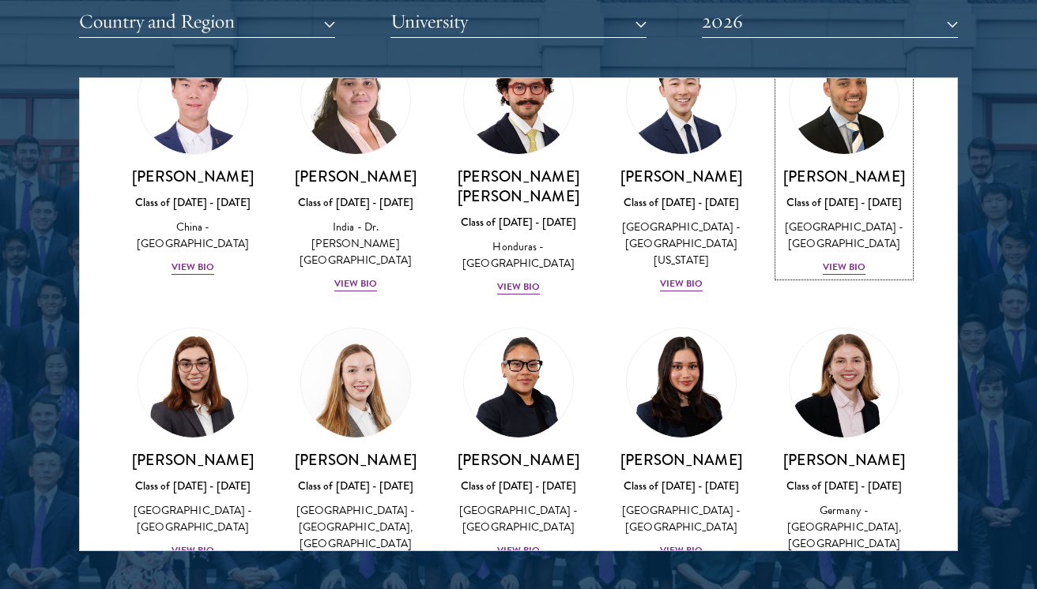
scroll to position [3557, 0]
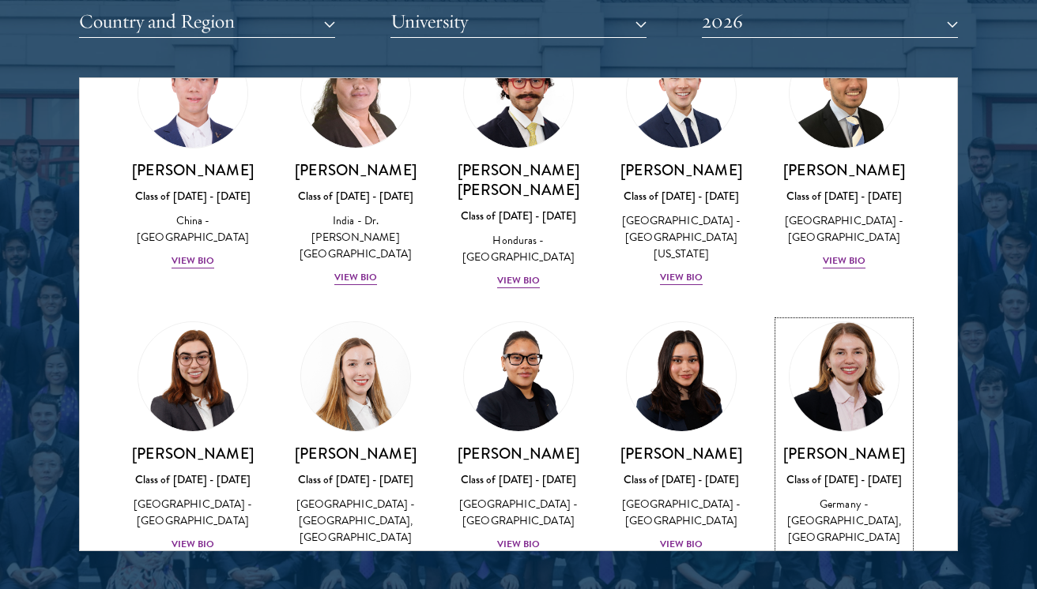
click at [861, 496] on div "Germany - [GEOGRAPHIC_DATA], [GEOGRAPHIC_DATA]" at bounding box center [843, 521] width 131 height 50
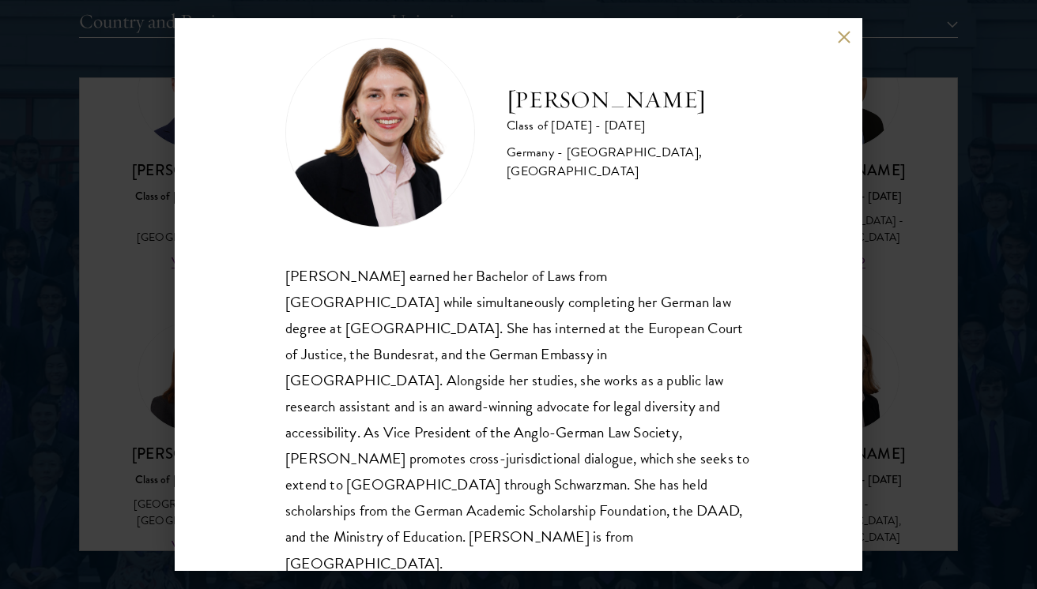
scroll to position [0, 0]
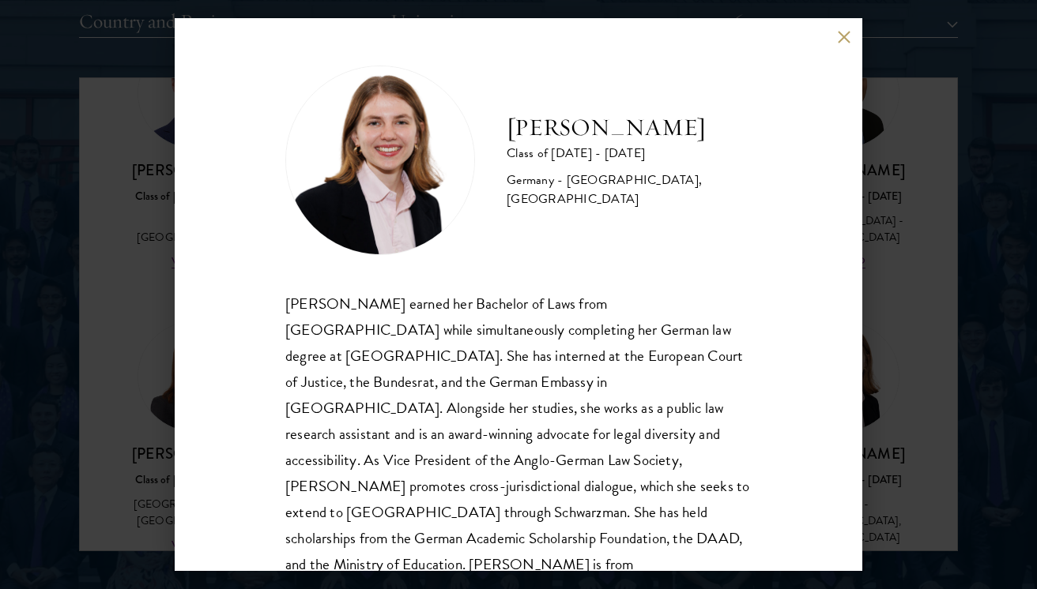
click at [913, 369] on div "Hannah Kuhn Class of 2025 - 2026 Germany - King's College London, Berlin Humbol…" at bounding box center [518, 294] width 1037 height 589
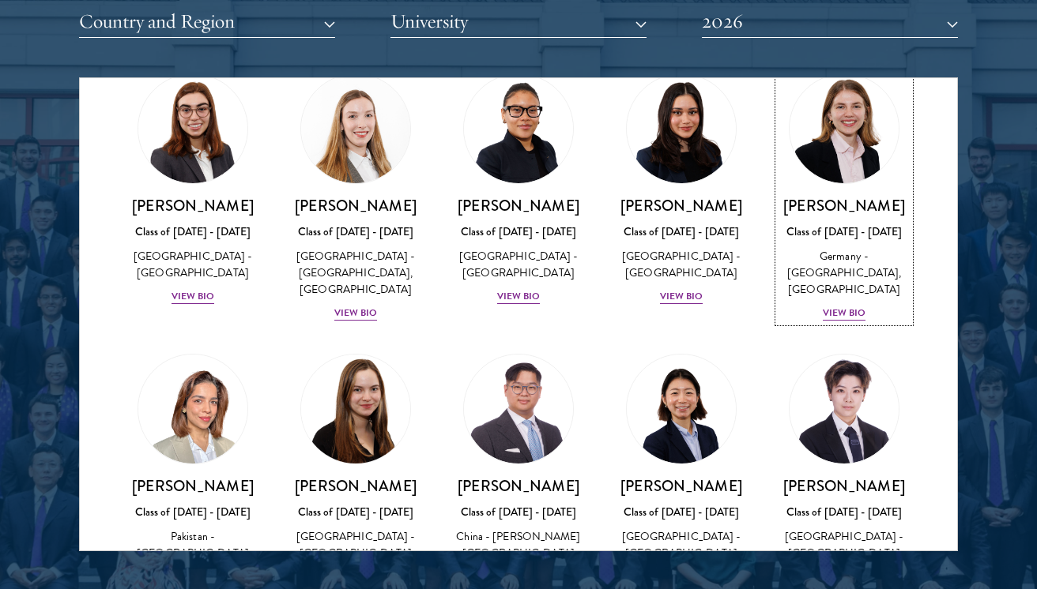
scroll to position [3812, 0]
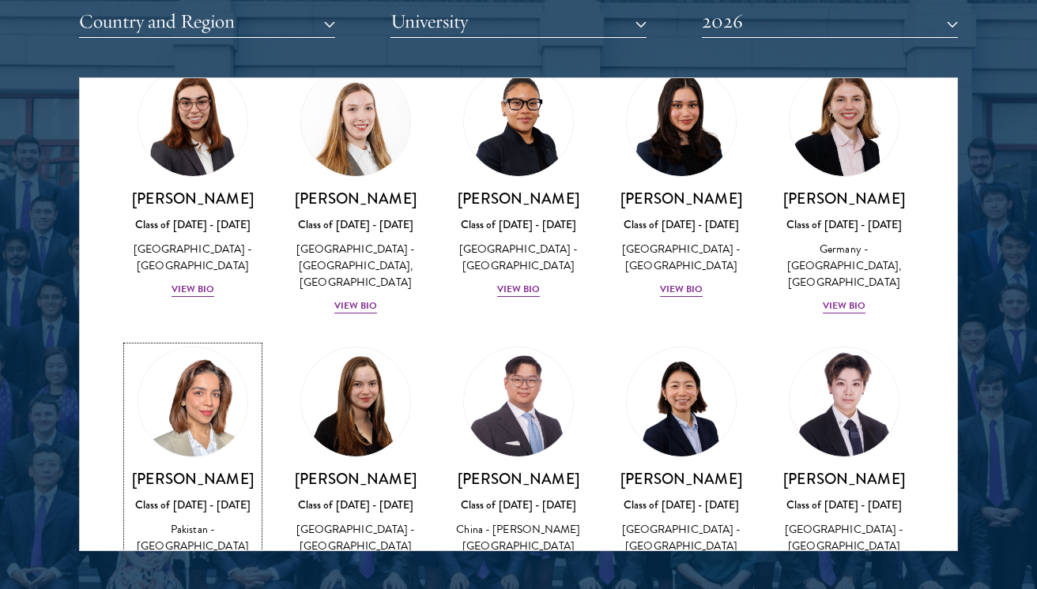
click at [230, 497] on div "Class of [DATE] - [DATE]" at bounding box center [192, 505] width 131 height 17
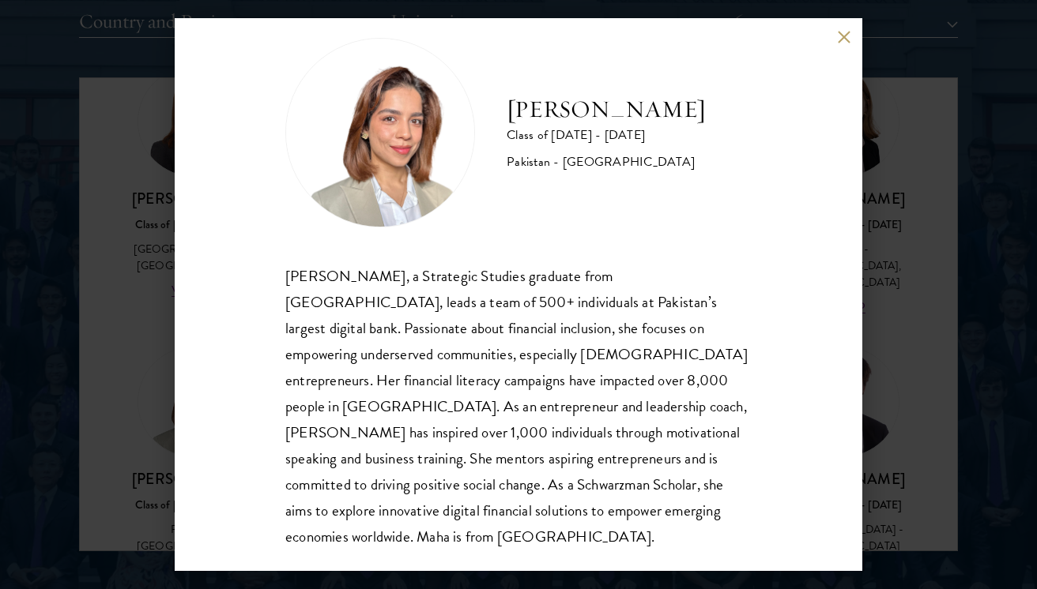
scroll to position [16, 0]
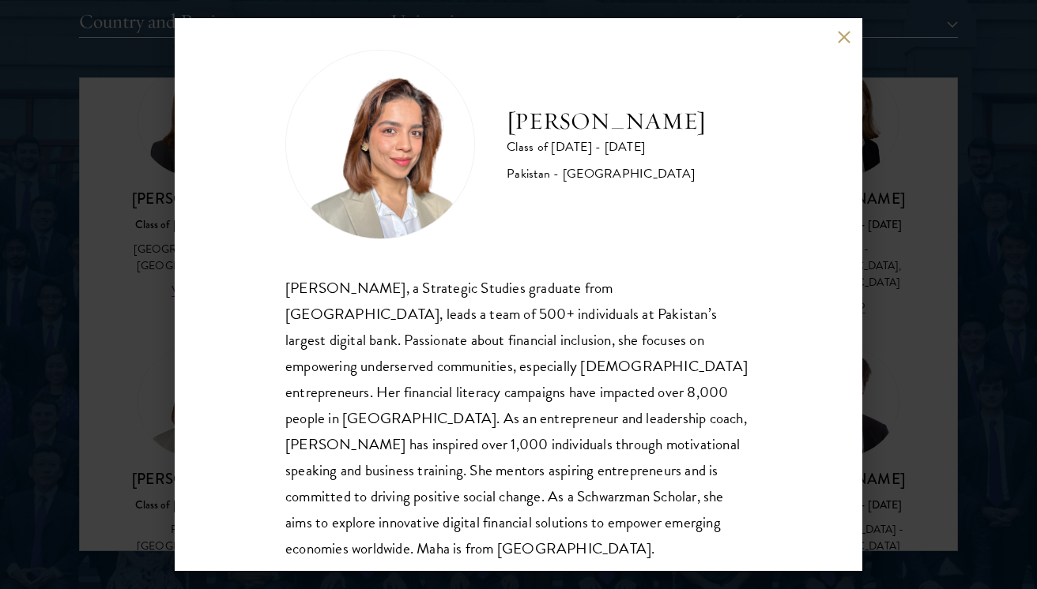
click at [909, 327] on div "Maha Latif Class of 2025 - 2026 Pakistan - National Defence University Maha Lat…" at bounding box center [518, 294] width 1037 height 589
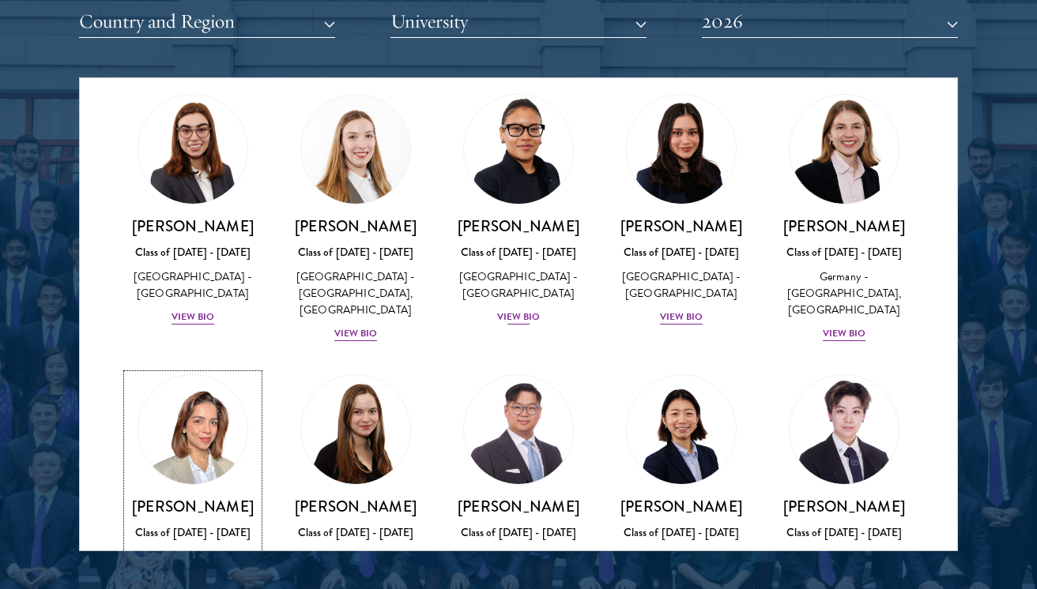
scroll to position [3831, 0]
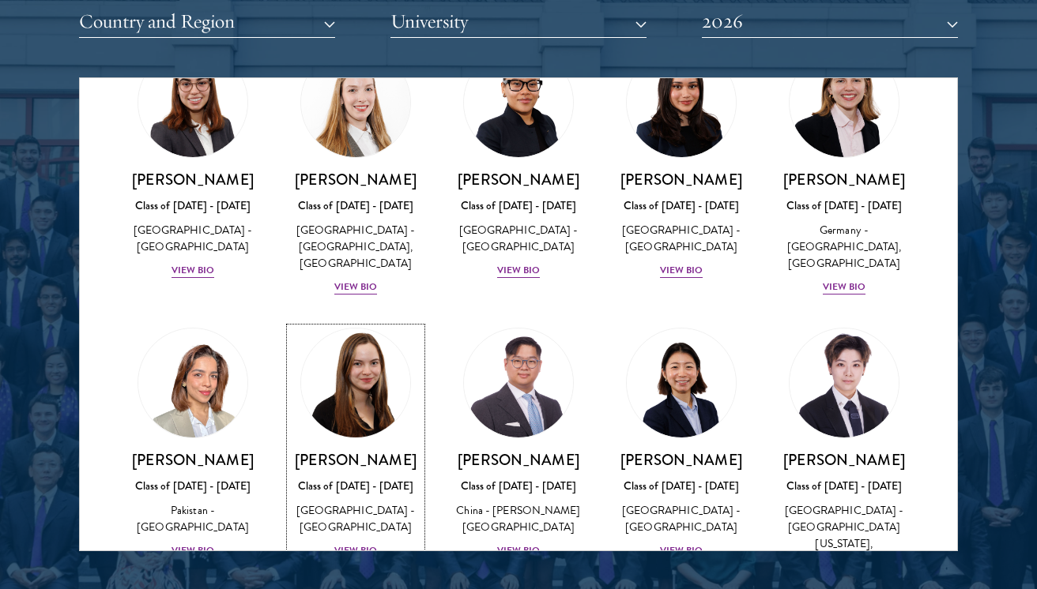
click at [404, 328] on link "Sage Lattman Class of 2025 - 2026 United States of America - Harvard University…" at bounding box center [355, 444] width 131 height 232
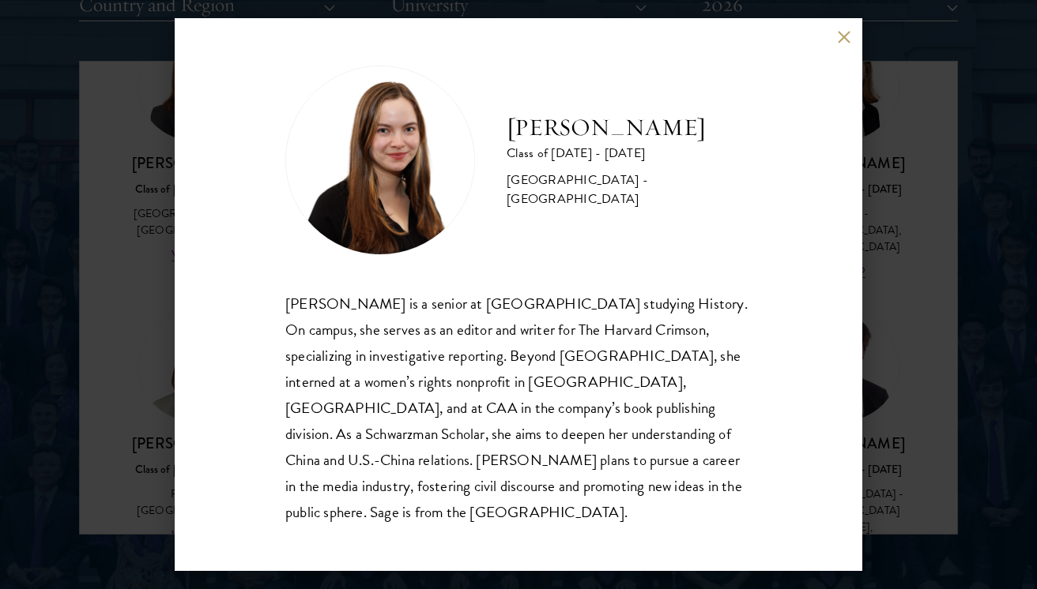
scroll to position [1993, 0]
click at [947, 286] on div "Sage Lattman Class of 2025 - 2026 United States of America - Harvard University…" at bounding box center [518, 294] width 1037 height 589
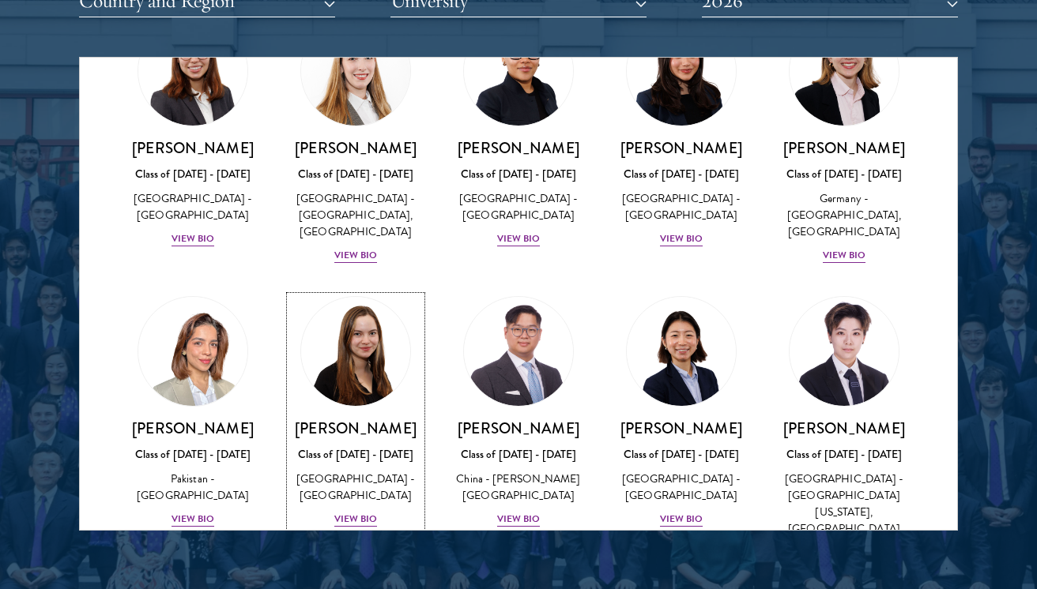
scroll to position [3843, 0]
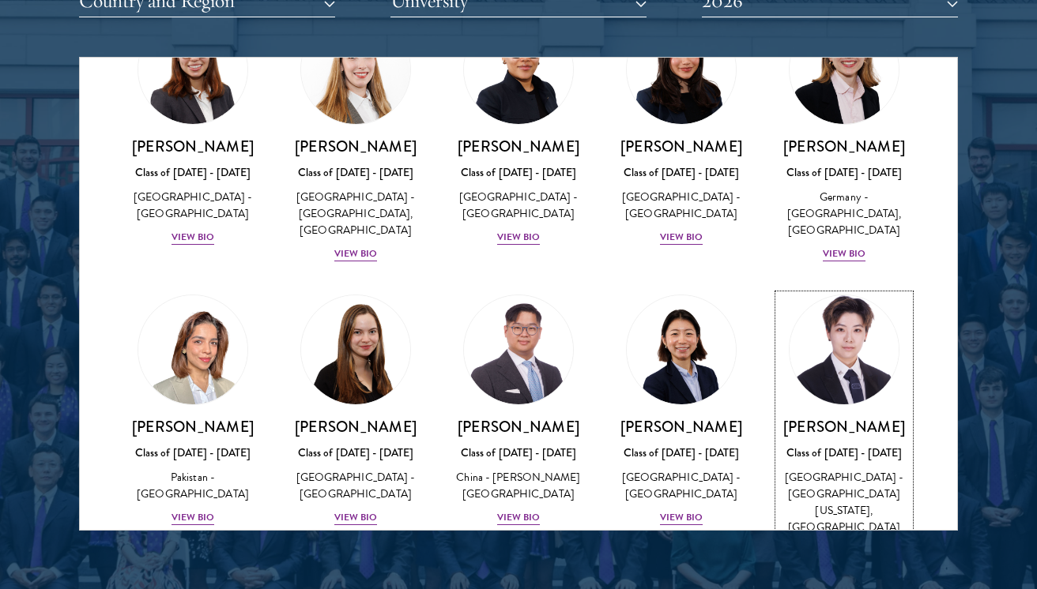
click at [826, 469] on div "[GEOGRAPHIC_DATA] - [GEOGRAPHIC_DATA][US_STATE], [GEOGRAPHIC_DATA]" at bounding box center [843, 502] width 131 height 66
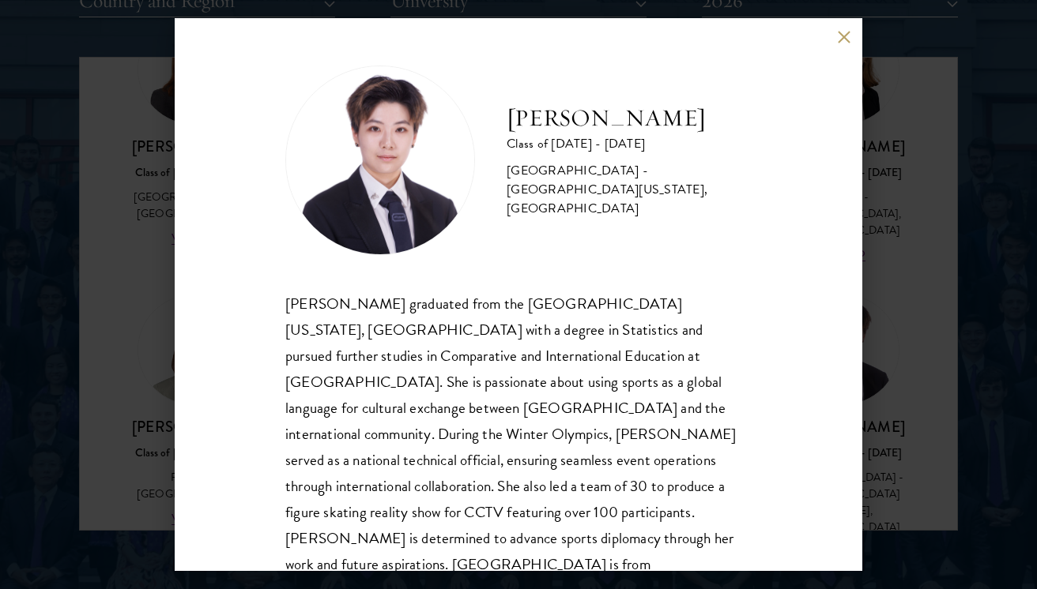
scroll to position [28, 0]
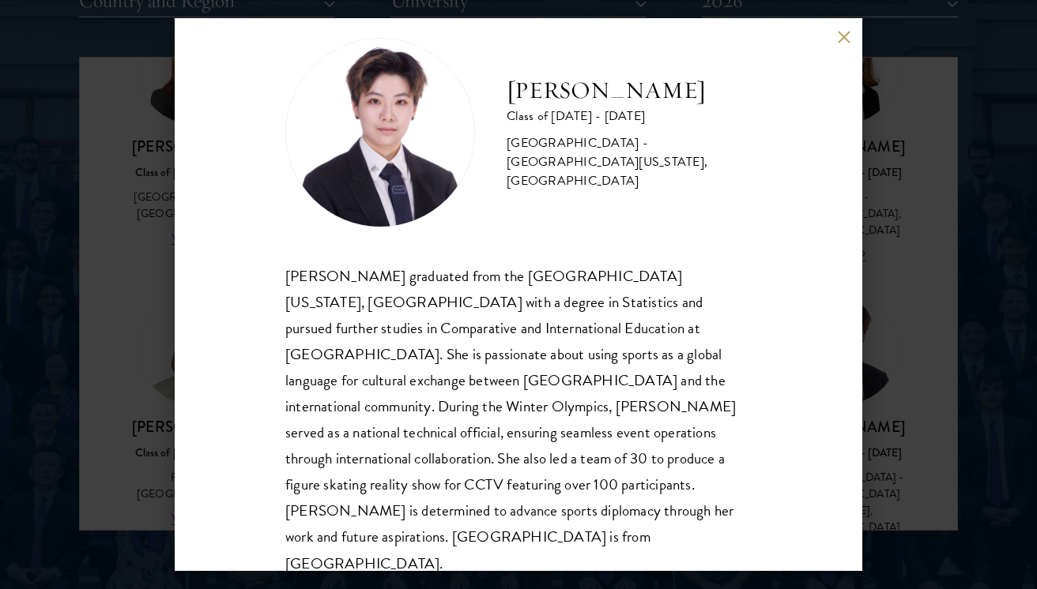
click at [928, 380] on div "Tianxin Li Class of 2025 - 2026 China - University of California, San Diego, Co…" at bounding box center [518, 294] width 1037 height 589
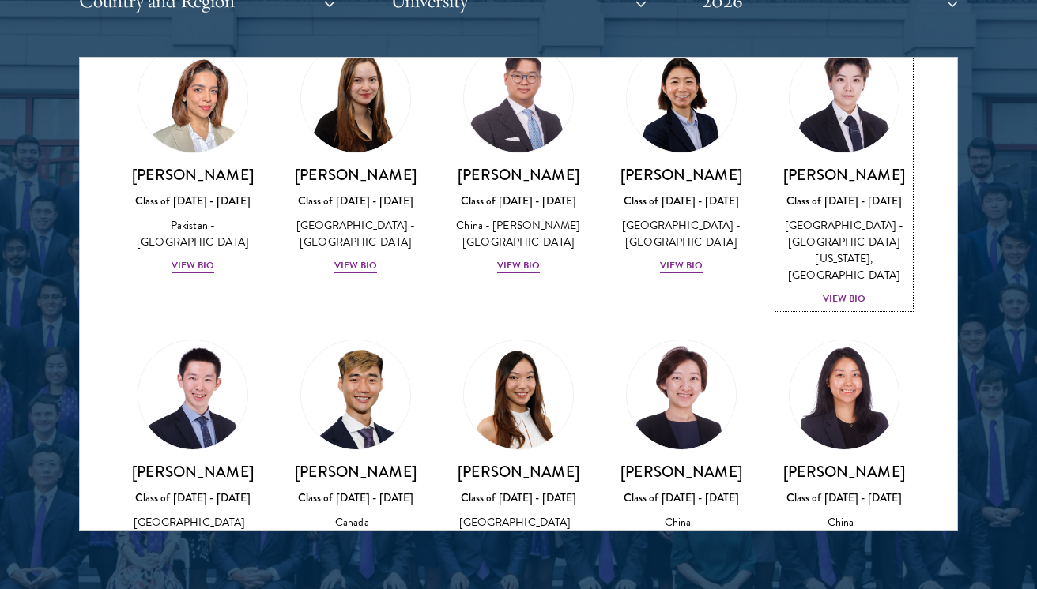
scroll to position [4105, 0]
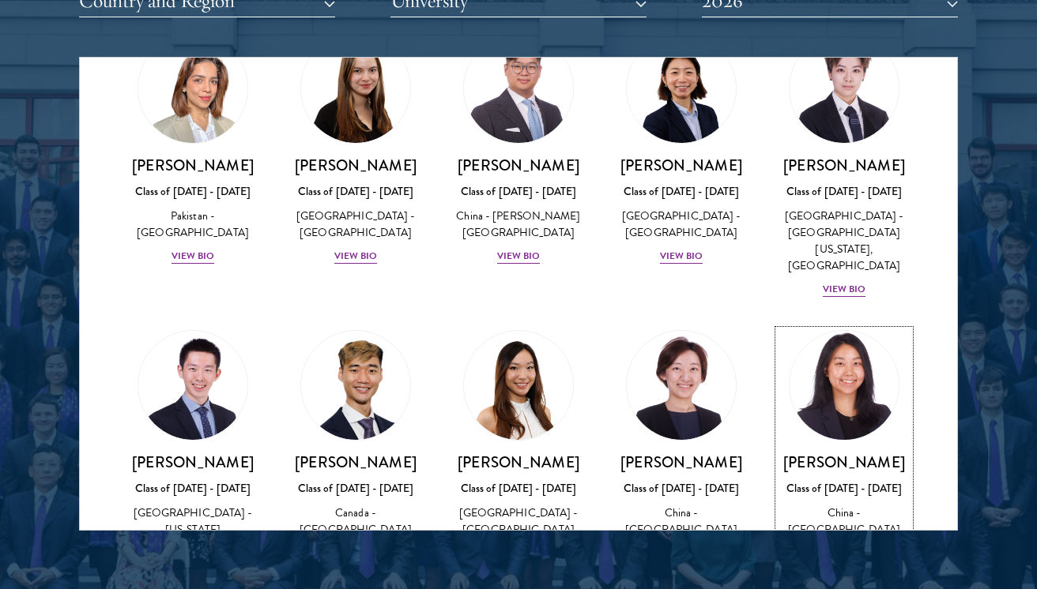
click at [831, 453] on div "Suzanne Liu Class of 2025 - 2026 China - University of Pennsylvania View Bio" at bounding box center [843, 516] width 131 height 126
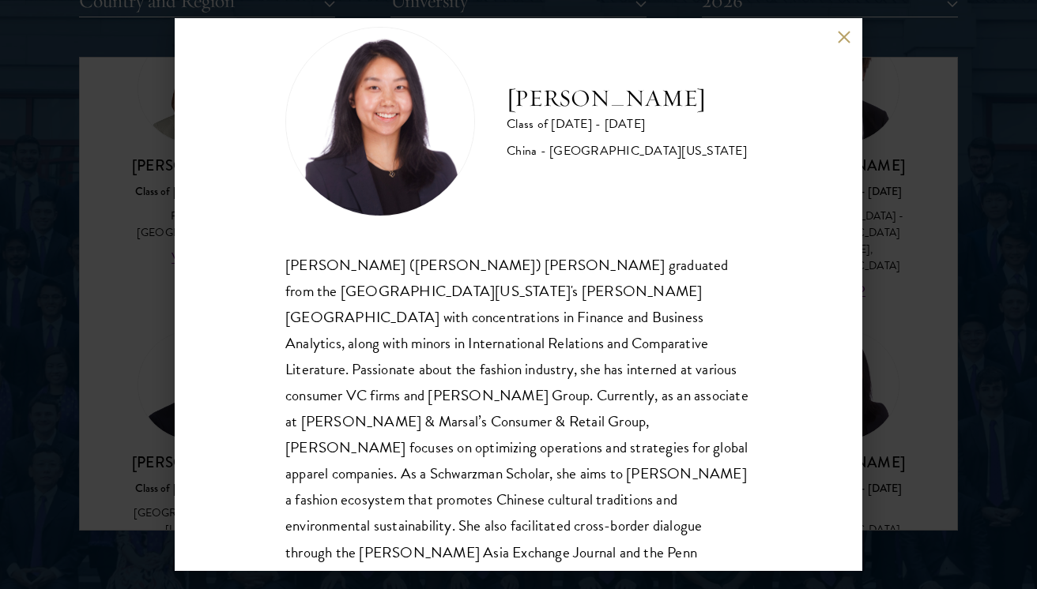
scroll to position [54, 0]
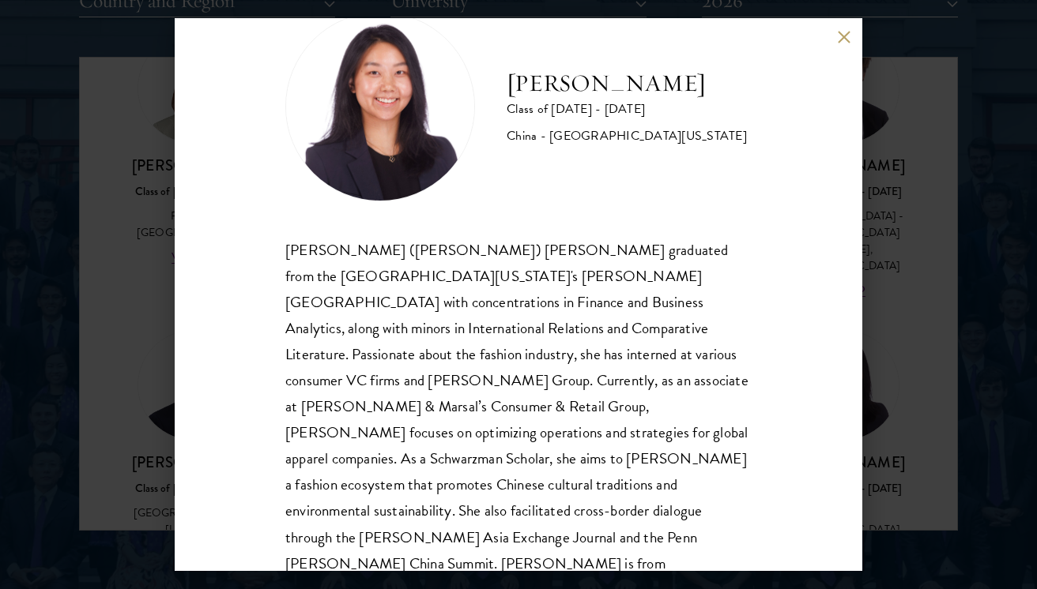
click at [941, 288] on div "Suzanne Liu Class of 2025 - 2026 China - University of Pennsylvania Chuanyuan (…" at bounding box center [518, 294] width 1037 height 589
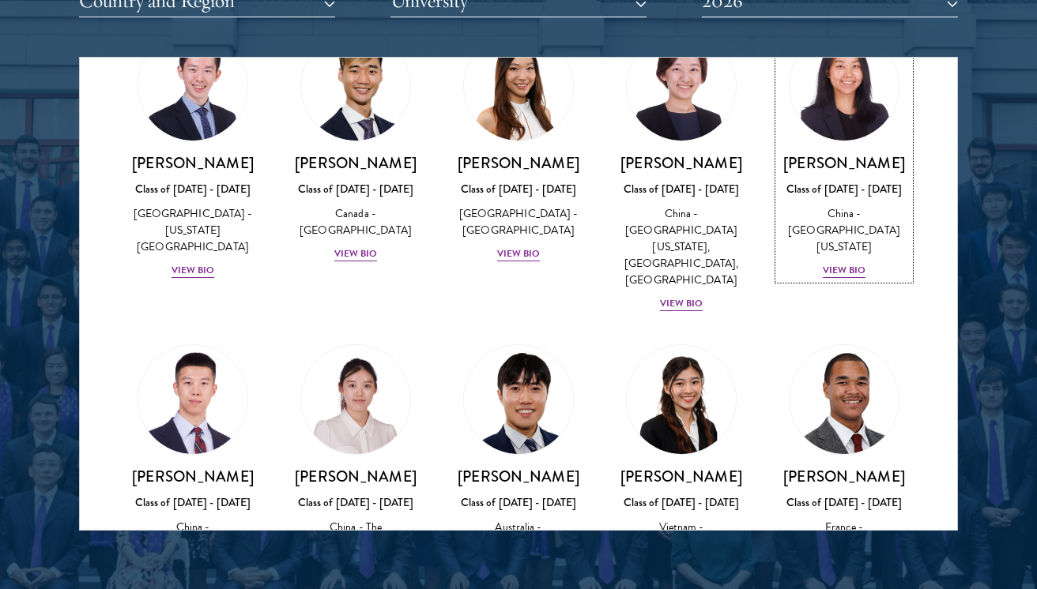
scroll to position [4410, 0]
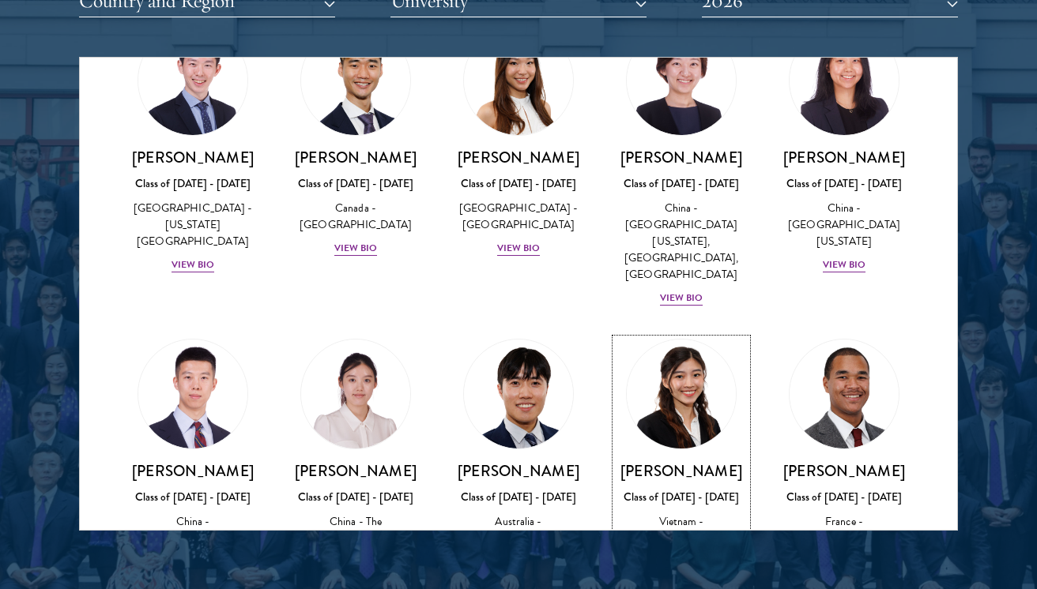
click at [705, 461] on h3 "[PERSON_NAME]" at bounding box center [680, 471] width 131 height 20
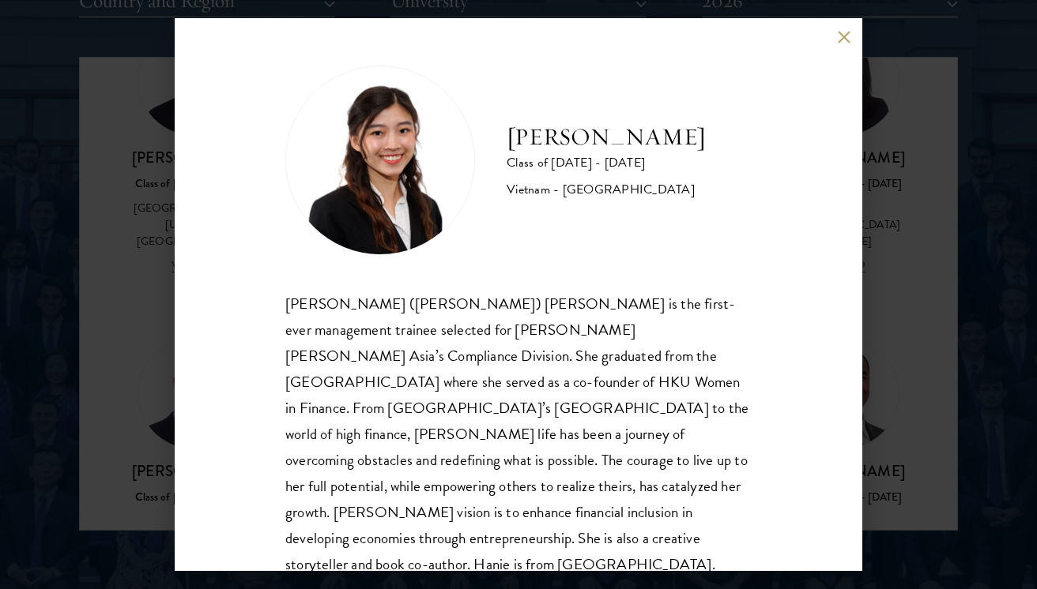
click at [950, 286] on div "Hanie Luong Class of 2025 - 2026 Vietnam - University of Hong Kong Minh Hanh (H…" at bounding box center [518, 294] width 1037 height 589
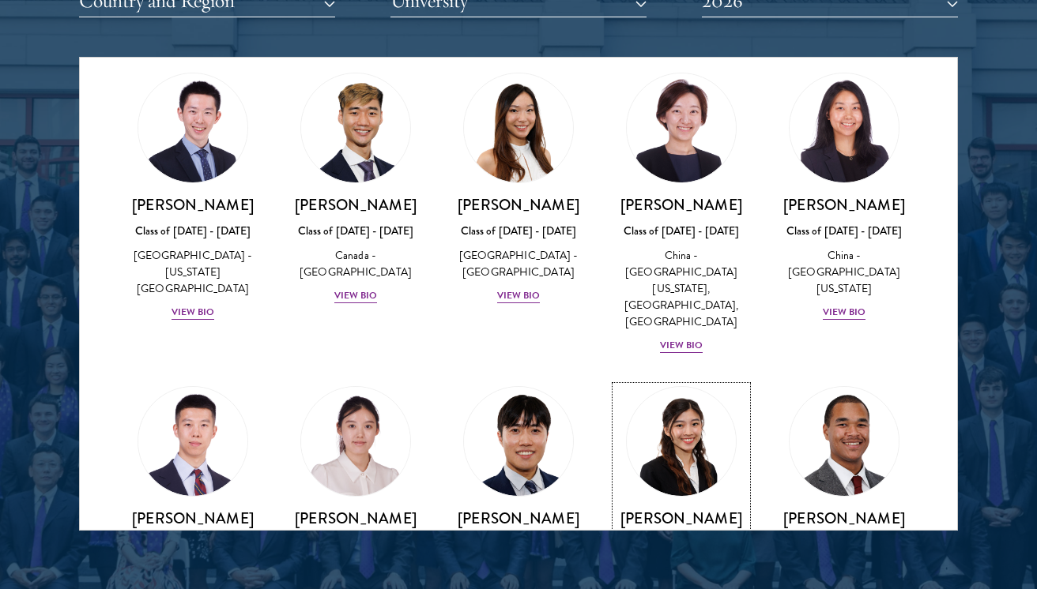
scroll to position [4408, 0]
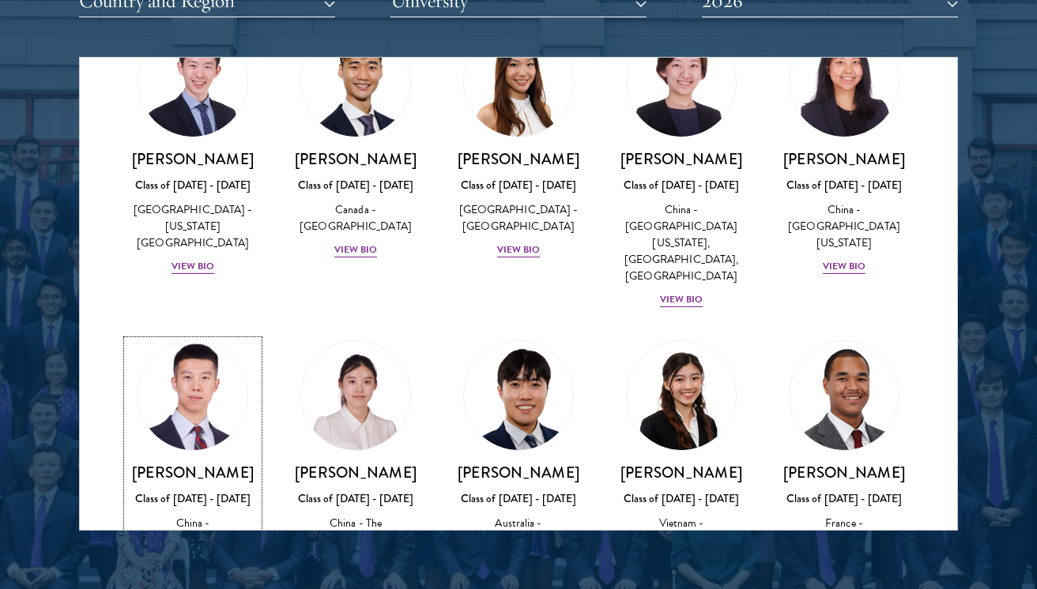
click at [246, 463] on h3 "[PERSON_NAME]" at bounding box center [192, 473] width 131 height 20
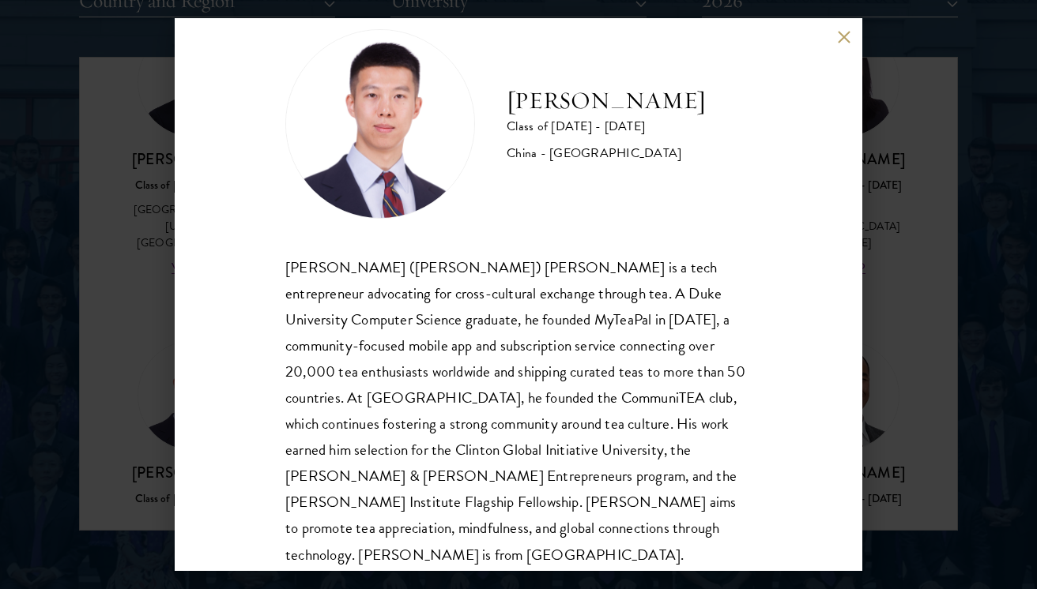
scroll to position [35, 0]
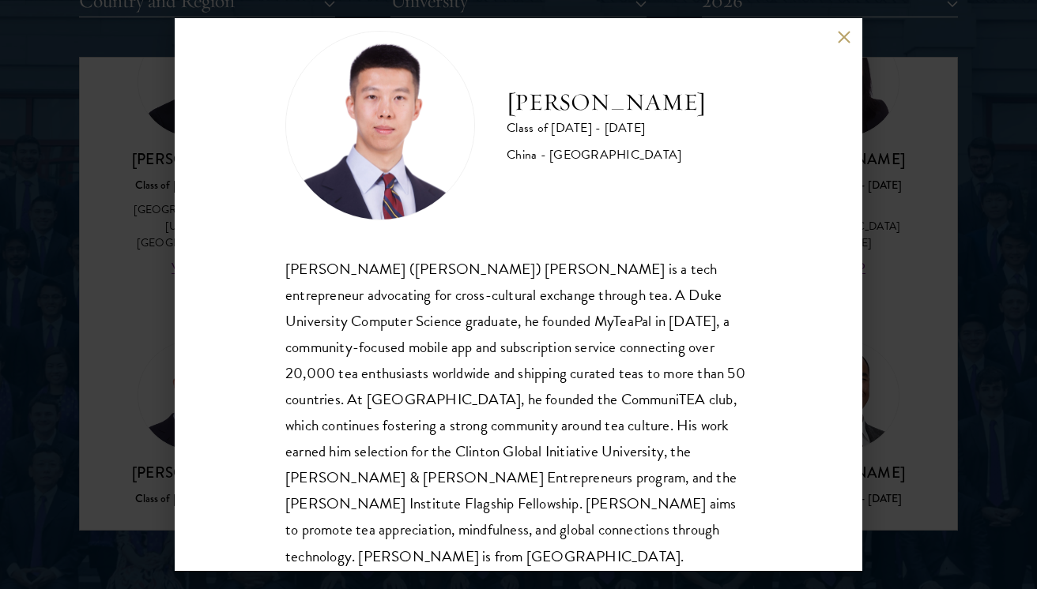
click at [919, 390] on div "Vincent Liu Class of 2025 - 2026 China - Duke University Jie (Vincent) Liu is a…" at bounding box center [518, 294] width 1037 height 589
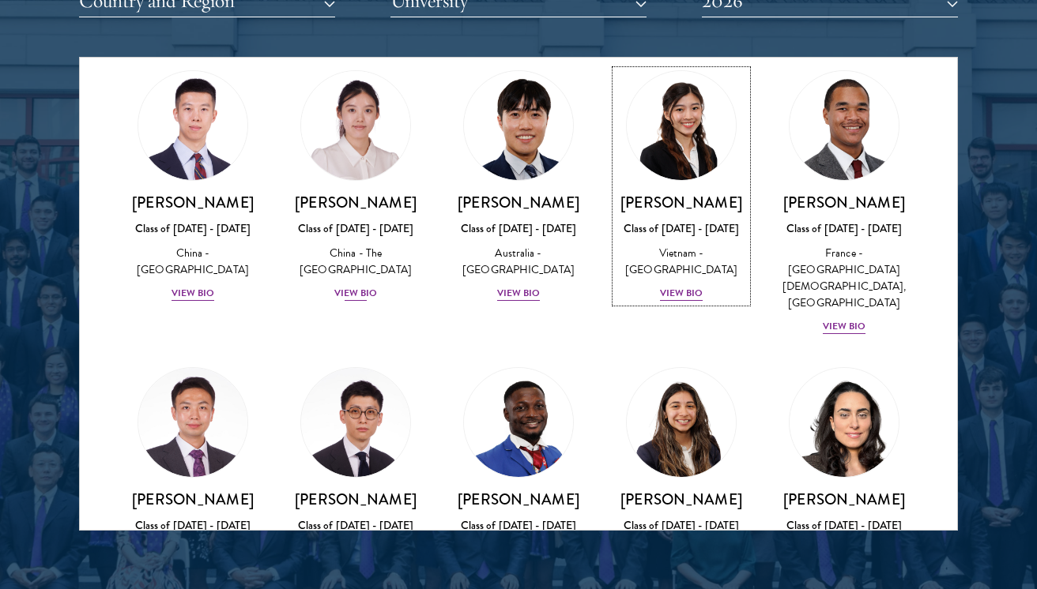
scroll to position [4680, 0]
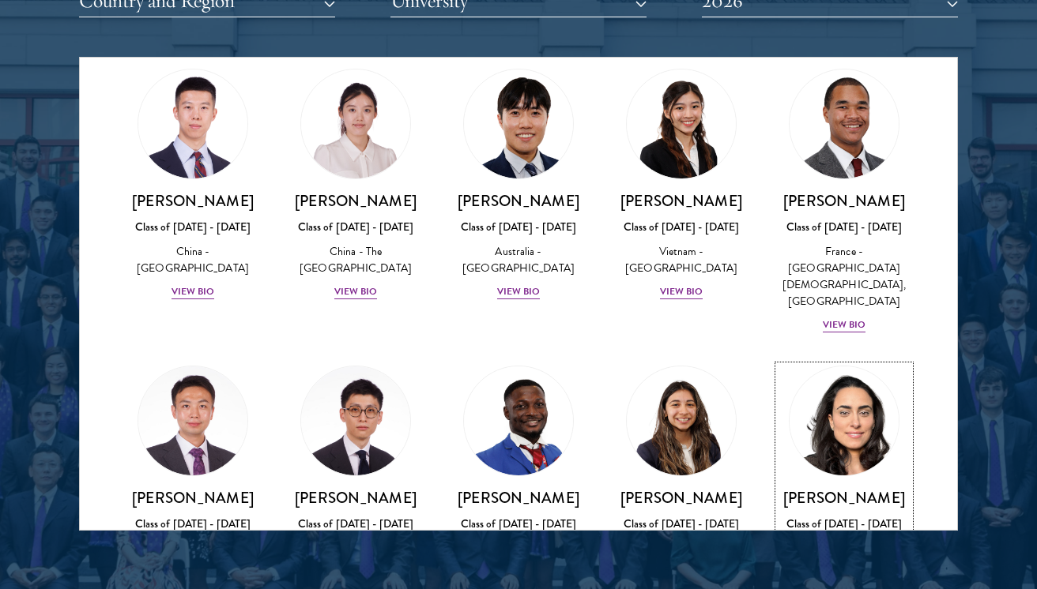
click at [870, 488] on div "Nesrine Mbarek Class of 2025 - 2026 Tunisia - Stanford University, Harvard Univ…" at bounding box center [843, 551] width 131 height 126
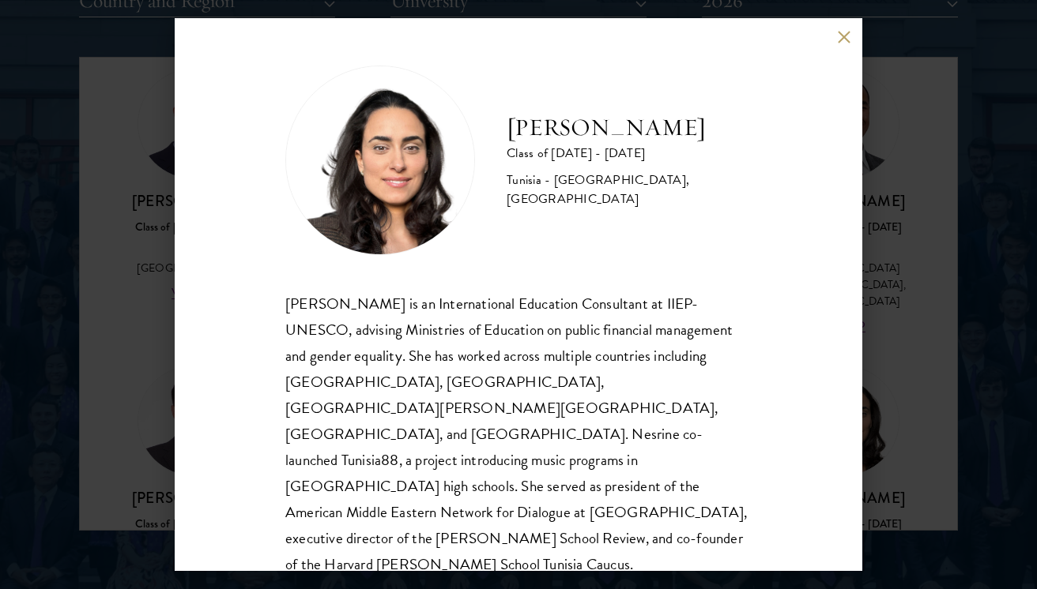
click at [920, 301] on div "Nesrine Mbarek Class of 2025 - 2026 Tunisia - Stanford University, Harvard Univ…" at bounding box center [518, 294] width 1037 height 589
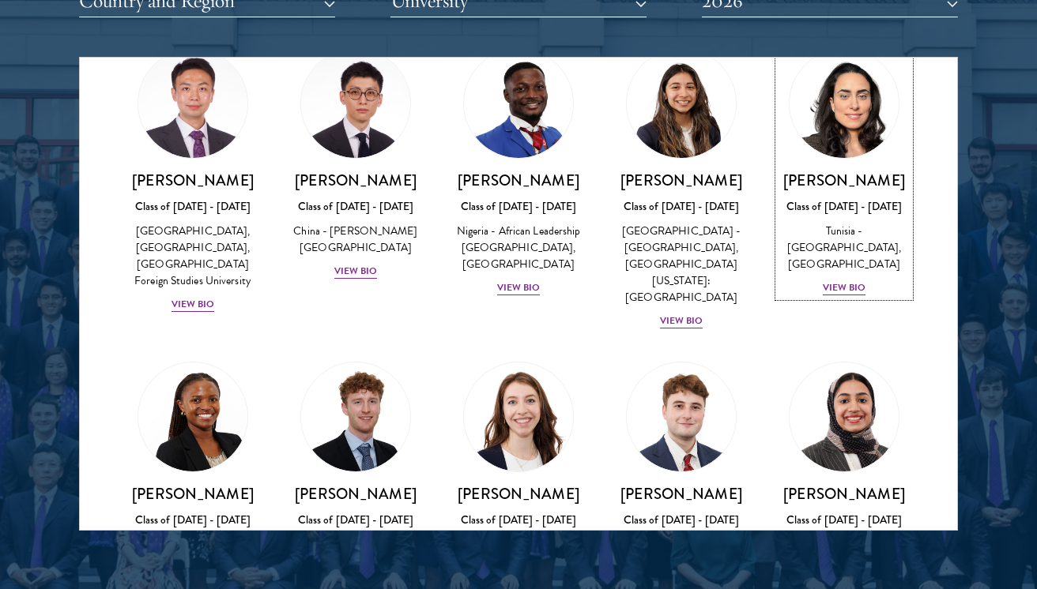
scroll to position [4981, 0]
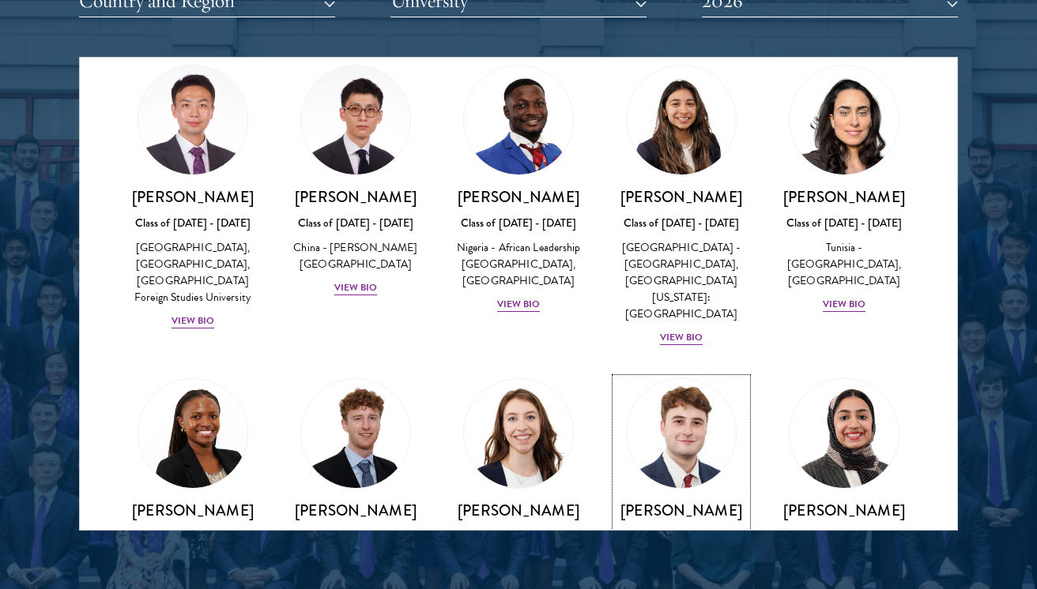
click at [699, 553] on div "[GEOGRAPHIC_DATA] - [US_STATE][GEOGRAPHIC_DATA], [GEOGRAPHIC_DATA]" at bounding box center [680, 586] width 131 height 66
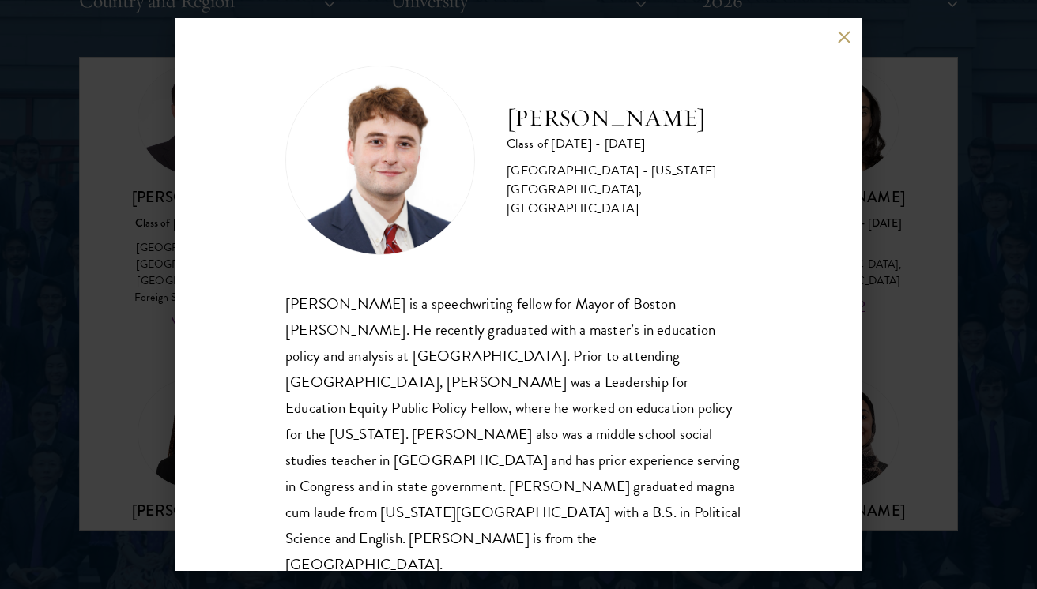
click at [955, 310] on div "John McQuillan Class of 2025 - 2026 United States of America - Florida State Un…" at bounding box center [518, 294] width 1037 height 589
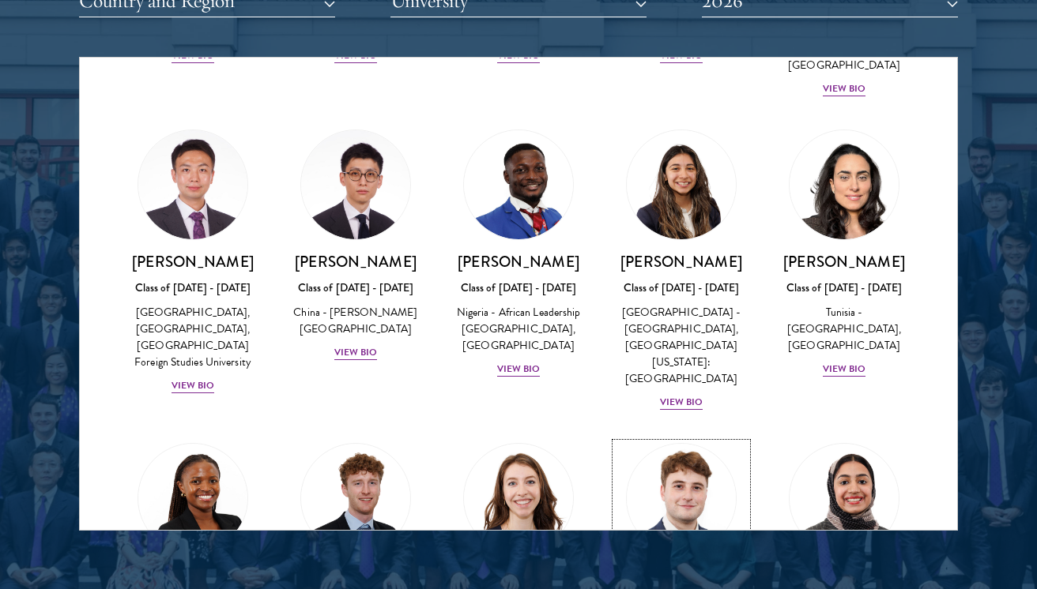
scroll to position [4921, 0]
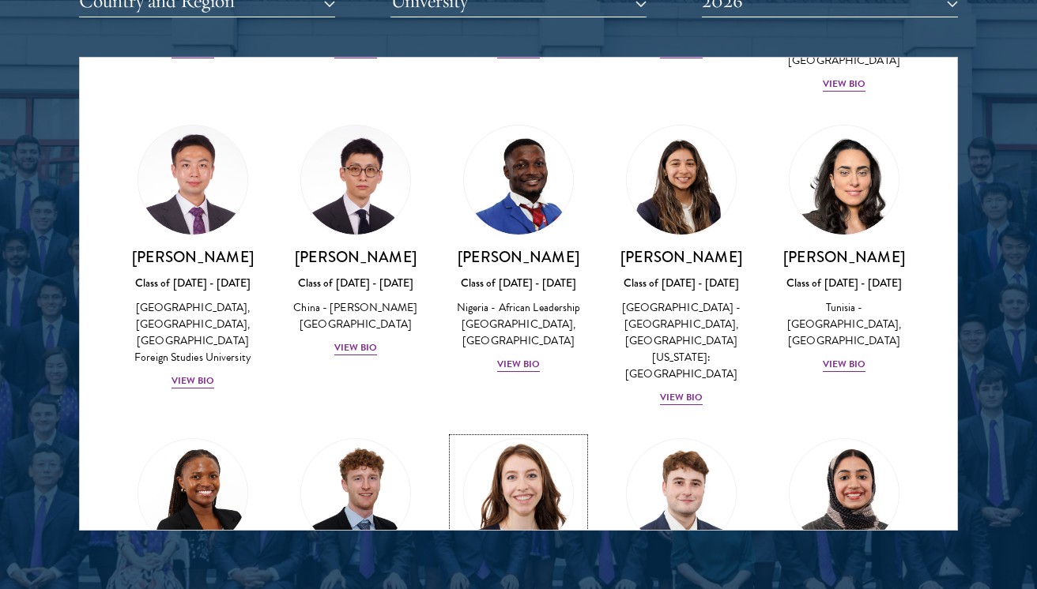
click at [521, 434] on img at bounding box center [518, 494] width 120 height 120
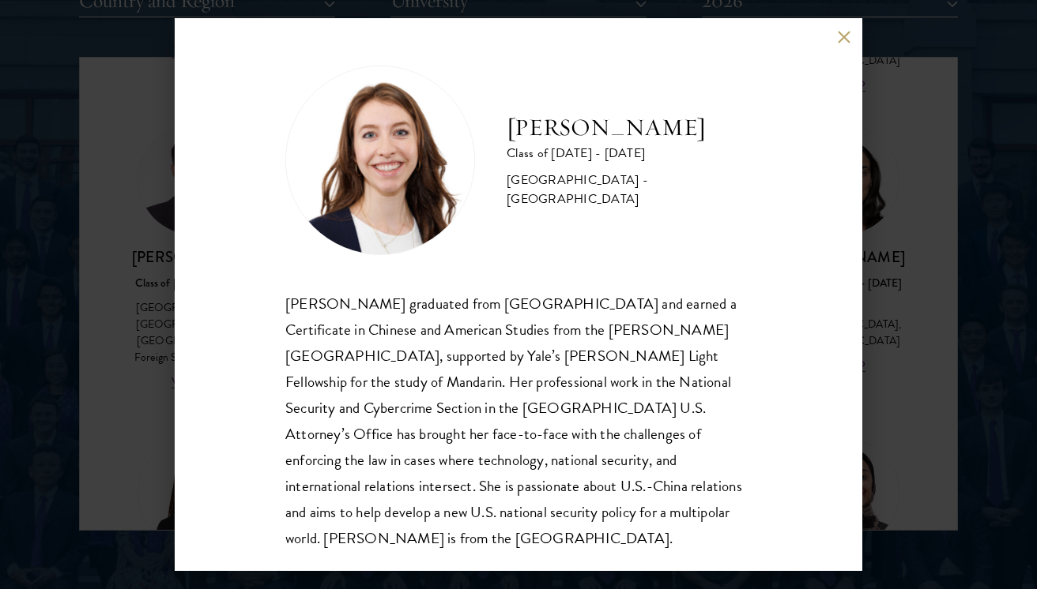
click at [912, 319] on div "Mary Clare McMahon Class of 2025 - 2026 United States of America - Yale Univers…" at bounding box center [518, 294] width 1037 height 589
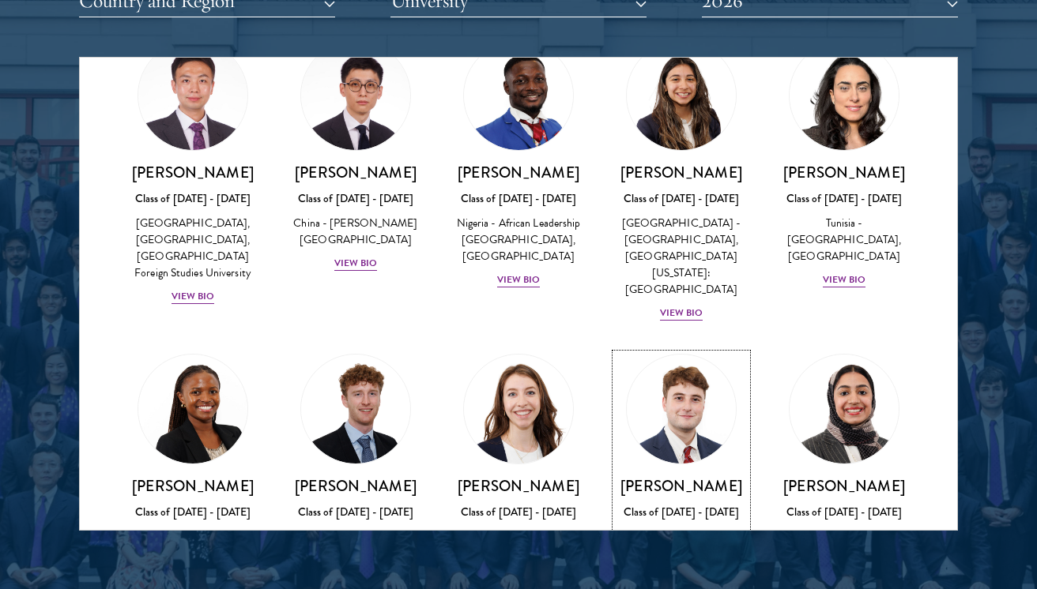
scroll to position [5028, 0]
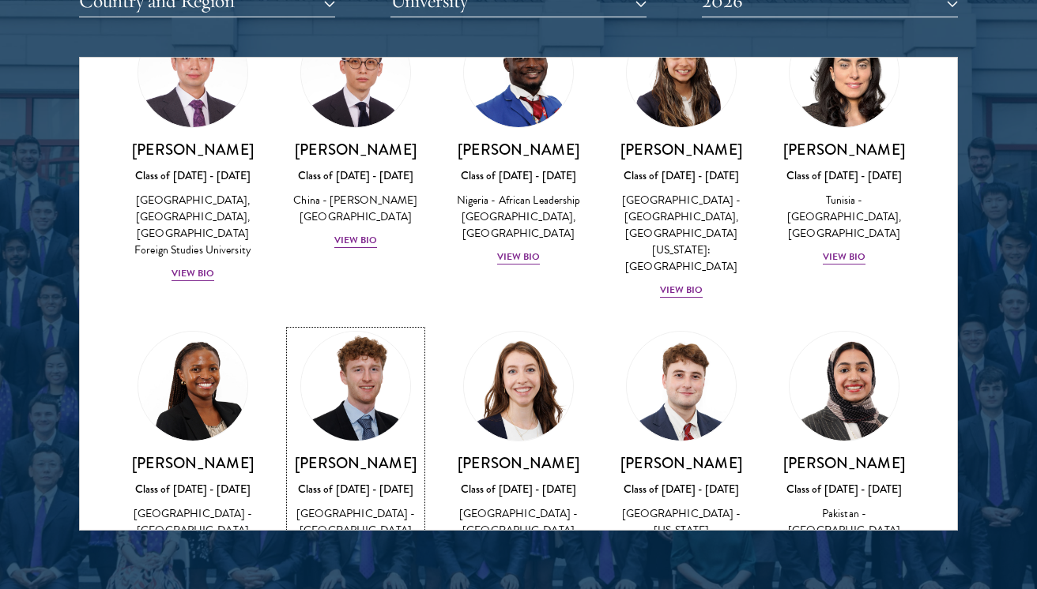
click at [401, 506] on div "[GEOGRAPHIC_DATA] - [GEOGRAPHIC_DATA] [GEOGRAPHIC_DATA]" at bounding box center [355, 531] width 131 height 50
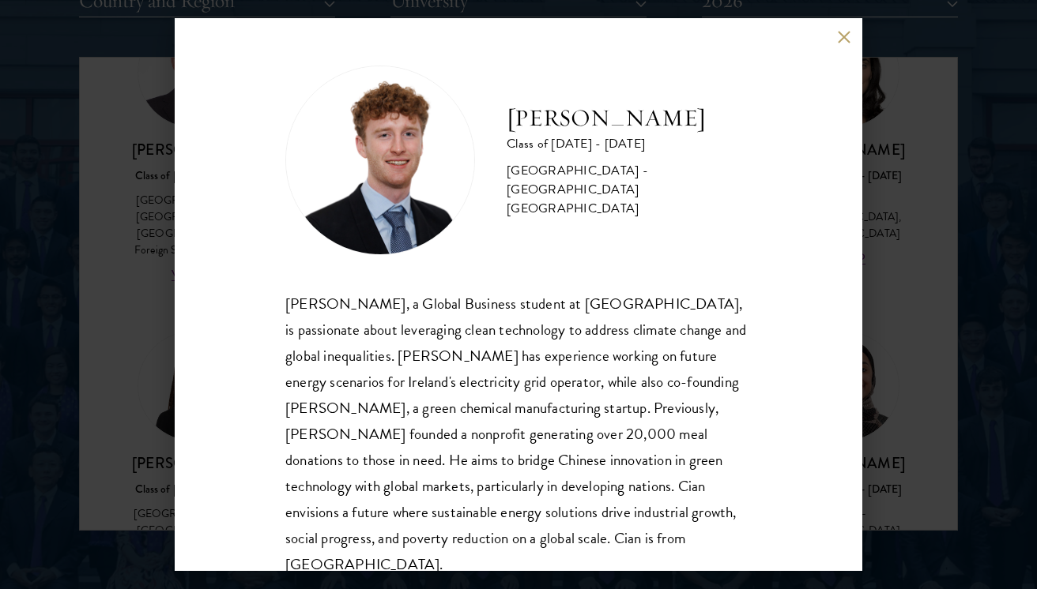
click at [875, 343] on div "Cian McGlynn Class of 2025 - 2026 Ireland - Trinity College Dublin Cian McGlynn…" at bounding box center [518, 294] width 1037 height 589
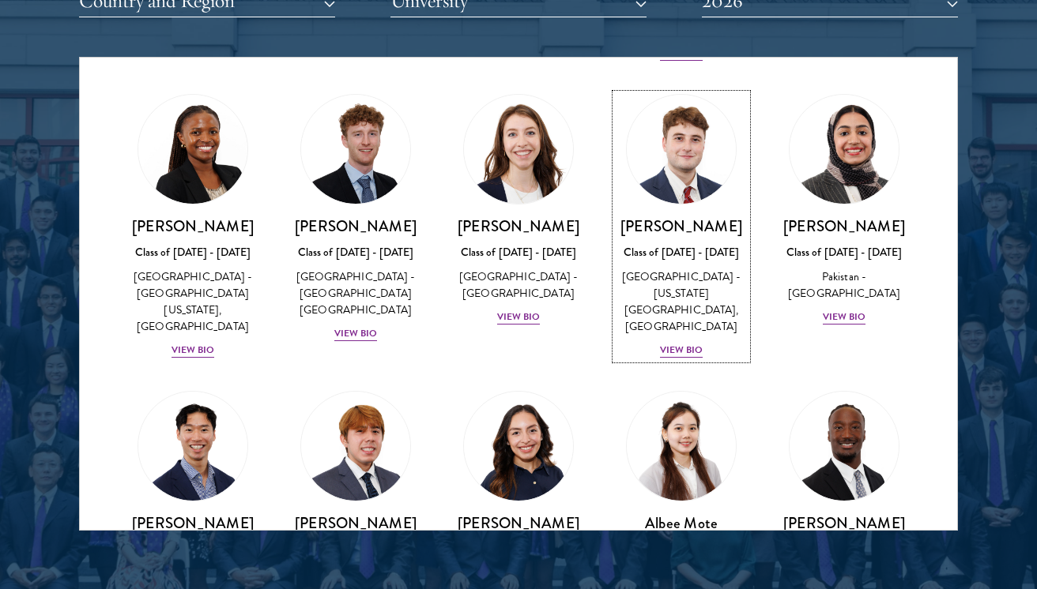
scroll to position [5268, 0]
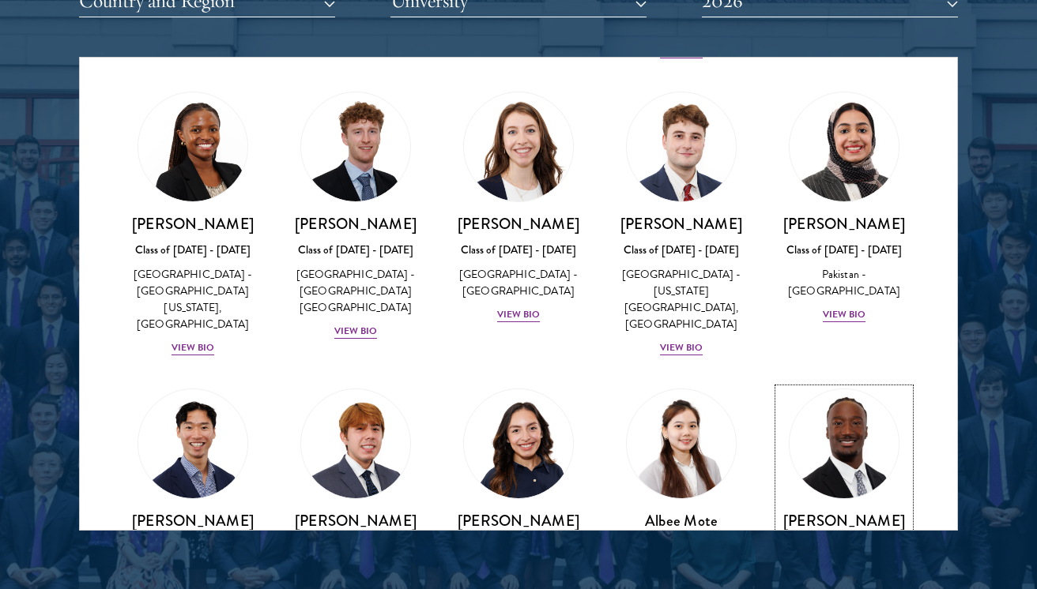
click at [864, 511] on div "Issa Mudashiru Class of 2025 - 2026 United States of America - Princeton Univer…" at bounding box center [843, 566] width 131 height 110
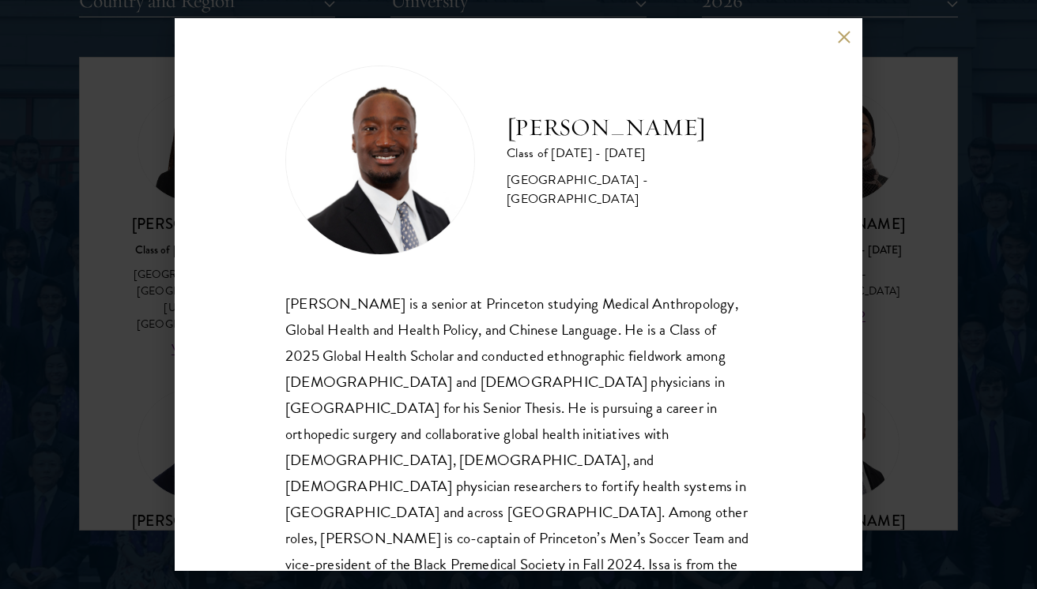
click at [932, 384] on div "Issa Mudashiru Class of 2025 - 2026 United States of America - Princeton Univer…" at bounding box center [518, 294] width 1037 height 589
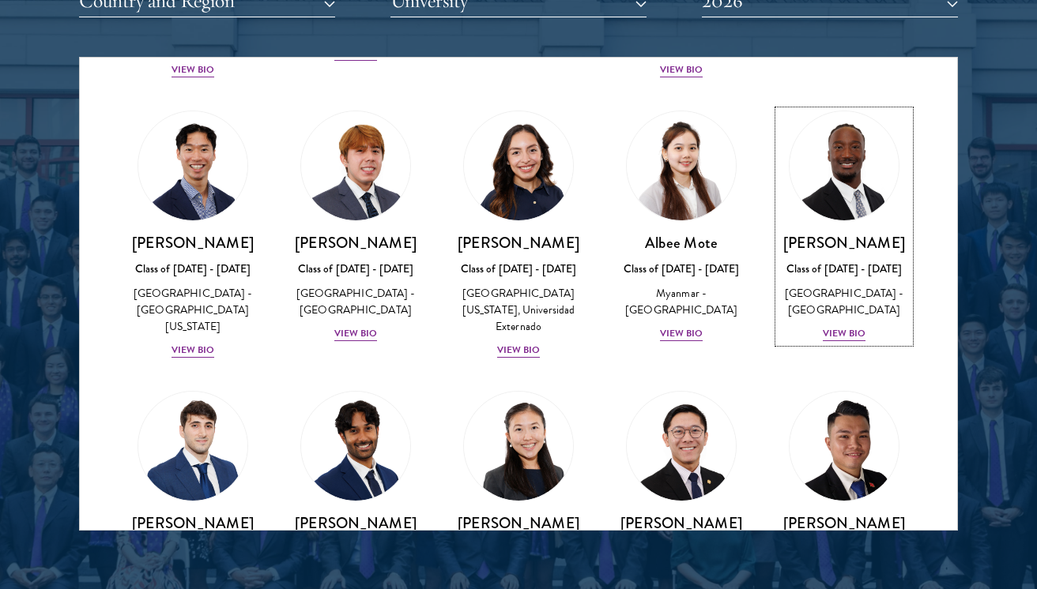
scroll to position [5551, 0]
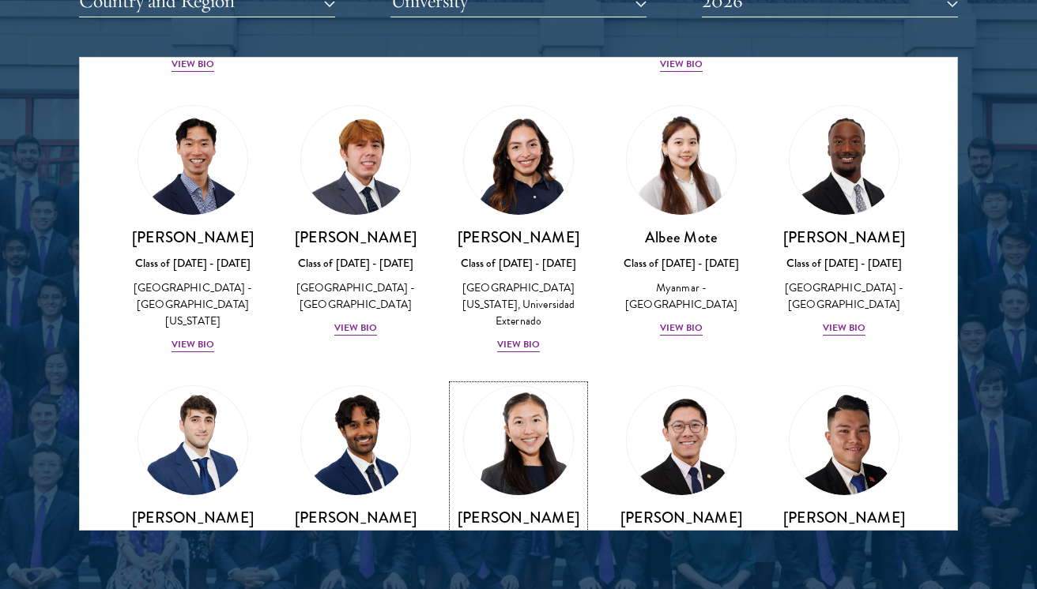
click at [569, 536] on div "Class of [DATE] - [DATE]" at bounding box center [518, 544] width 131 height 17
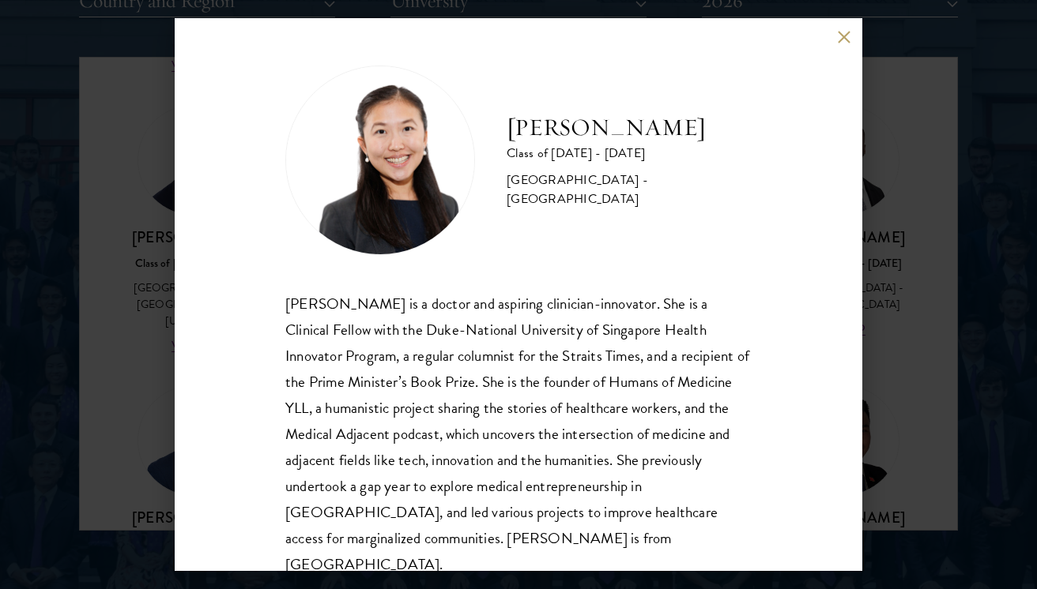
click at [954, 363] on div "Yu Ci Faye Ng Class of 2025 - 2026 Singapore - National University of Singapore…" at bounding box center [518, 294] width 1037 height 589
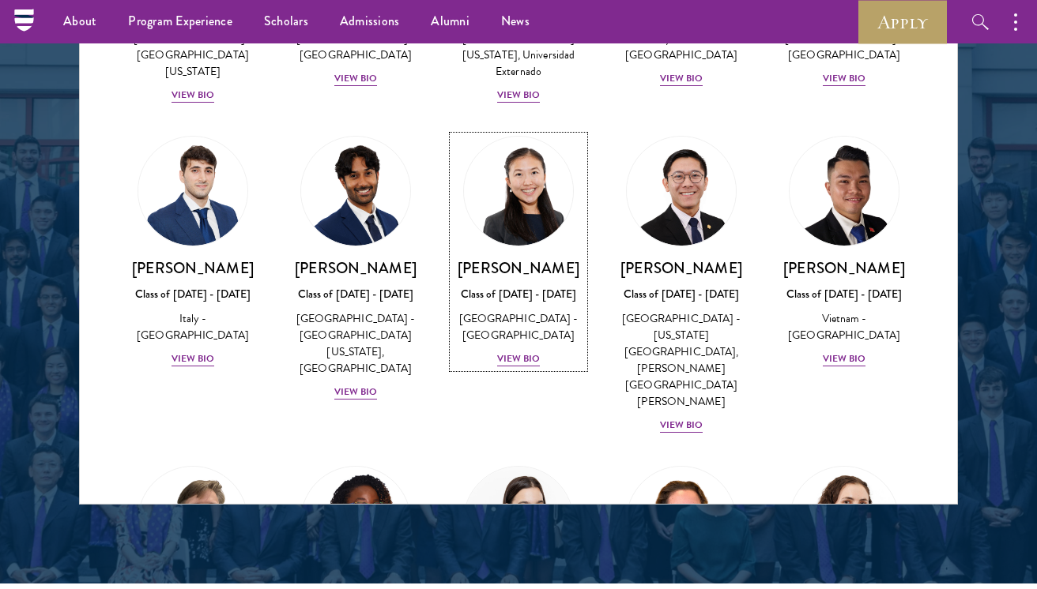
scroll to position [2010, 0]
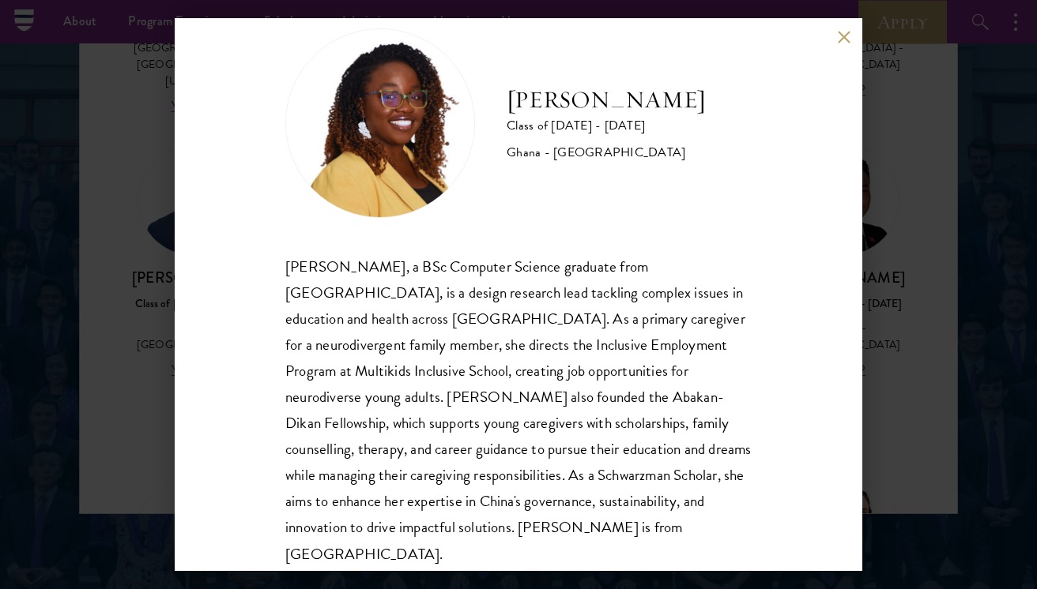
scroll to position [54, 0]
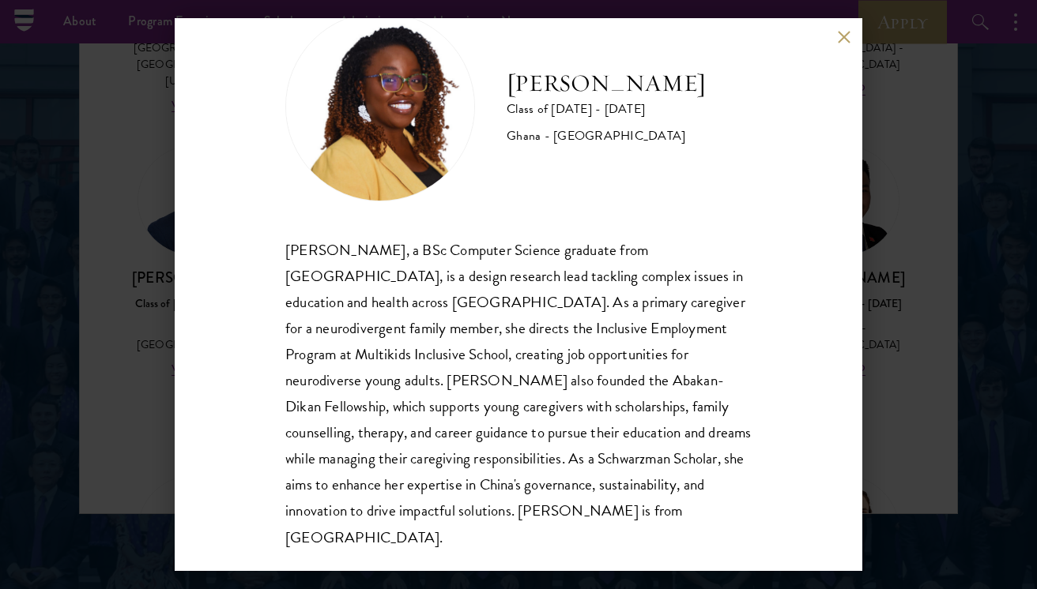
click at [905, 310] on div "Sasha Ofori Class of 2025 - 2026 Ghana - Ashesi University Sasha Ofori, a BSc C…" at bounding box center [518, 294] width 1037 height 589
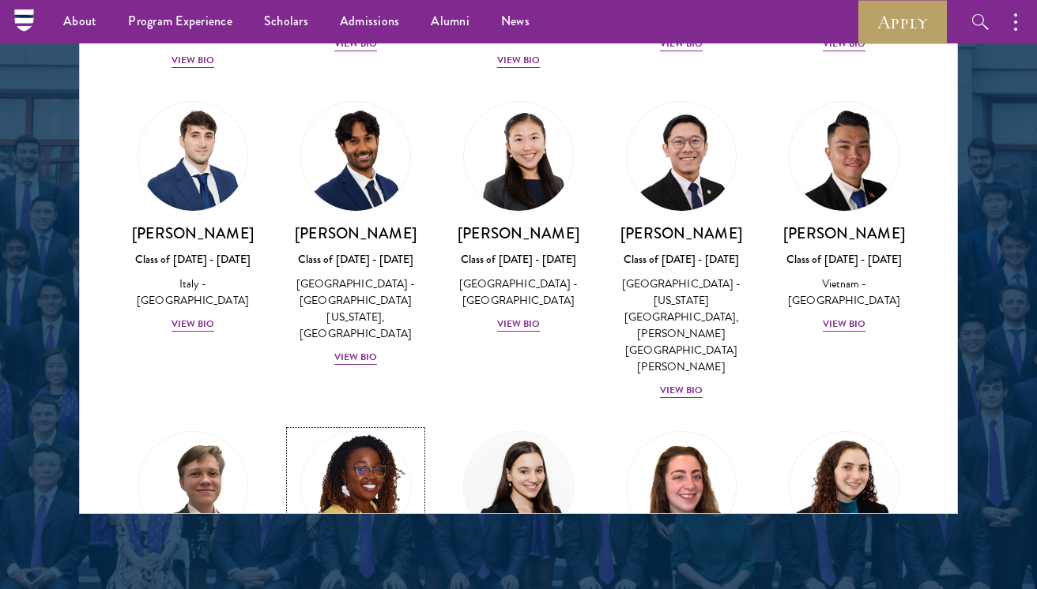
scroll to position [5824, 0]
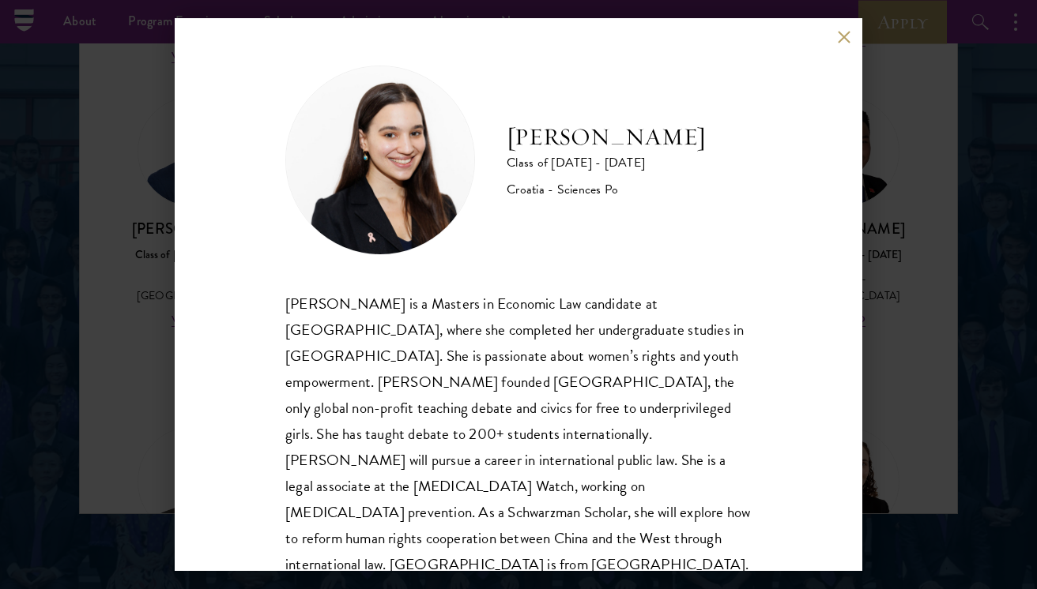
click at [912, 264] on div "Gabrijela Papec Class of 2025 - 2026 Croatia - Sciences Po Gabrijela Papec is a…" at bounding box center [518, 294] width 1037 height 589
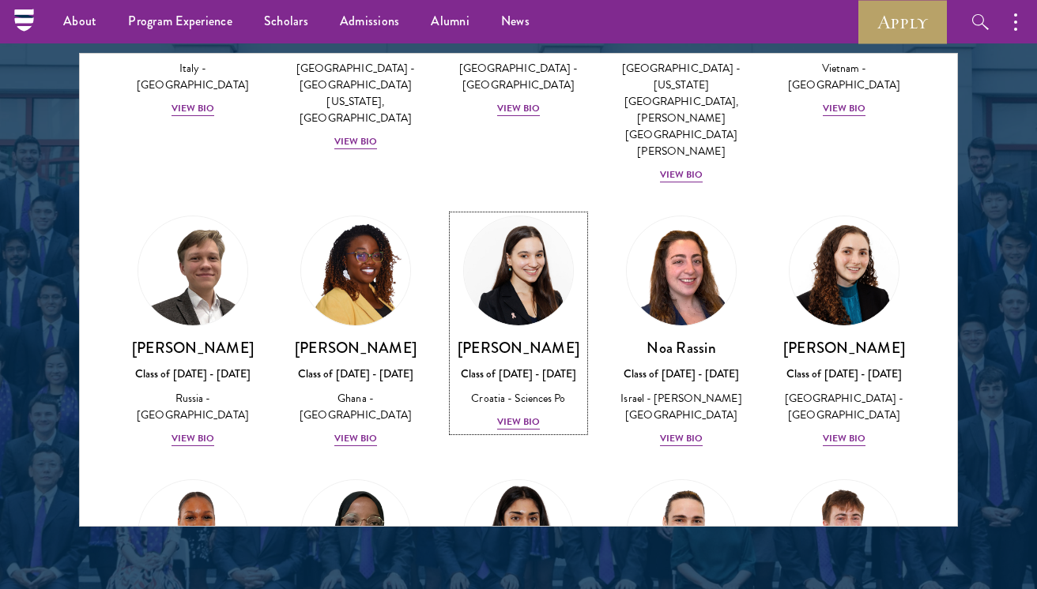
scroll to position [6088, 0]
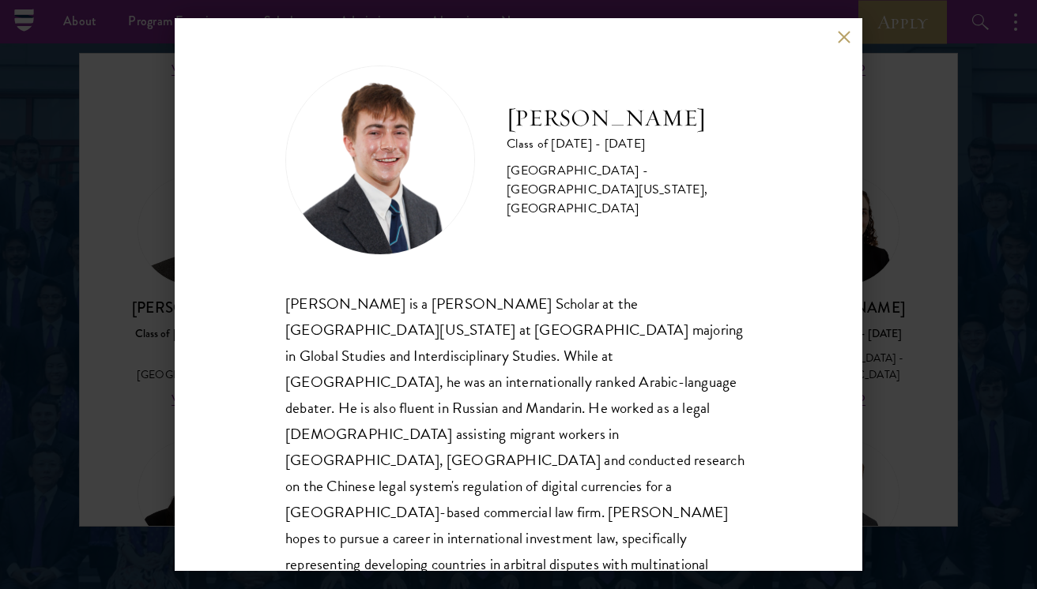
scroll to position [2, 0]
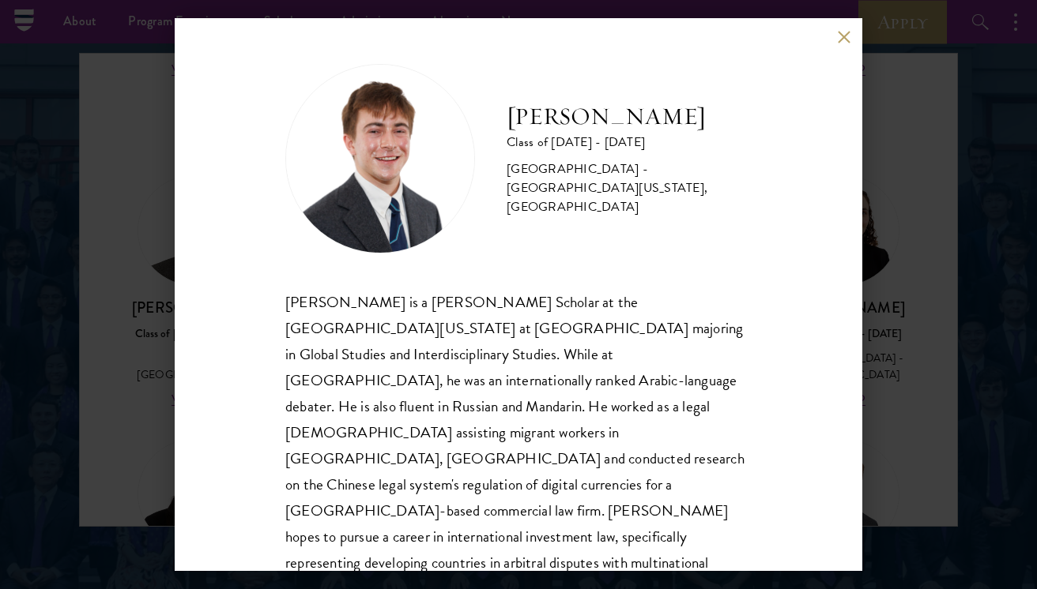
click at [882, 268] on div "Jasper Schutt Class of 2025 - 2026 United States of America - University of Nor…" at bounding box center [518, 294] width 1037 height 589
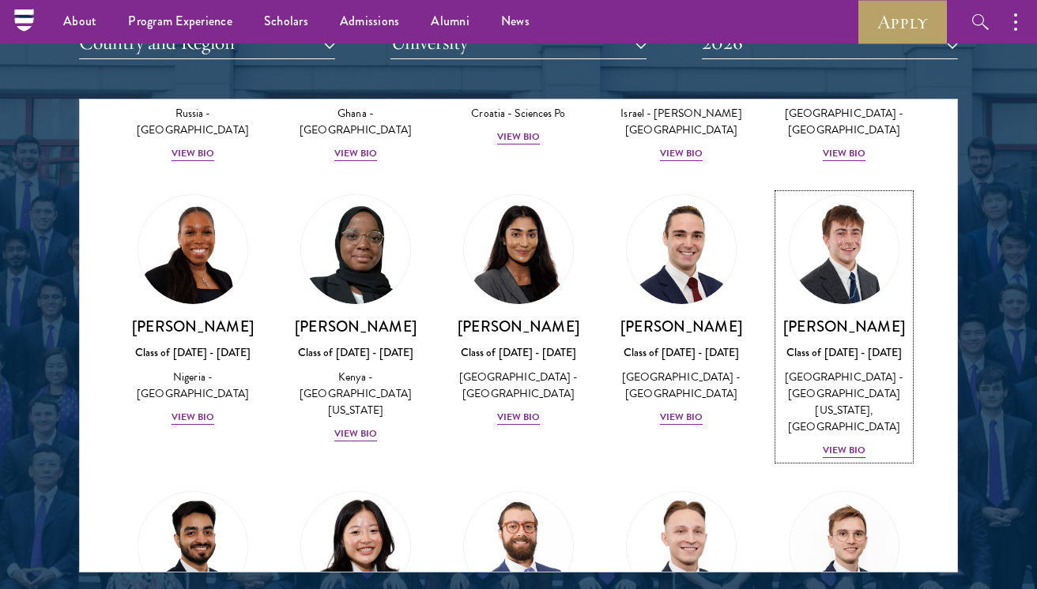
scroll to position [1943, 0]
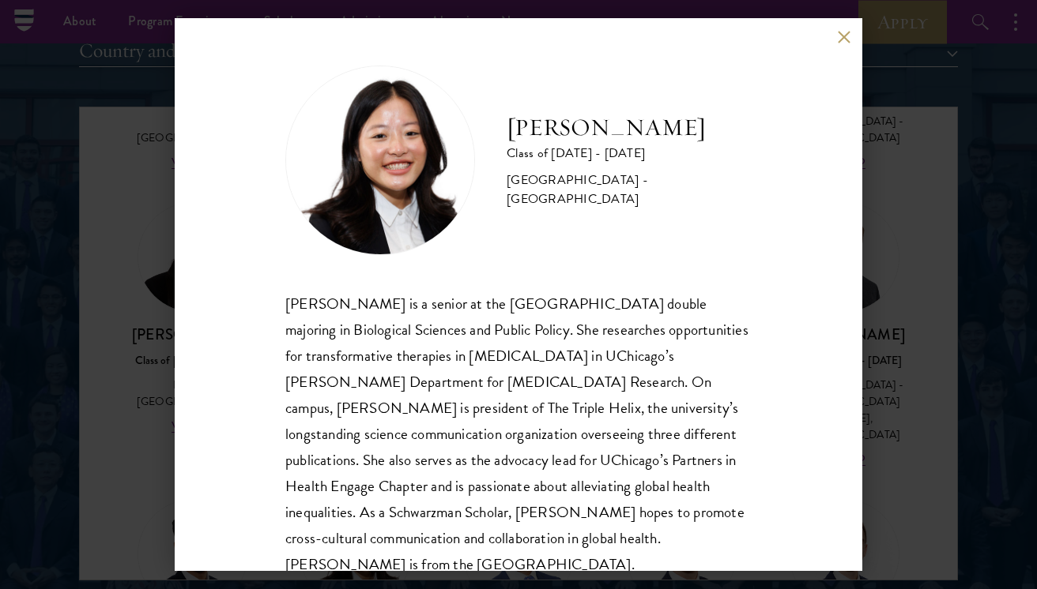
click at [931, 198] on div "Emily Shi Class of 2025 - 2026 United States of America - University of Chicago…" at bounding box center [518, 294] width 1037 height 589
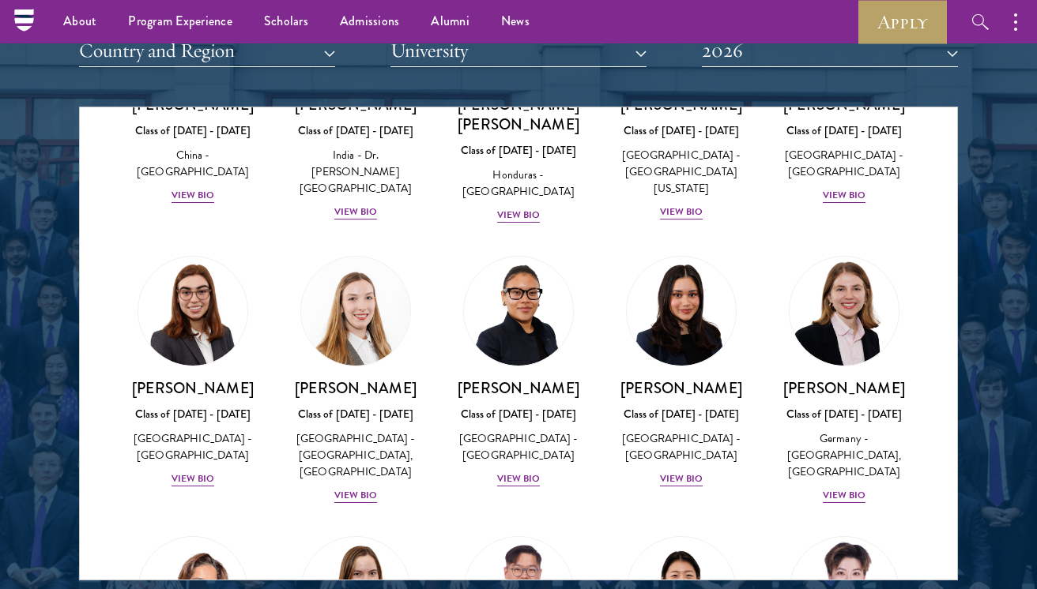
scroll to position [6285, 0]
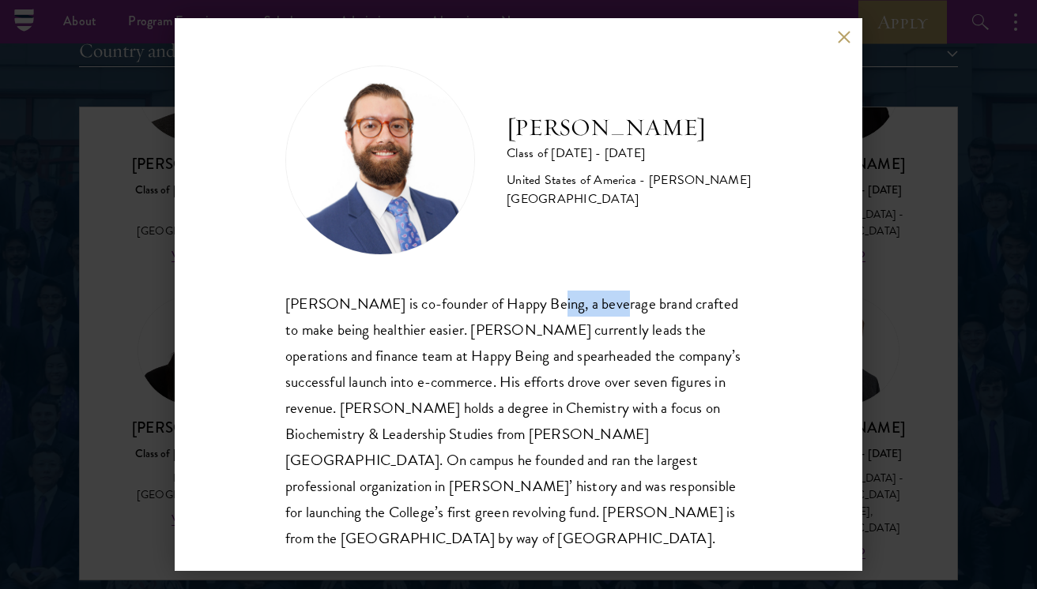
drag, startPoint x: 585, startPoint y: 303, endPoint x: 513, endPoint y: 298, distance: 72.0
click at [513, 298] on div "Josemaria Silvestrini is co-founder of Happy Being, a beverage brand crafted to…" at bounding box center [518, 421] width 466 height 261
click at [915, 302] on div "Josemaria Silvestrini Class of 2025 - 2026 United States of America - Williams …" at bounding box center [518, 294] width 1037 height 589
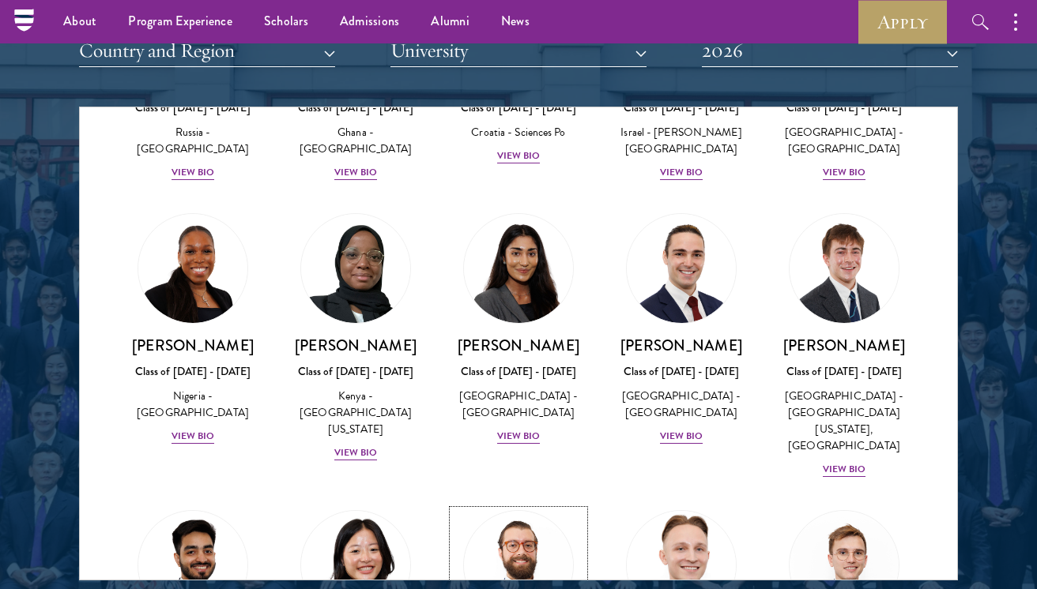
scroll to position [6374, 0]
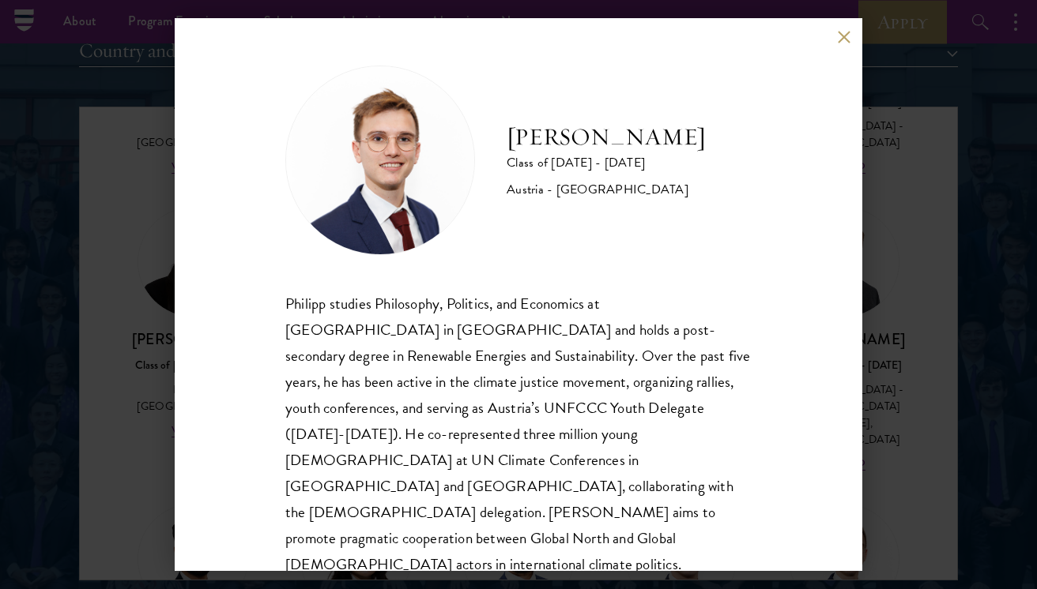
click at [874, 313] on div "Philipp Alexander Steininger Class of 2025 - 2026 Austria - Central European Un…" at bounding box center [518, 294] width 1037 height 589
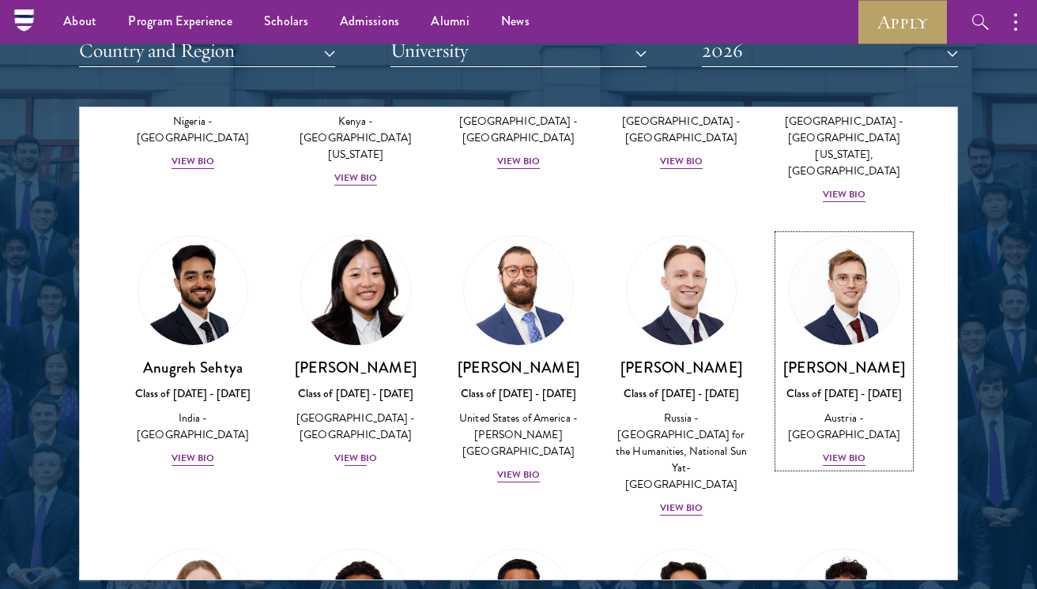
scroll to position [6654, 0]
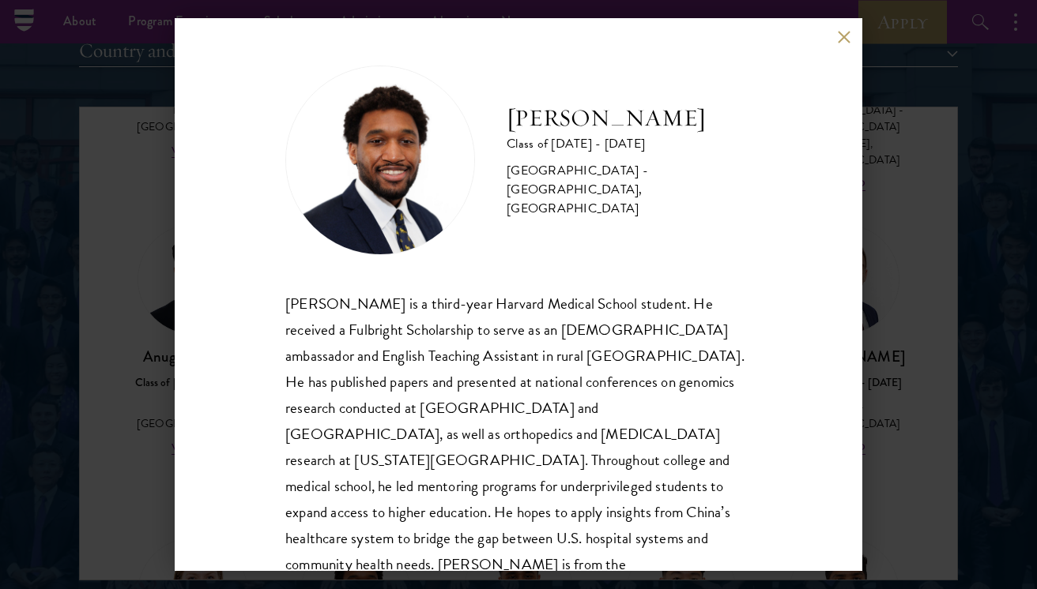
scroll to position [1939, 0]
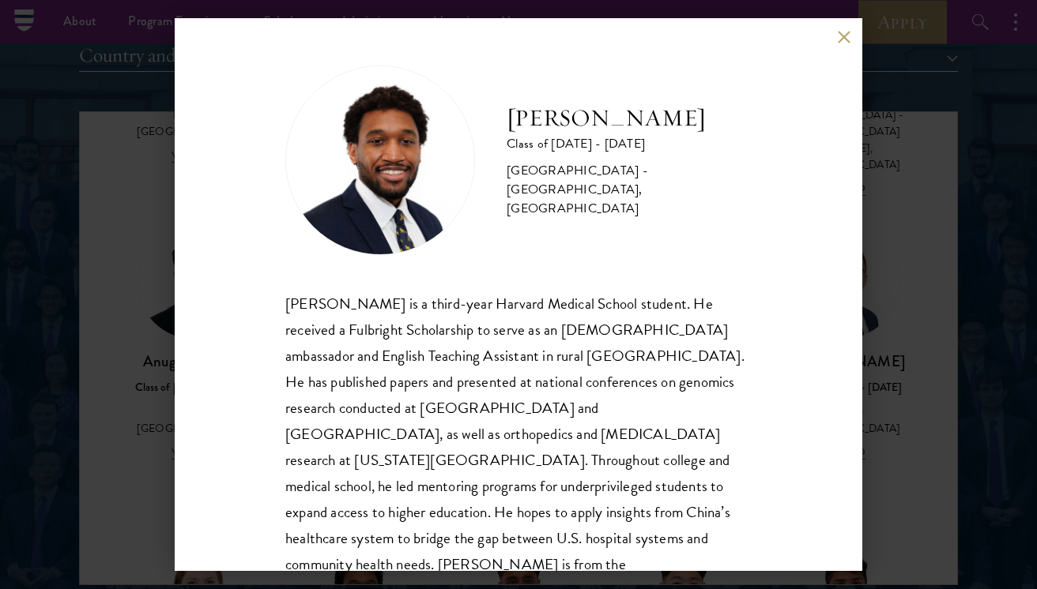
click at [916, 321] on div "Nasir Stovall Class of 2025 - 2026 United States of America - Stony Brook Unive…" at bounding box center [518, 294] width 1037 height 589
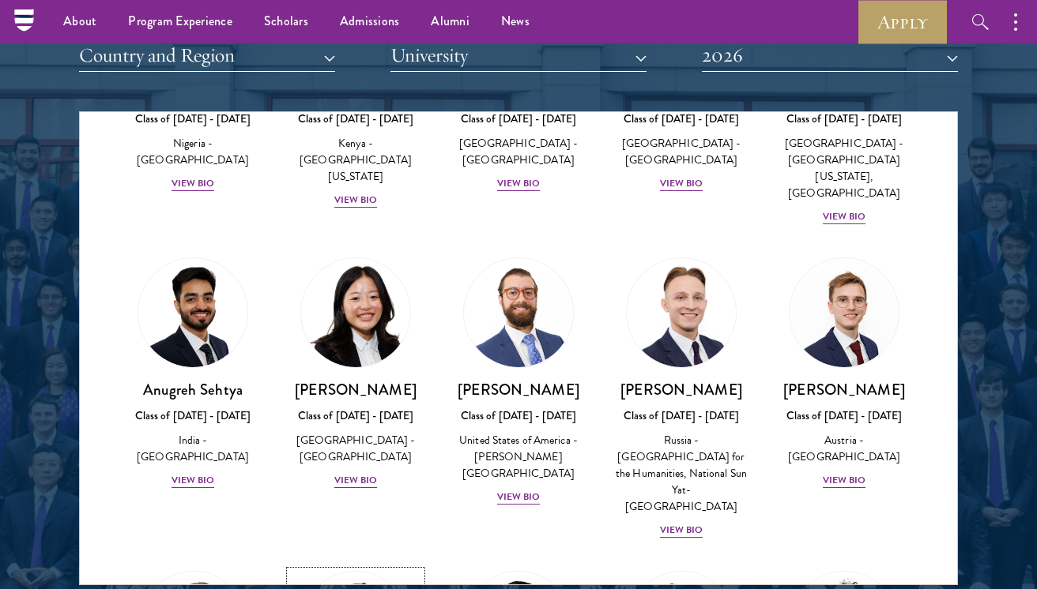
scroll to position [6644, 0]
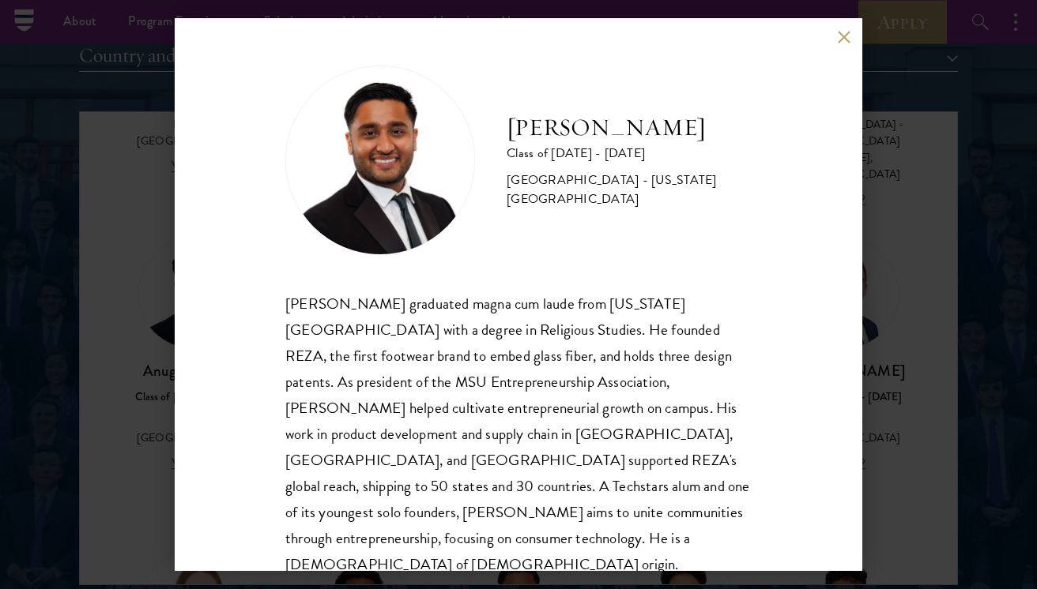
click at [876, 279] on div "Mustafa Syed Class of 2025 - 2026 United States of America - Michigan State Uni…" at bounding box center [518, 294] width 1037 height 589
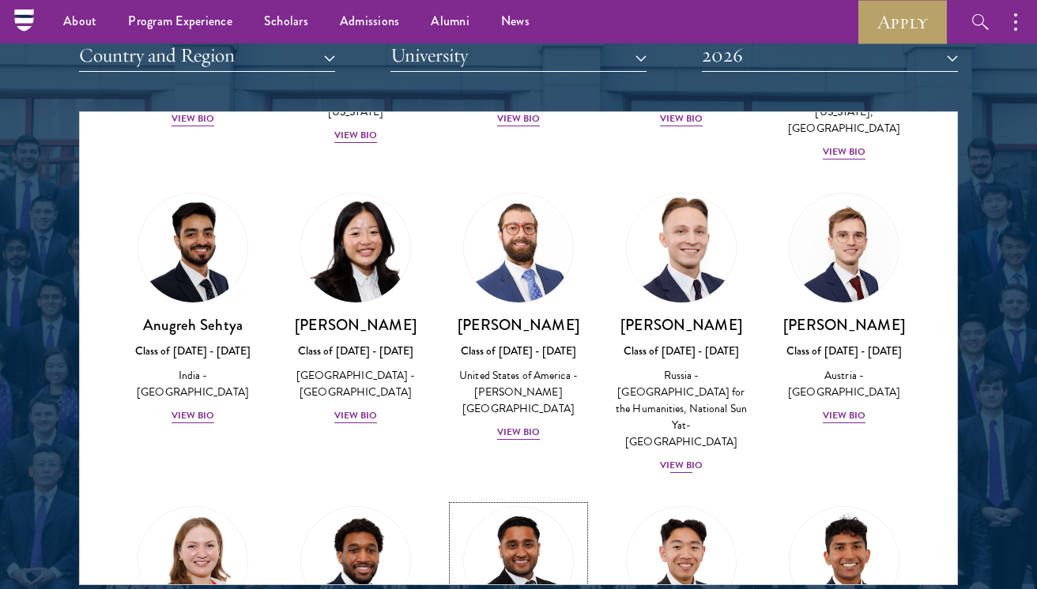
scroll to position [6689, 0]
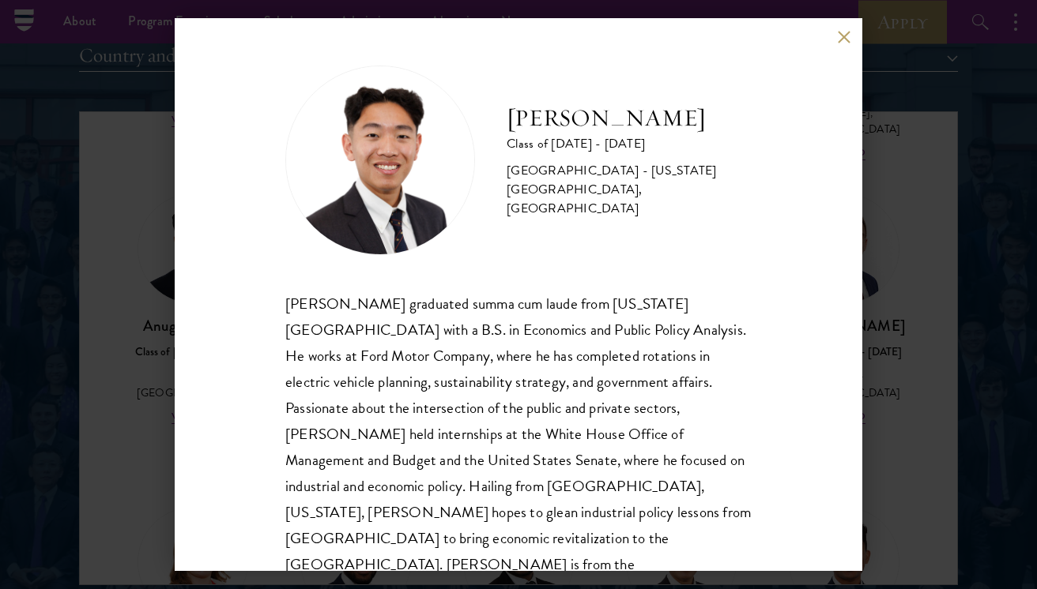
click at [915, 285] on div "Lucas Tai Class of 2025 - 2026 United States of America - Ohio State University…" at bounding box center [518, 294] width 1037 height 589
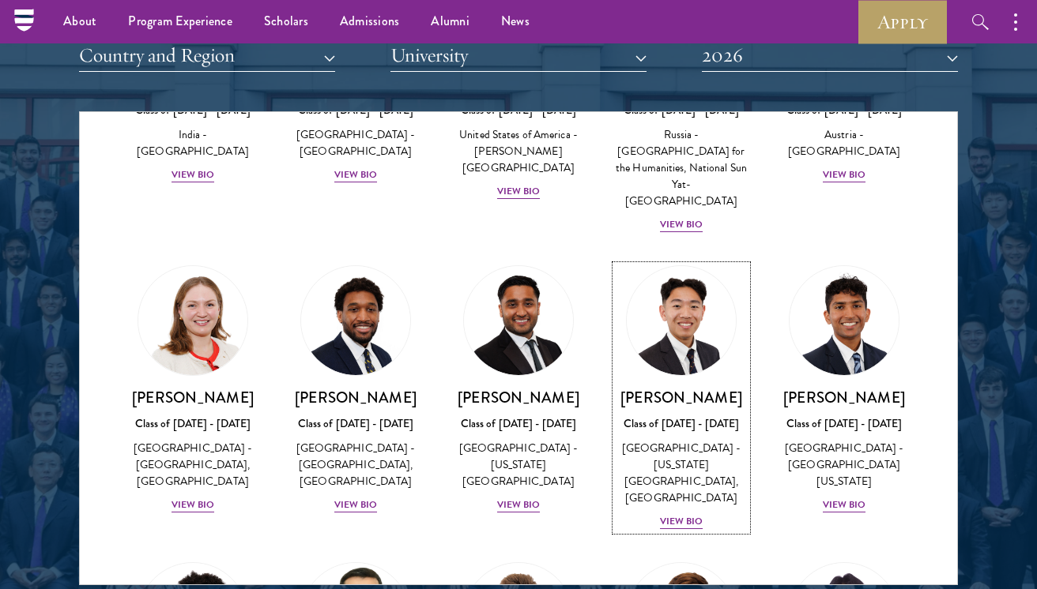
scroll to position [6941, 0]
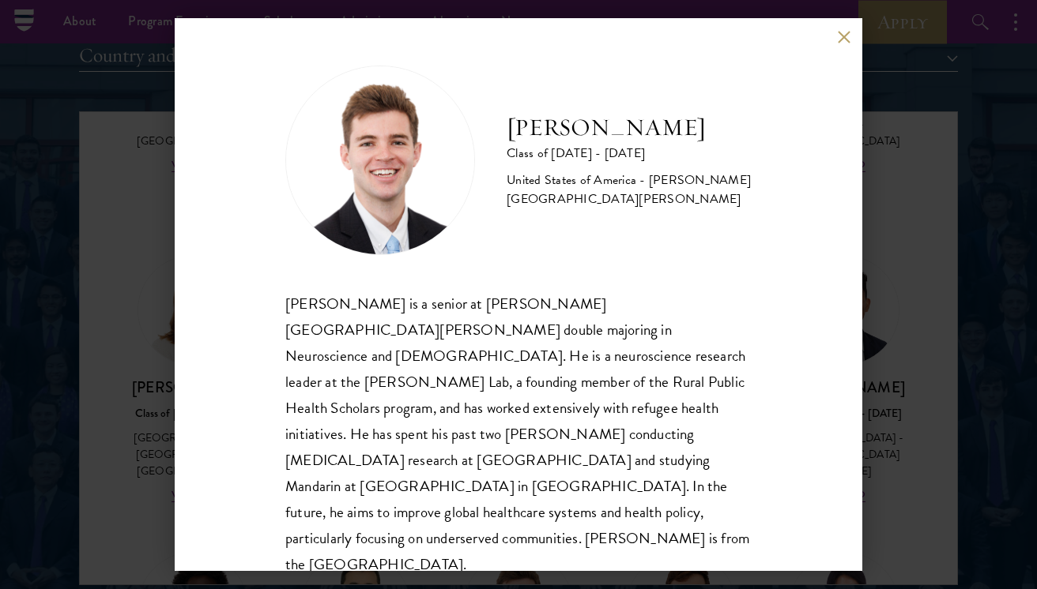
click at [936, 351] on div "Zach Valentine Class of 2025 - 2026 United States of America - Brigham Young Un…" at bounding box center [518, 294] width 1037 height 589
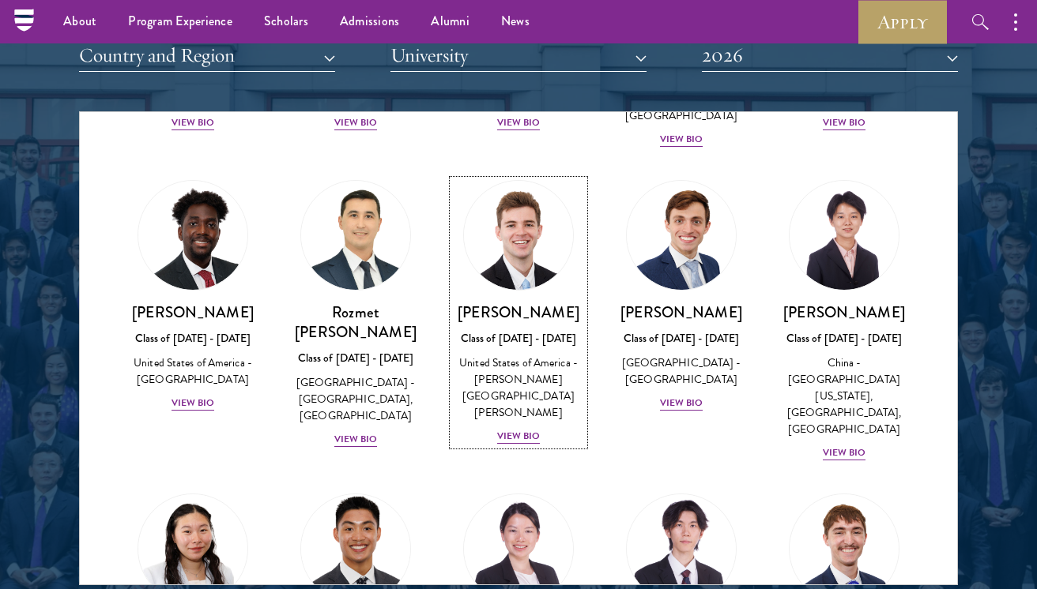
scroll to position [7303, 0]
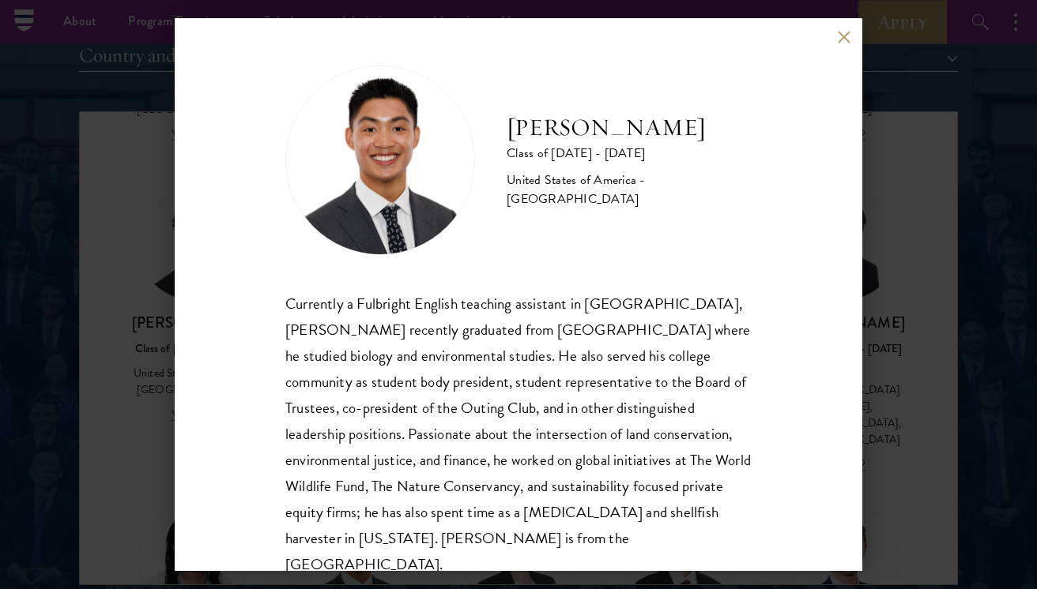
click at [894, 322] on div "Paul Wang Class of 2025 - 2026 United States of America - Bowdoin College Curre…" at bounding box center [518, 294] width 1037 height 589
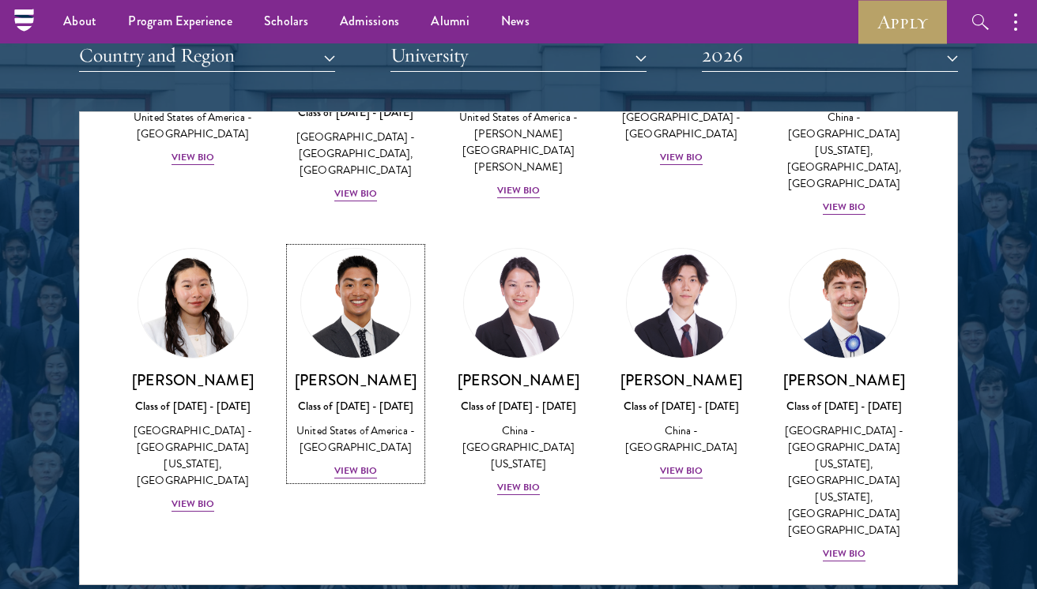
scroll to position [7562, 0]
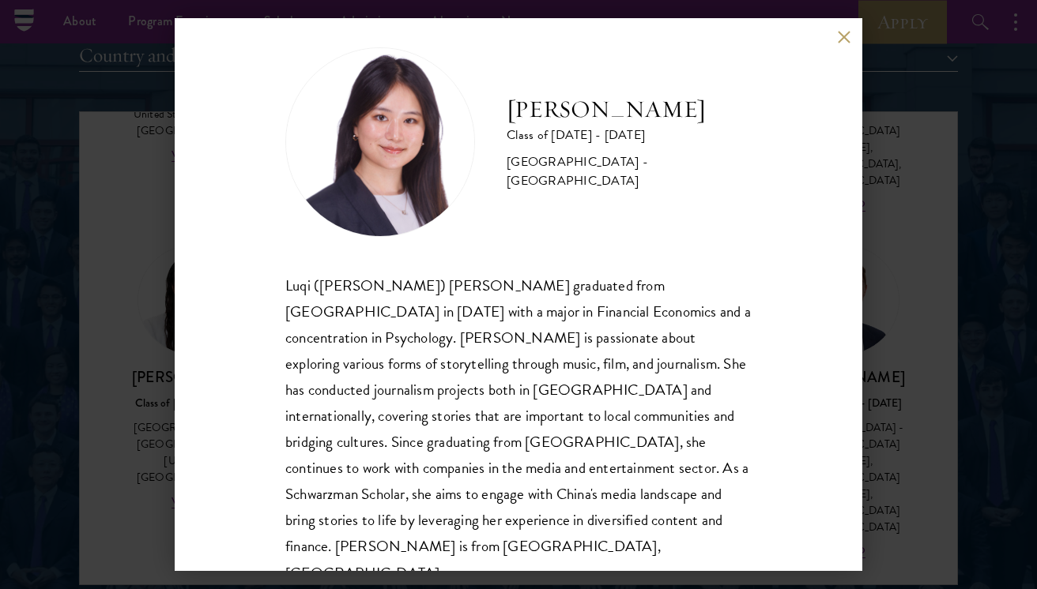
scroll to position [21, 0]
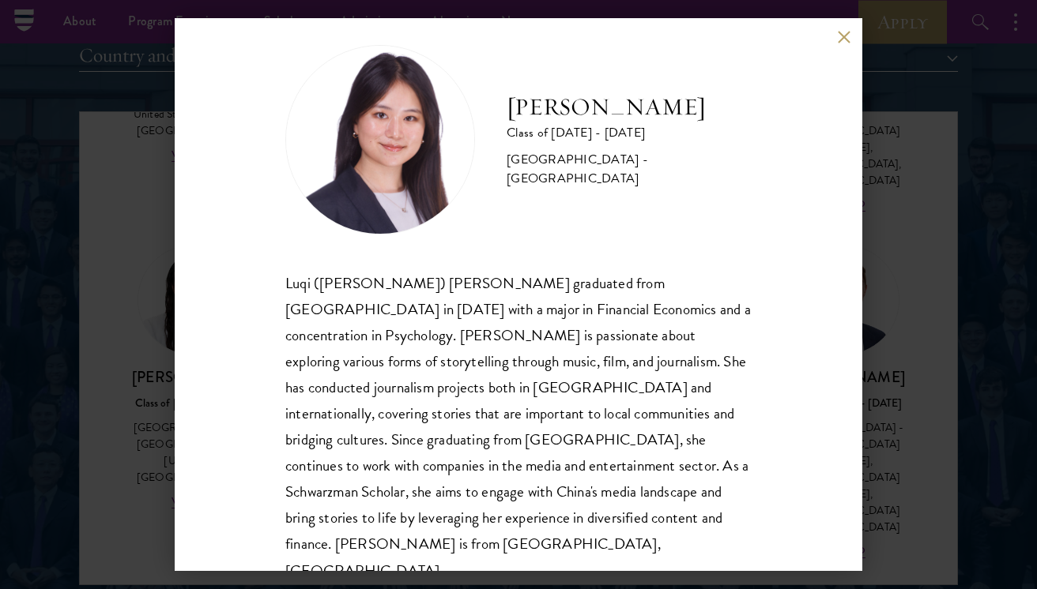
click at [905, 410] on div "Eva Wu Class of 2025 - 2026 China - Columbia University Luqi (Eva) Wu graduated…" at bounding box center [518, 294] width 1037 height 589
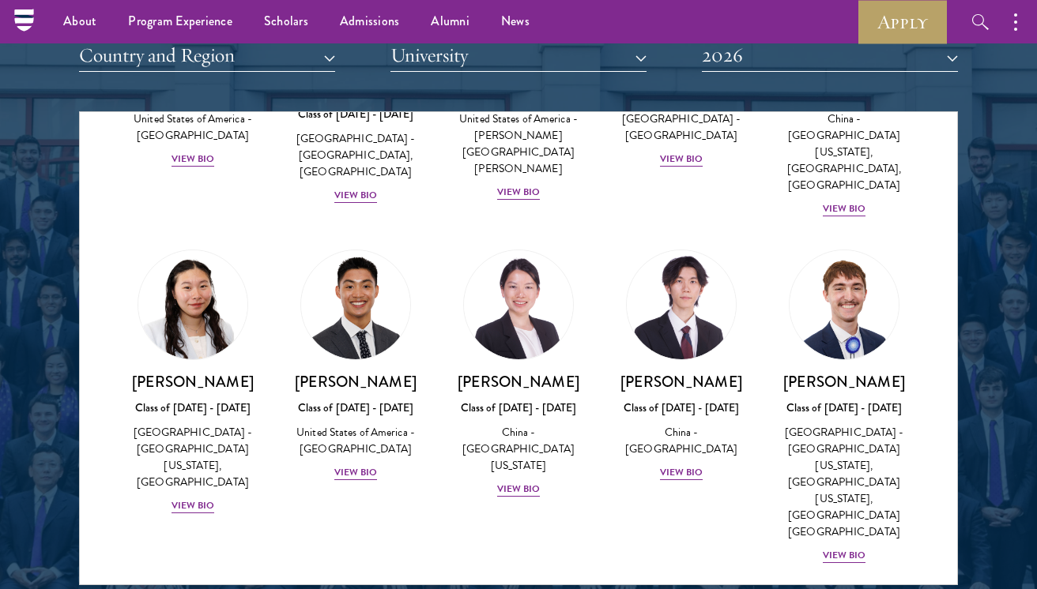
scroll to position [7567, 0]
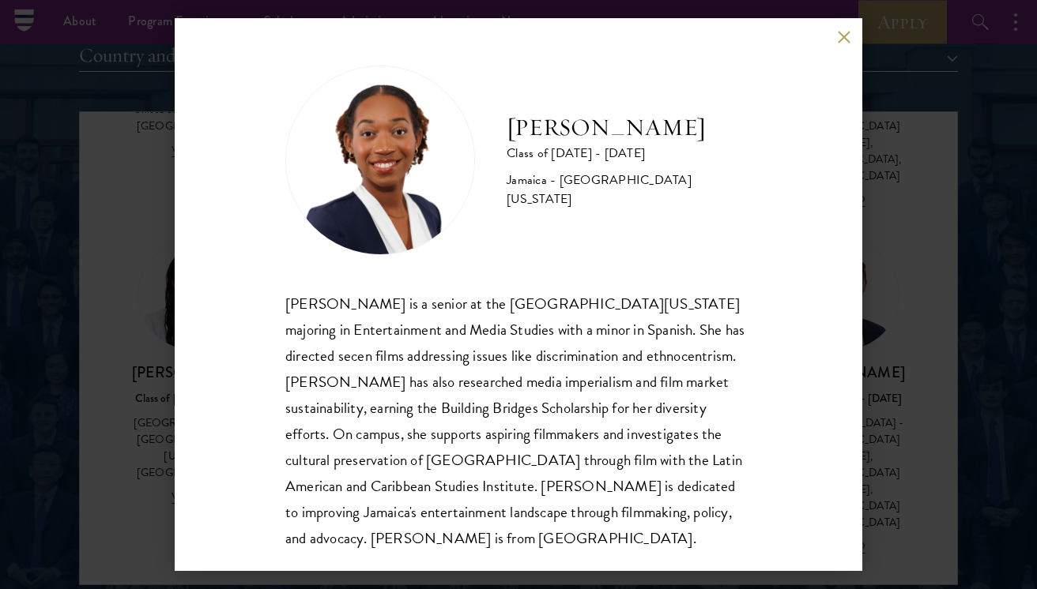
click at [893, 304] on div "Amanda Whylie Class of 2025 - 2026 Jamaica - University of Georgia Amanda Whyli…" at bounding box center [518, 294] width 1037 height 589
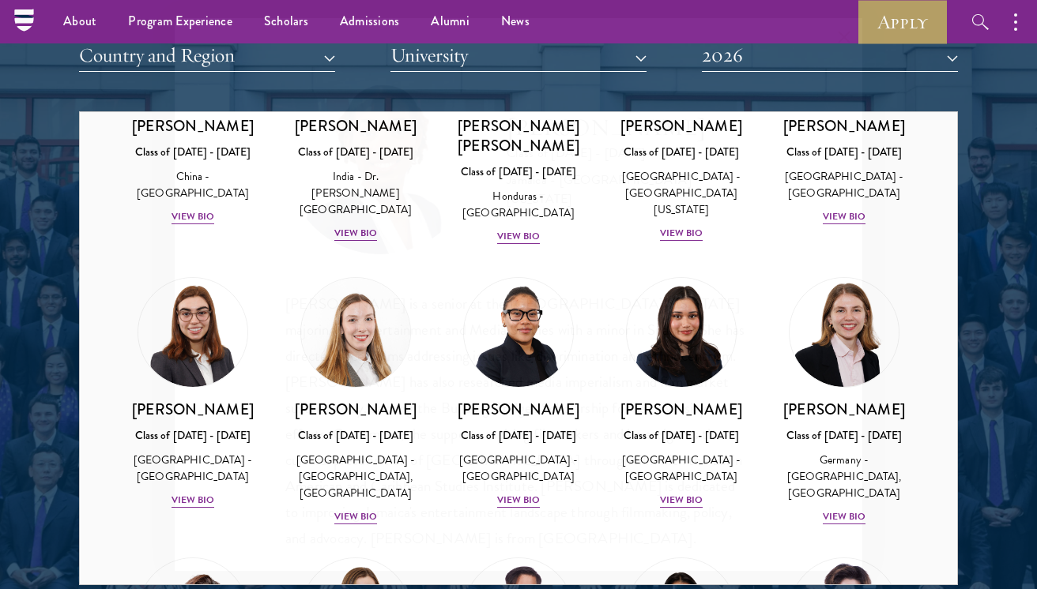
scroll to position [7510, 0]
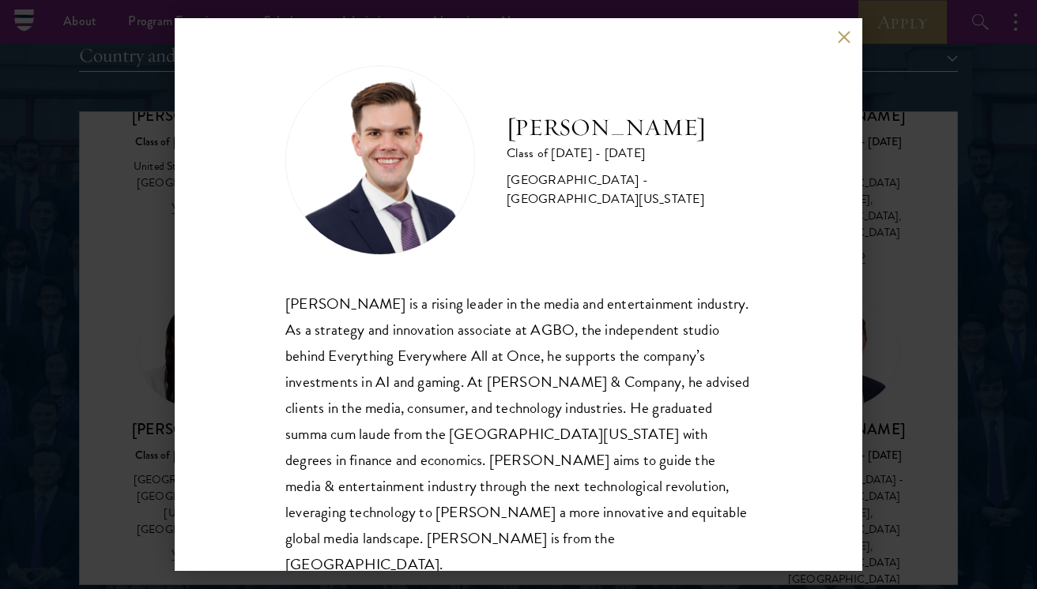
click at [896, 337] on div "Garrett Williams Class of 2025 - 2026 United States of America - University of …" at bounding box center [518, 294] width 1037 height 589
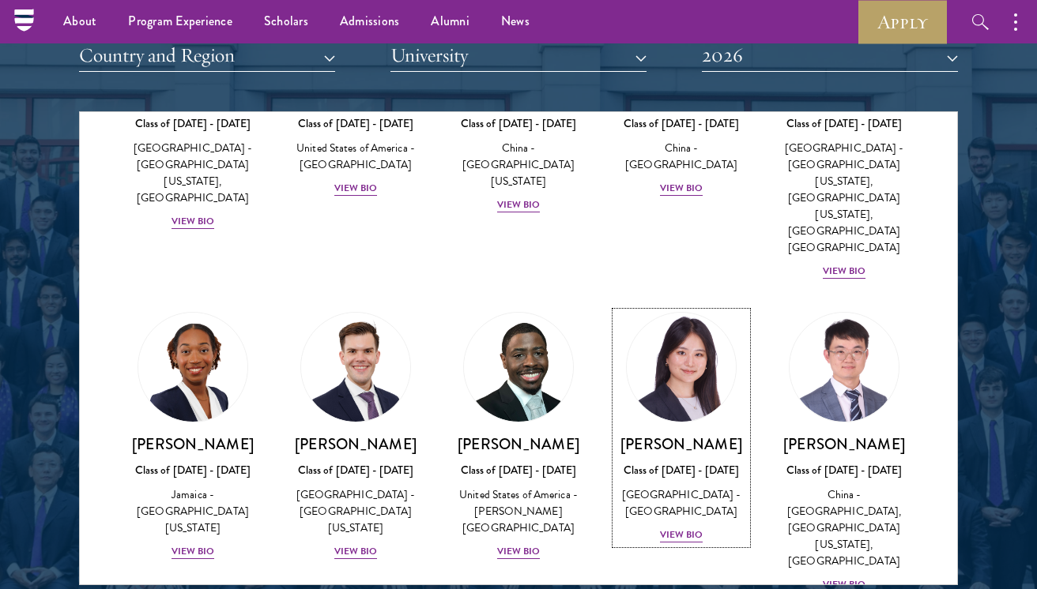
scroll to position [7849, 0]
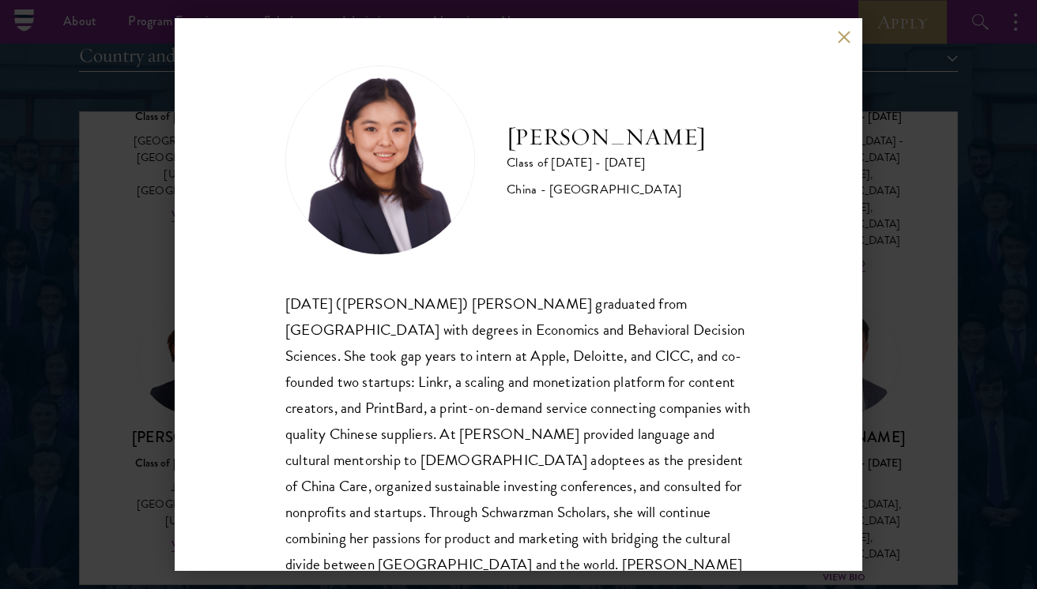
click at [887, 401] on div "Jing Jing Yang Class of 2025 - 2026 China - Brown University Xiaohan (Jing Jing…" at bounding box center [518, 294] width 1037 height 589
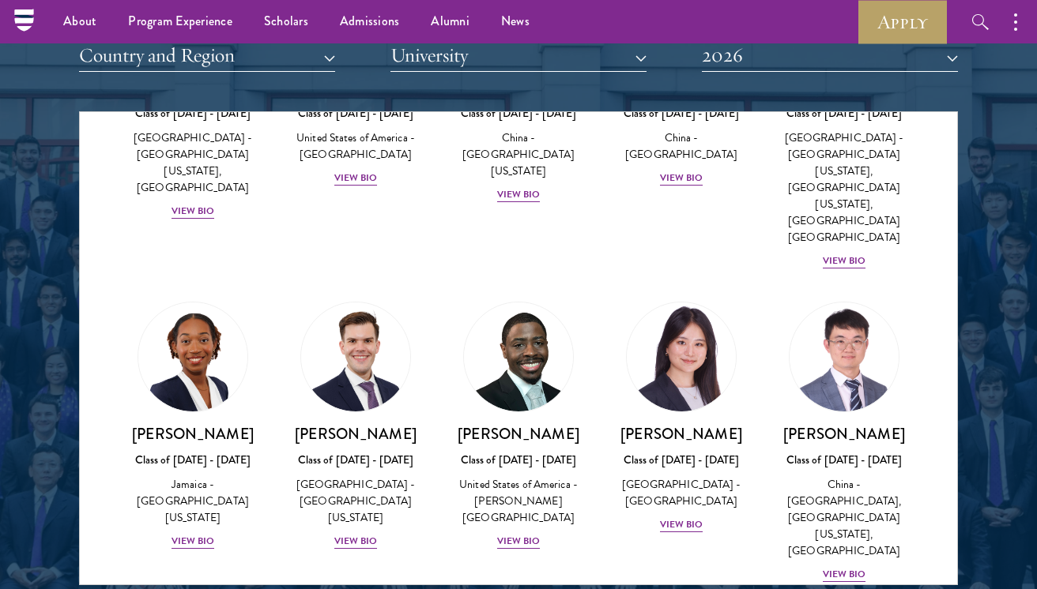
scroll to position [7876, 0]
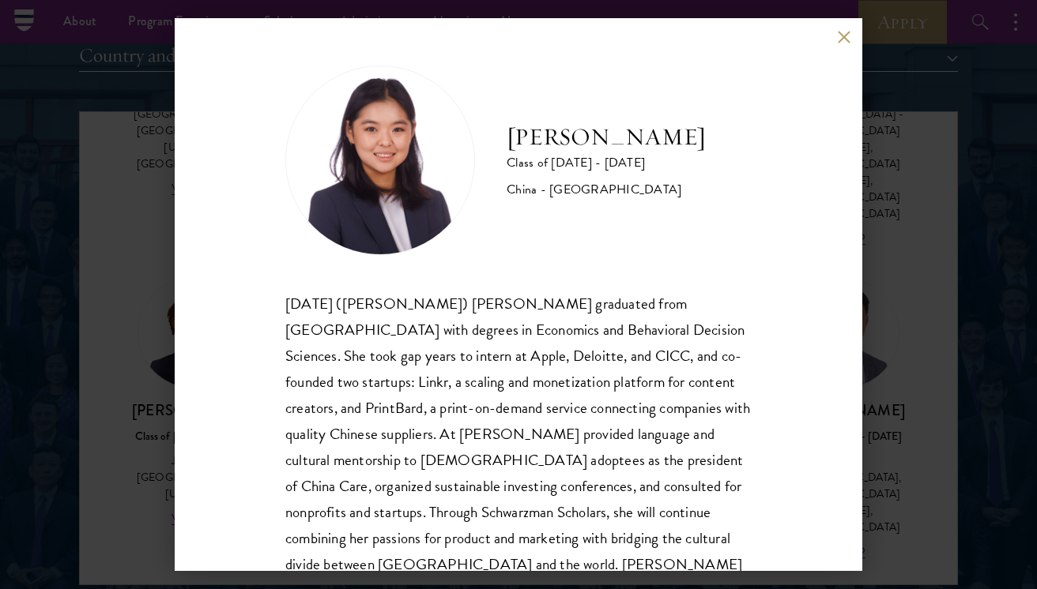
click at [885, 301] on div "Jing Jing Yang Class of 2025 - 2026 China - Brown University Xiaohan (Jing Jing…" at bounding box center [518, 294] width 1037 height 589
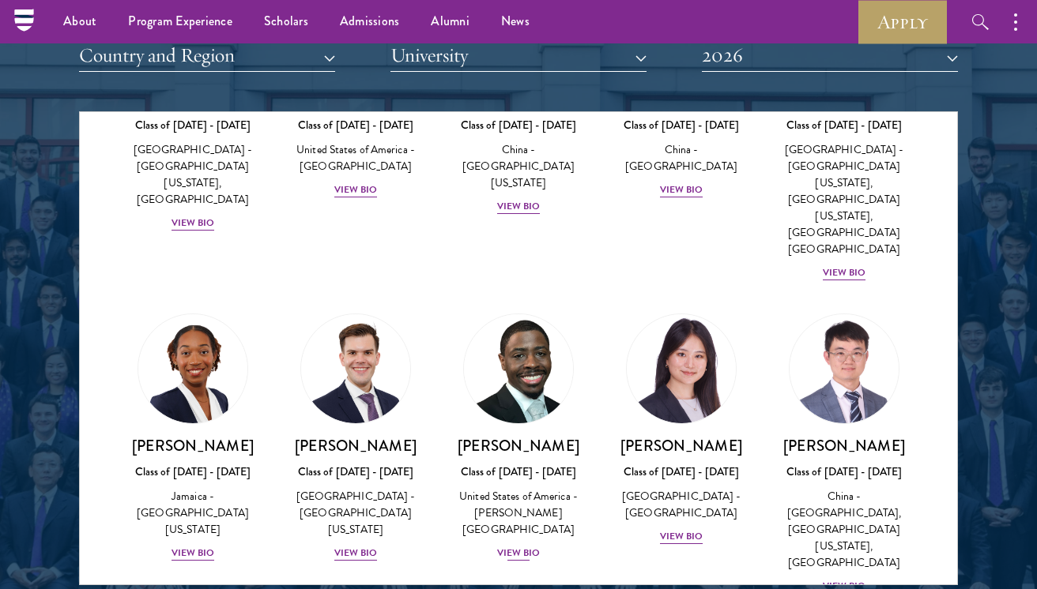
scroll to position [7989, 0]
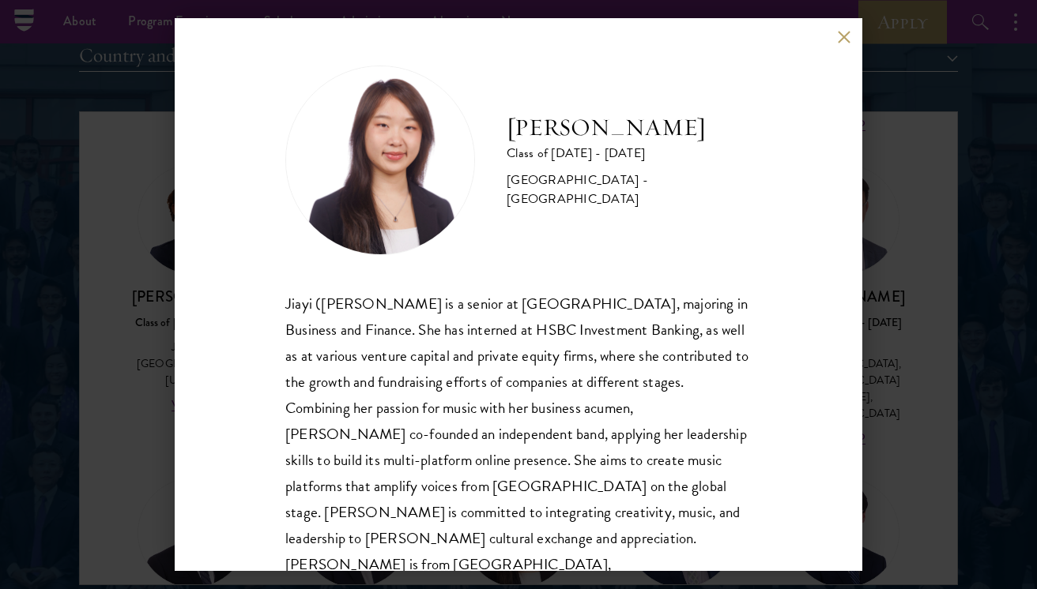
scroll to position [28, 0]
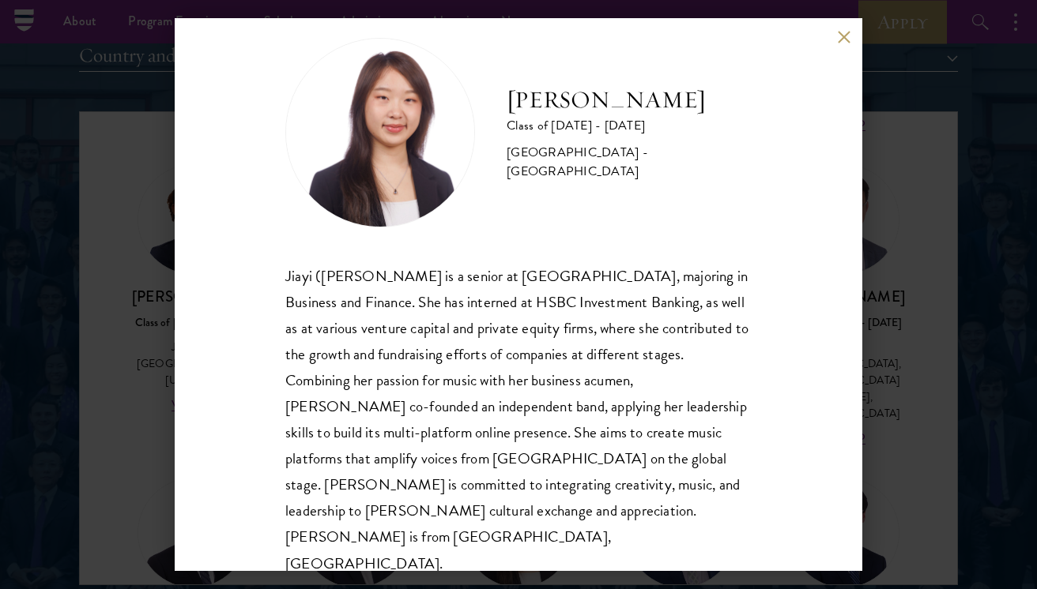
click at [981, 314] on div "Dora Zhang Class of 2025 - 2026 China - Peking University Jiayi (Dora) Zhang is…" at bounding box center [518, 294] width 1037 height 589
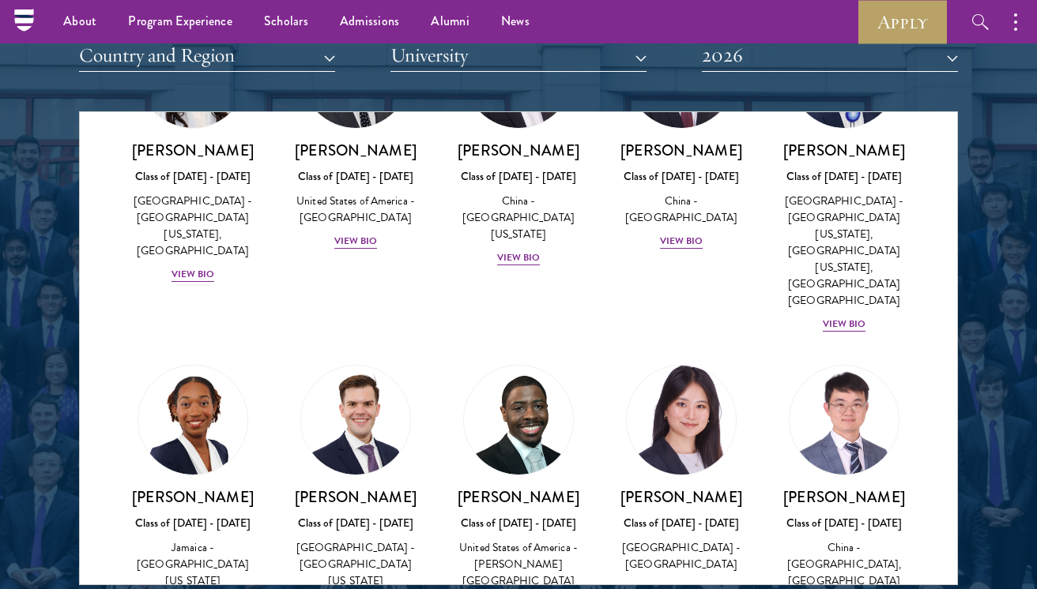
scroll to position [7831, 0]
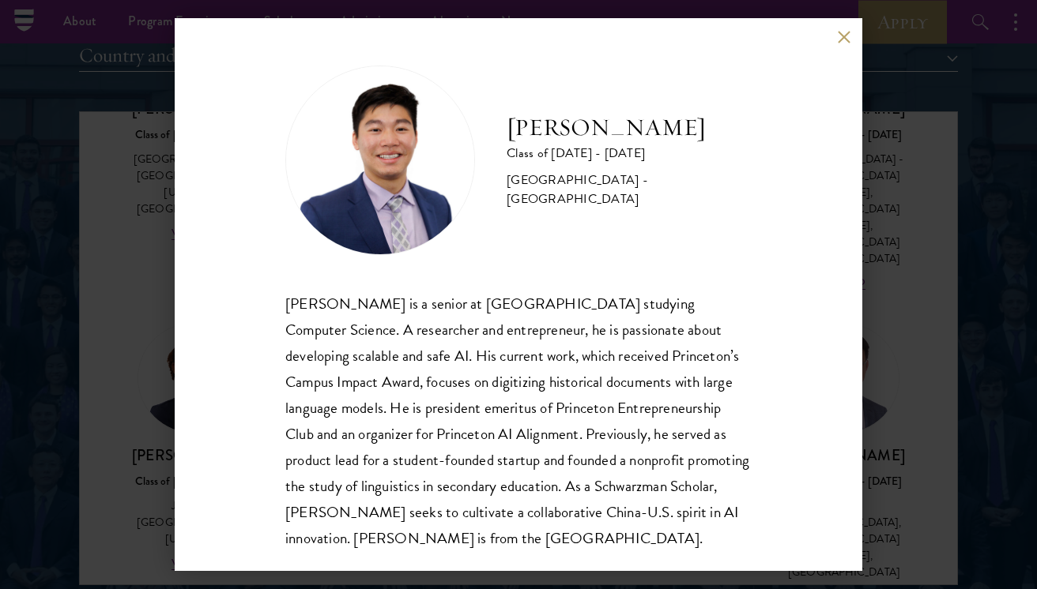
click at [894, 305] on div "James Zhang Class of 2025 - 2026 United States of America - Princeton Universit…" at bounding box center [518, 294] width 1037 height 589
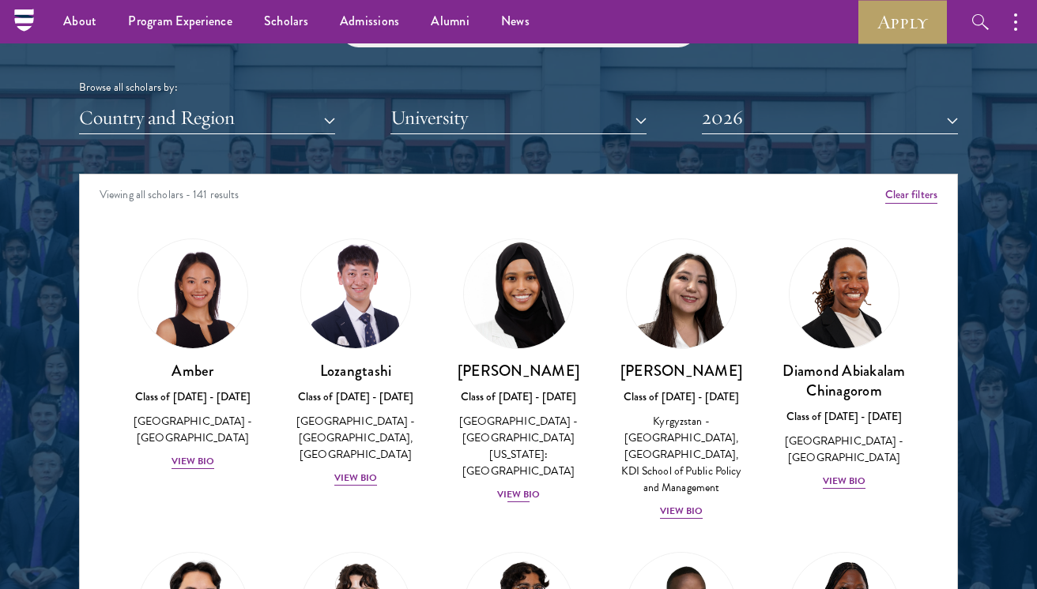
scroll to position [303, 0]
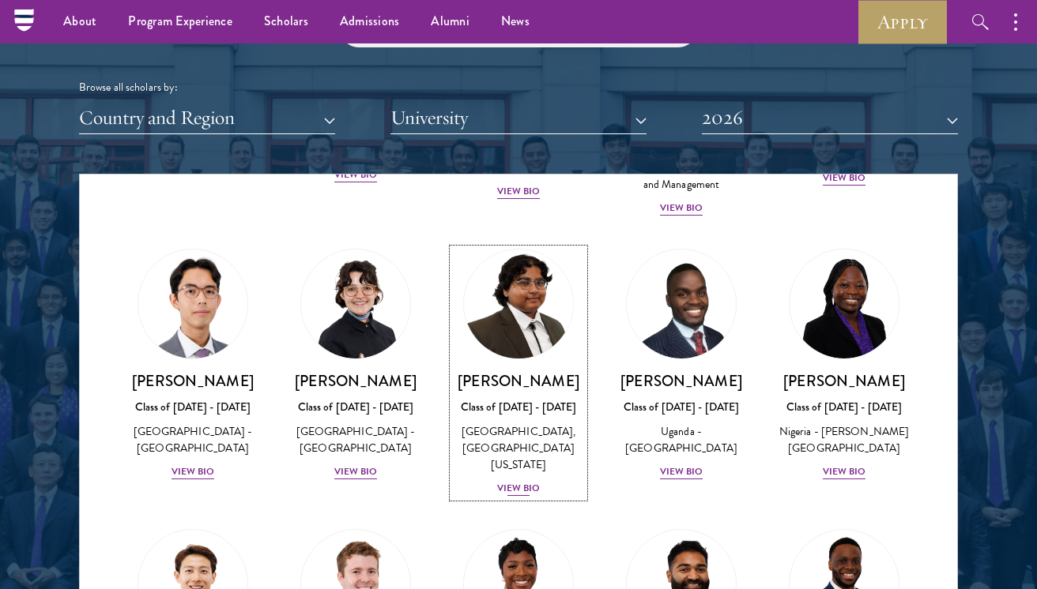
click at [502, 387] on h3 "[PERSON_NAME]" at bounding box center [518, 381] width 131 height 20
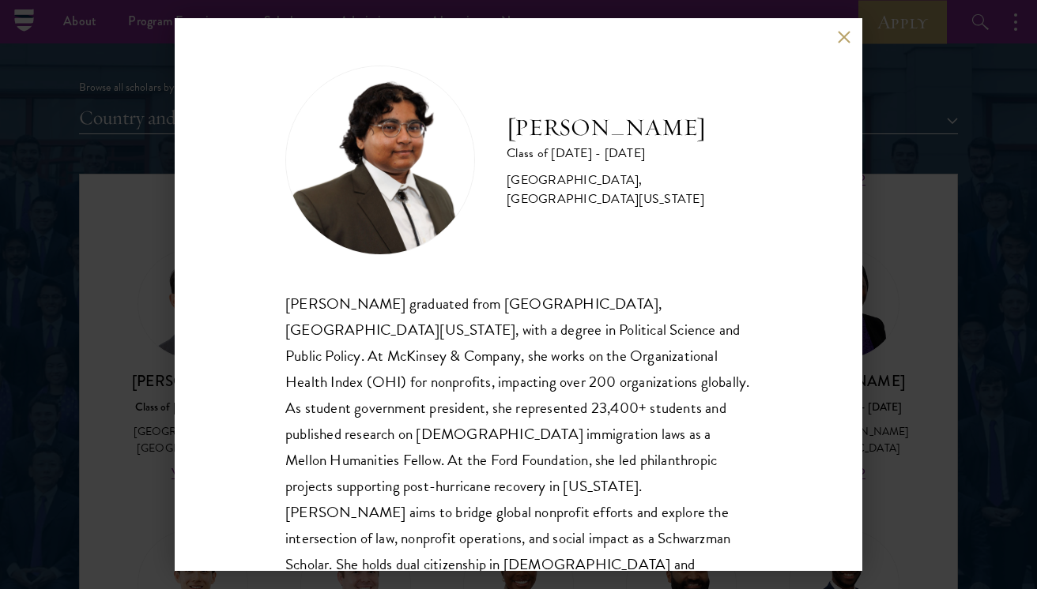
click at [893, 316] on div "Ariana Ahmed Class of 2025 - 2026 United States of America - Hunter College, Th…" at bounding box center [518, 294] width 1037 height 589
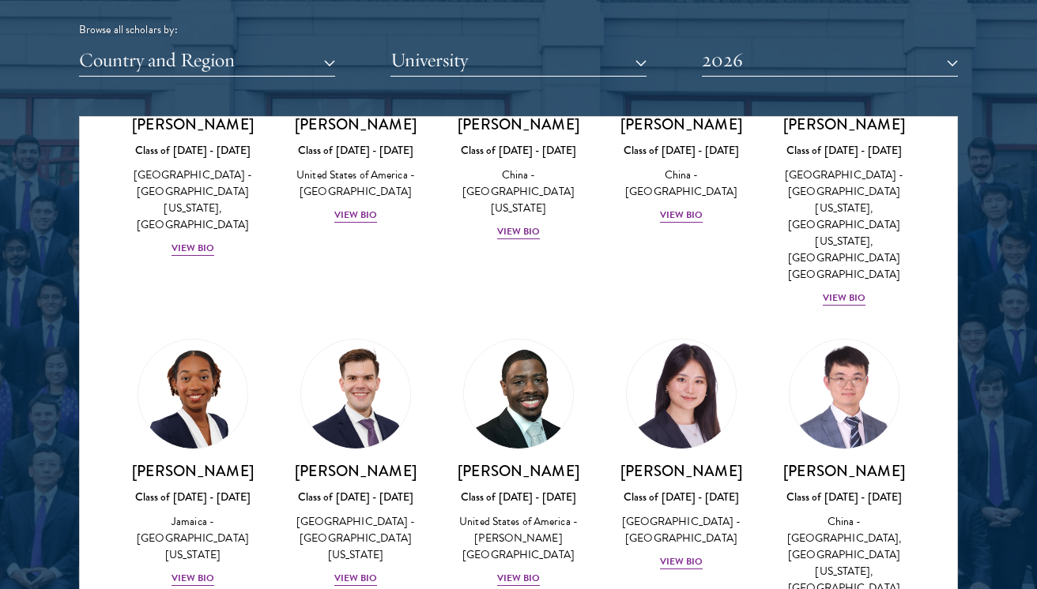
scroll to position [7815, 0]
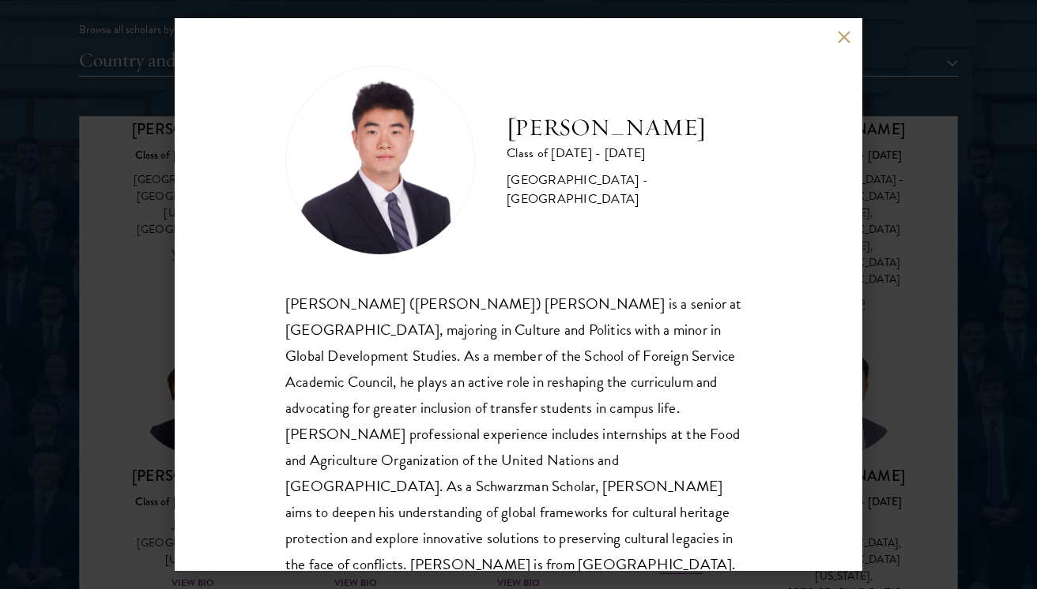
click at [912, 341] on div "Harry Yang Class of 2025 - 2026 China - Georgetown University Zhou (Harry) Yang…" at bounding box center [518, 294] width 1037 height 589
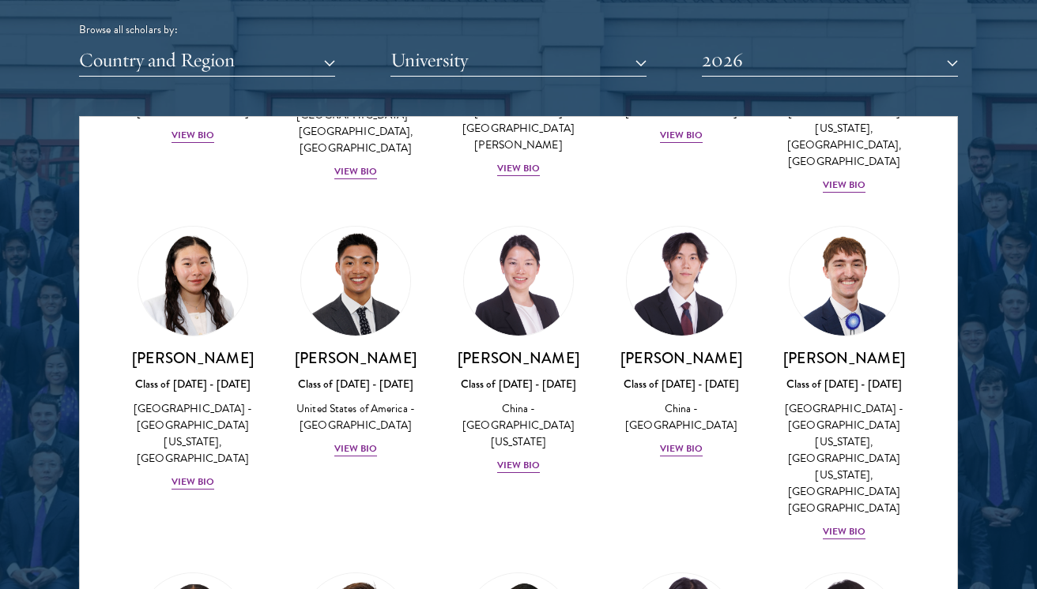
scroll to position [7578, 0]
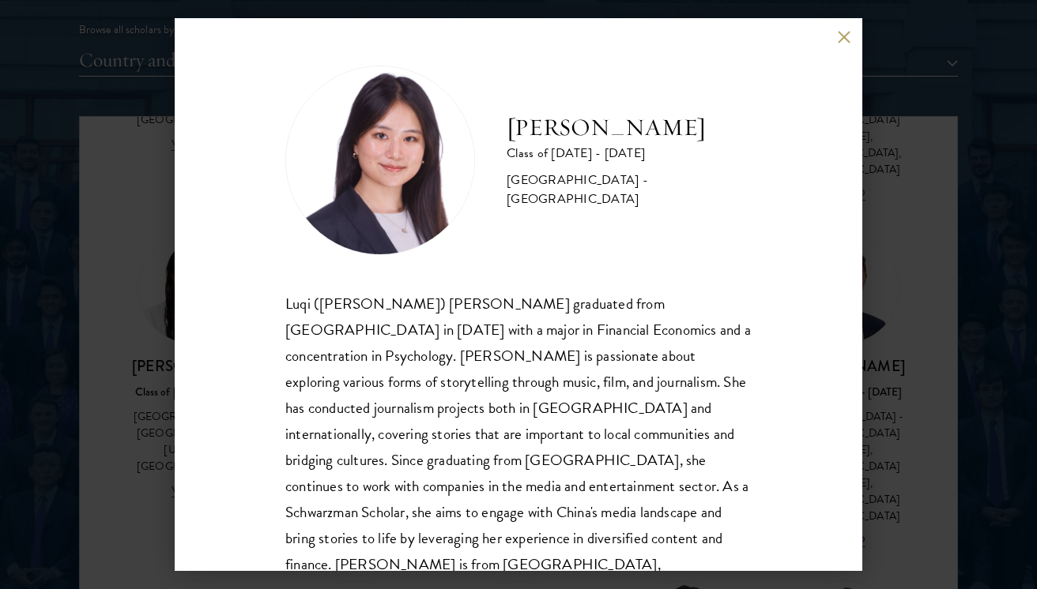
click at [873, 227] on div "Eva Wu Class of 2025 - 2026 China - Columbia University Luqi (Eva) Wu graduated…" at bounding box center [518, 294] width 1037 height 589
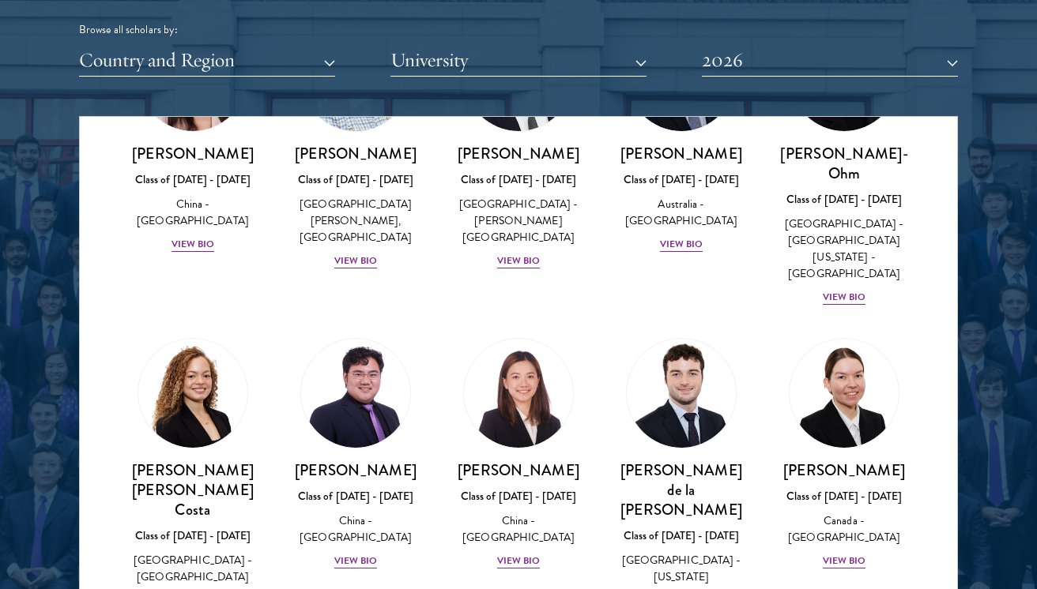
scroll to position [1667, 0]
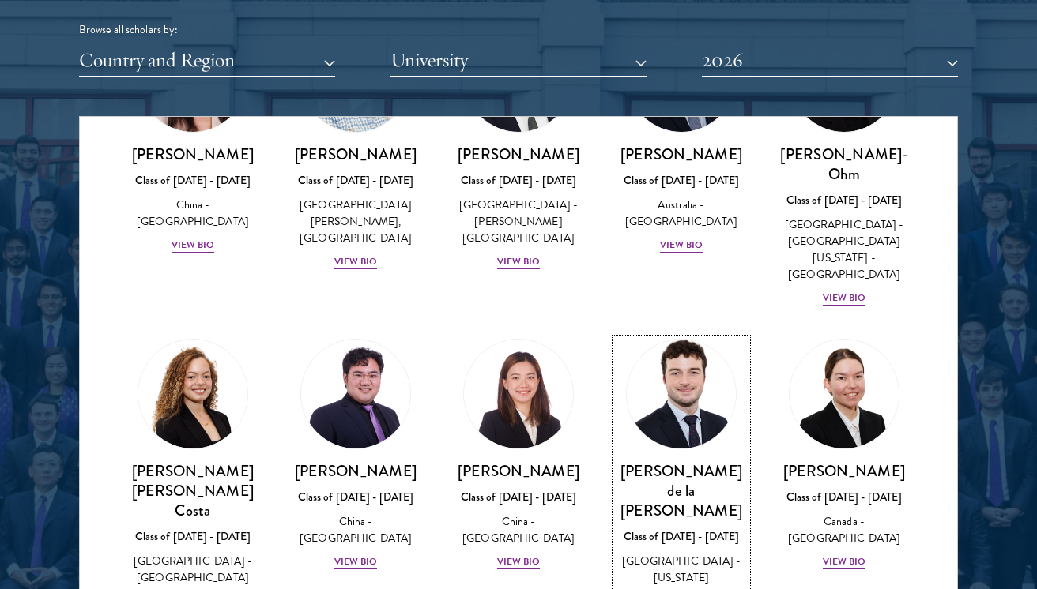
click at [651, 334] on img at bounding box center [681, 394] width 120 height 120
